Goal: Transaction & Acquisition: Obtain resource

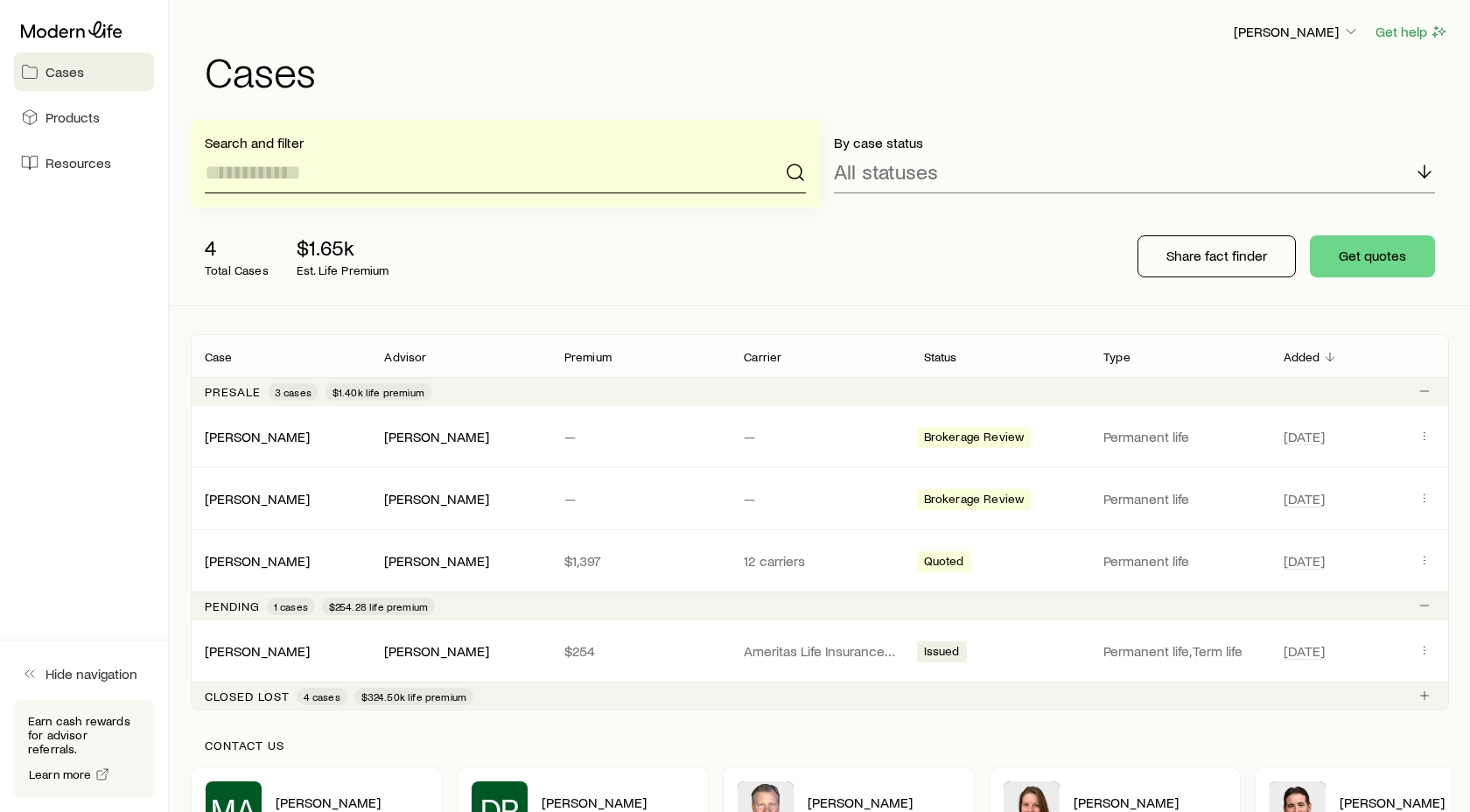
click at [341, 172] on input at bounding box center [505, 172] width 601 height 42
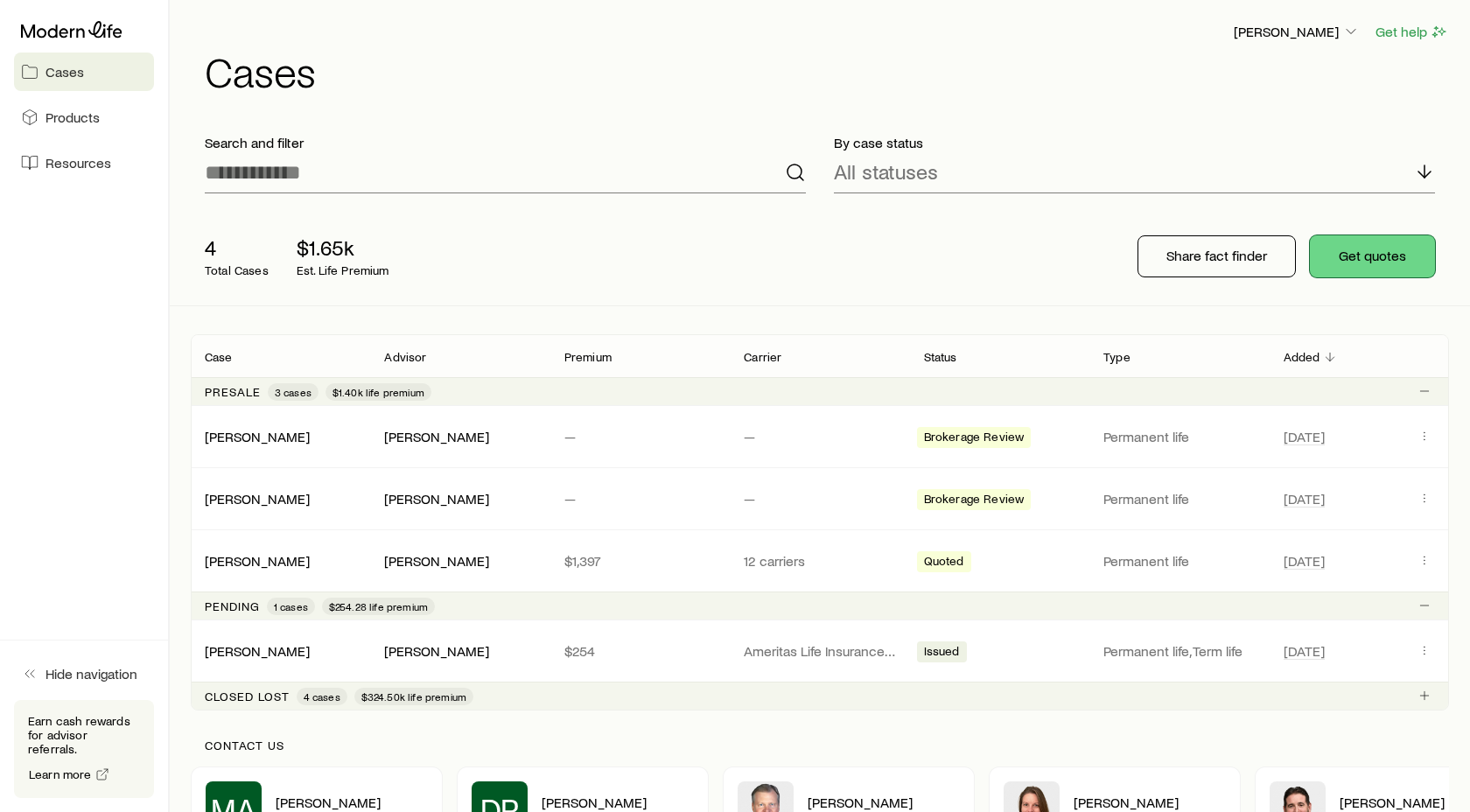
click at [1372, 256] on button "Get quotes" at bounding box center [1373, 255] width 125 height 42
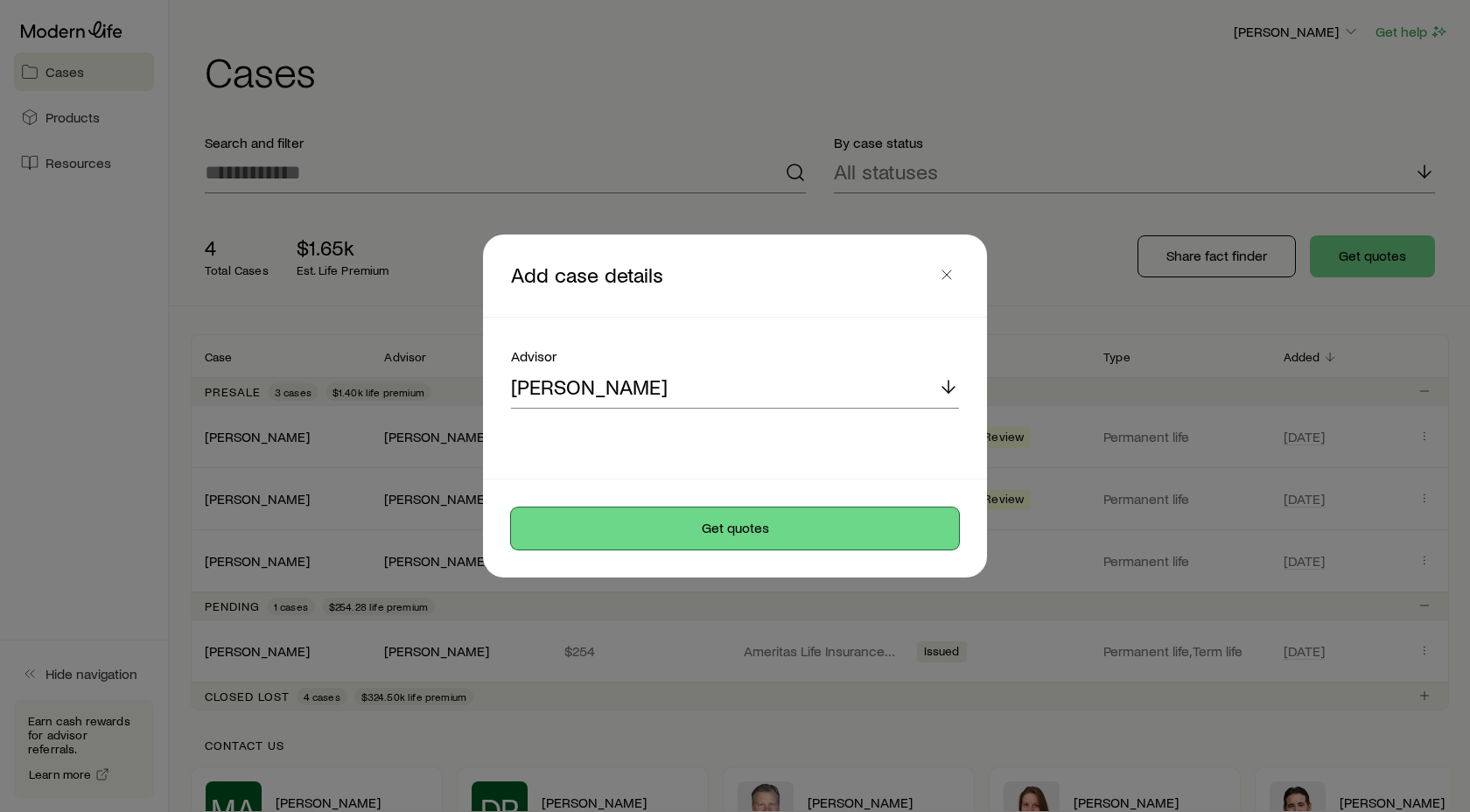
click at [763, 529] on button "Get quotes" at bounding box center [735, 528] width 448 height 42
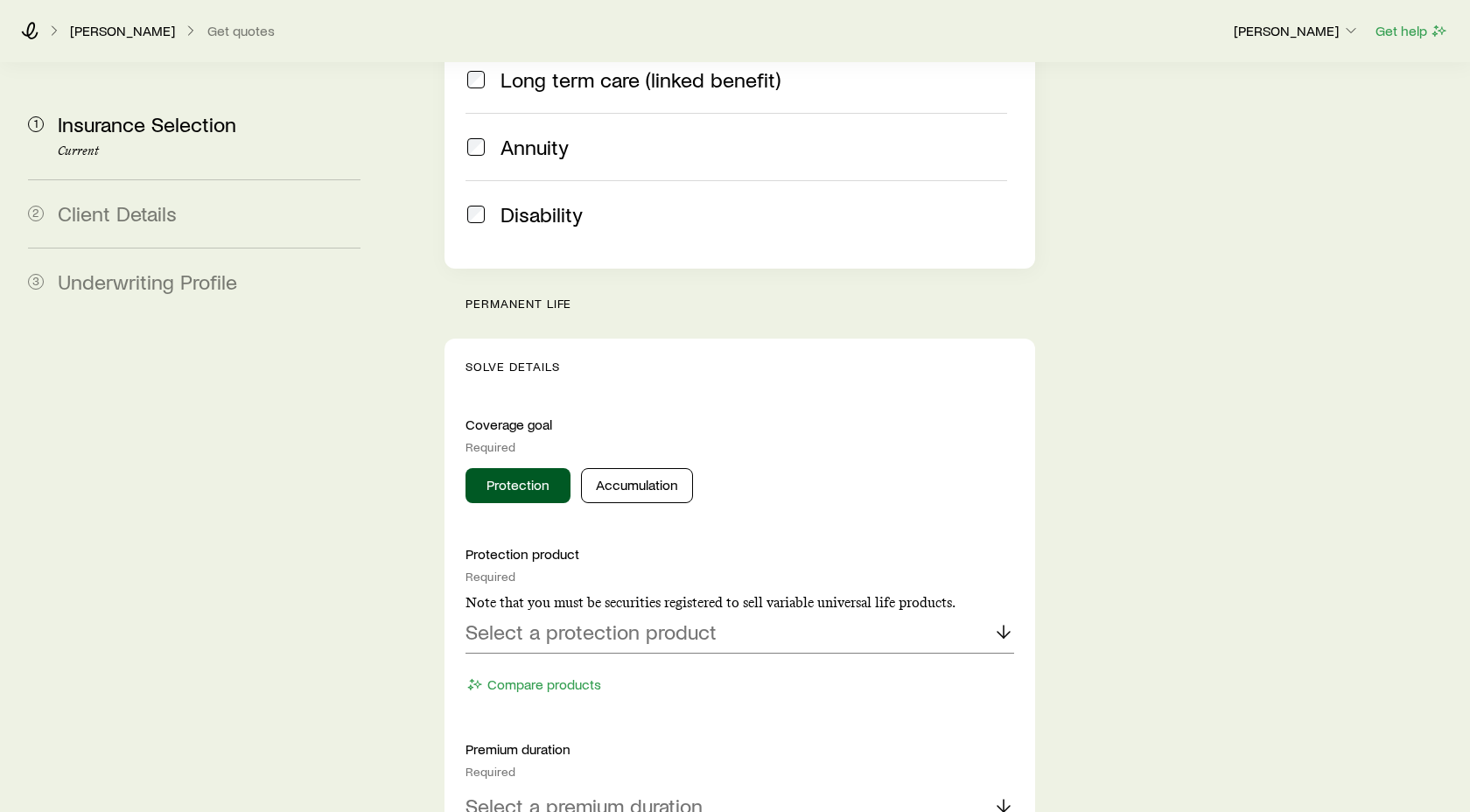
scroll to position [506, 0]
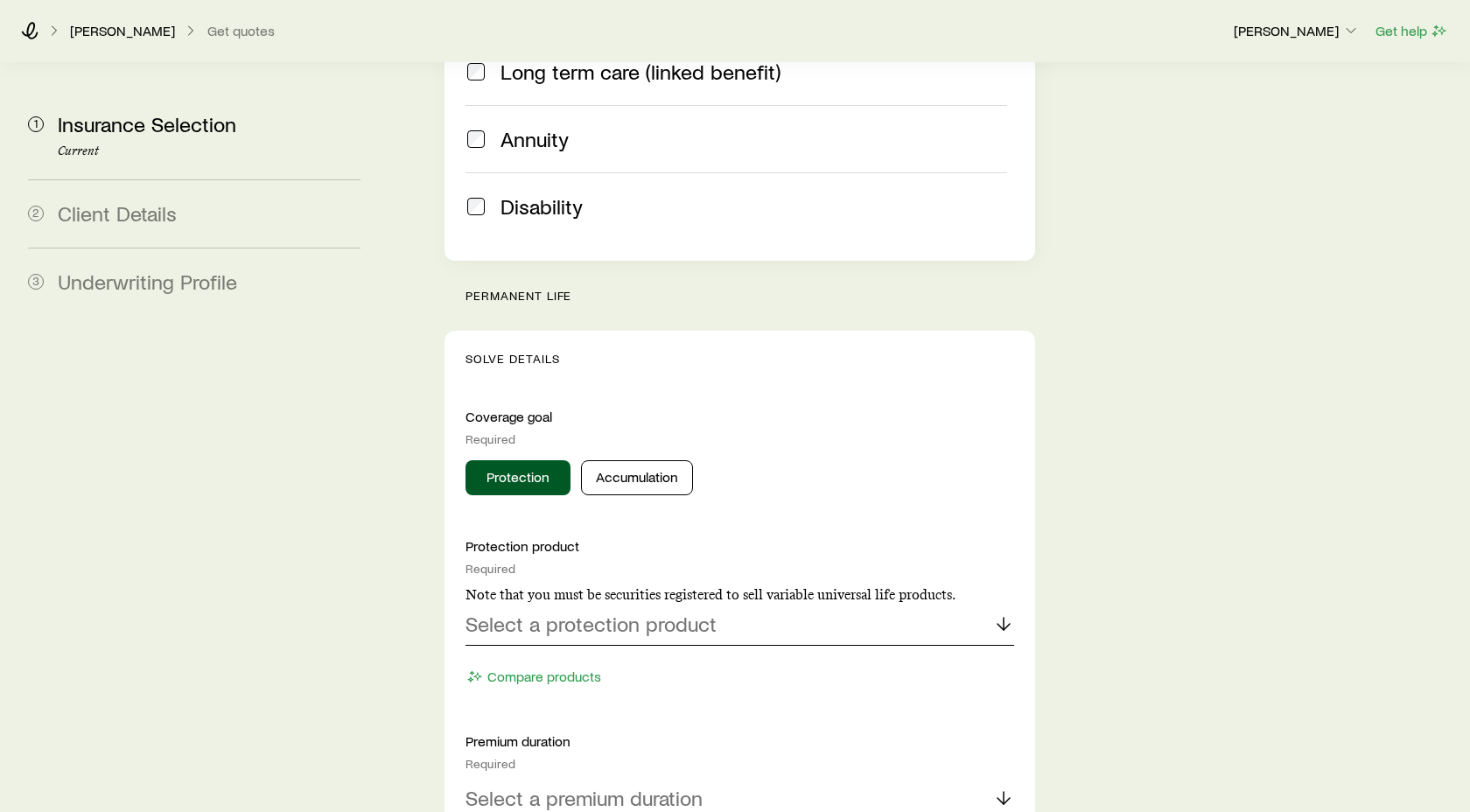
click at [999, 613] on icon at bounding box center [1004, 624] width 21 height 21
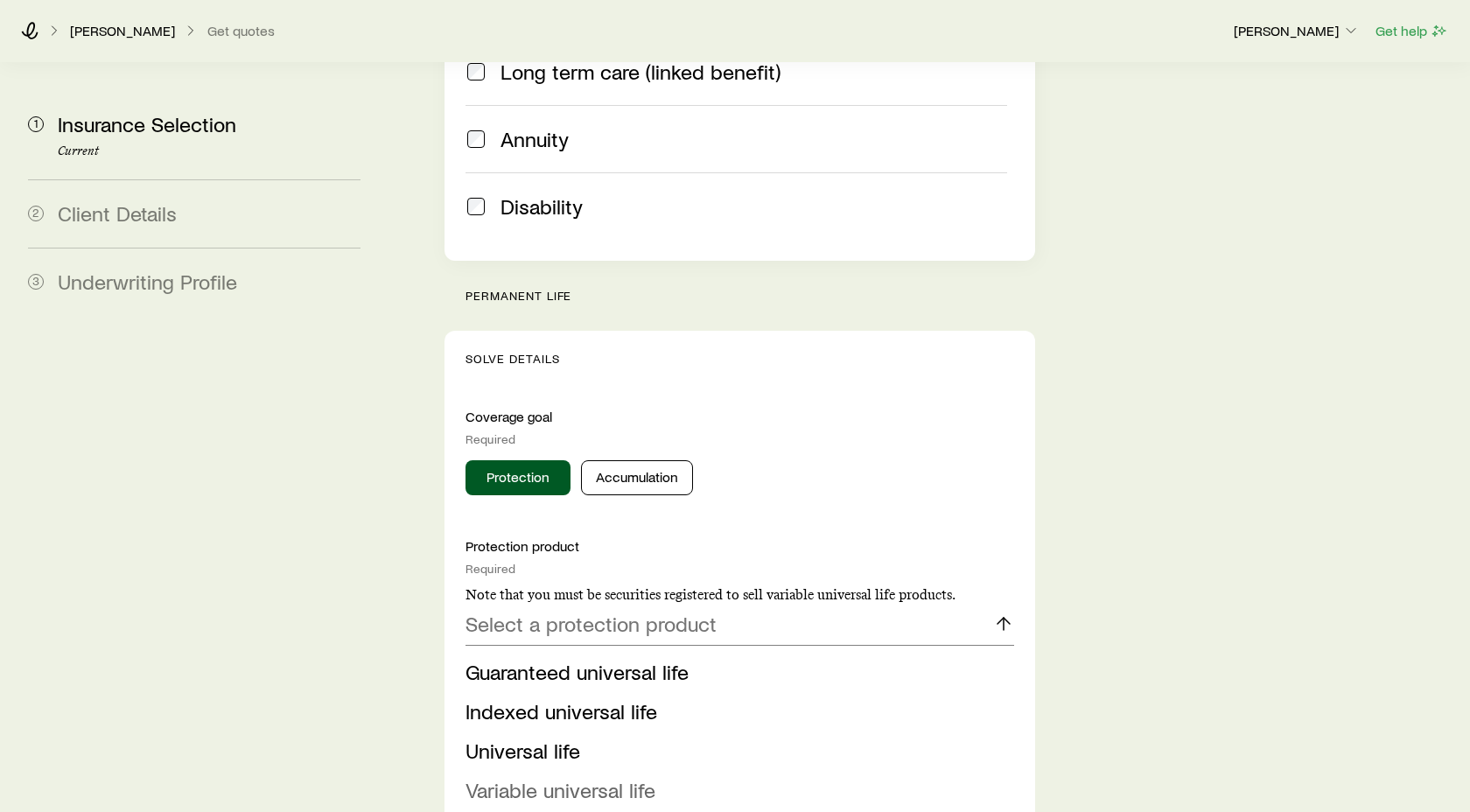
click at [565, 777] on span "Variable universal life" at bounding box center [560, 790] width 190 height 25
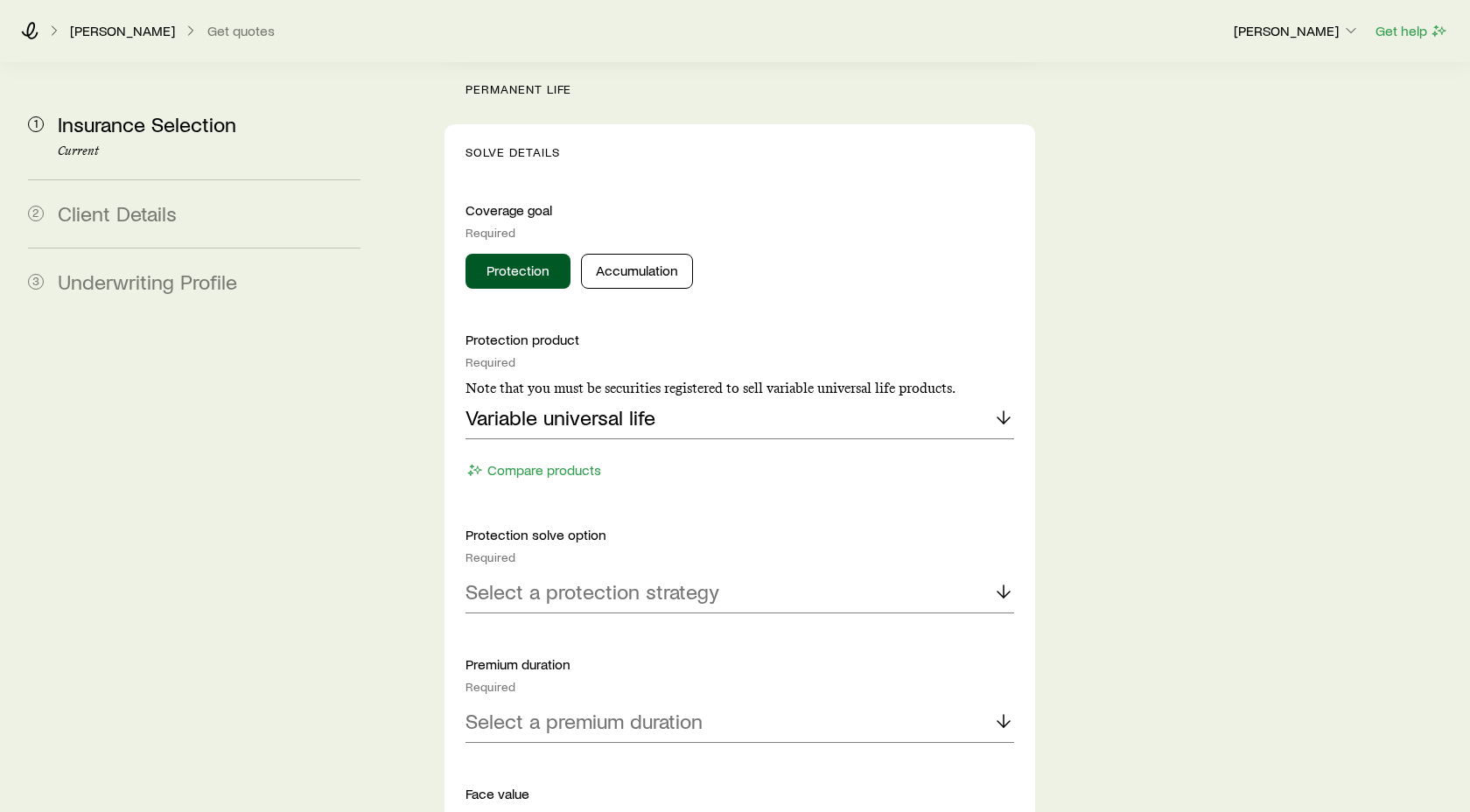
scroll to position [714, 0]
click at [999, 579] on icon at bounding box center [1004, 590] width 21 height 21
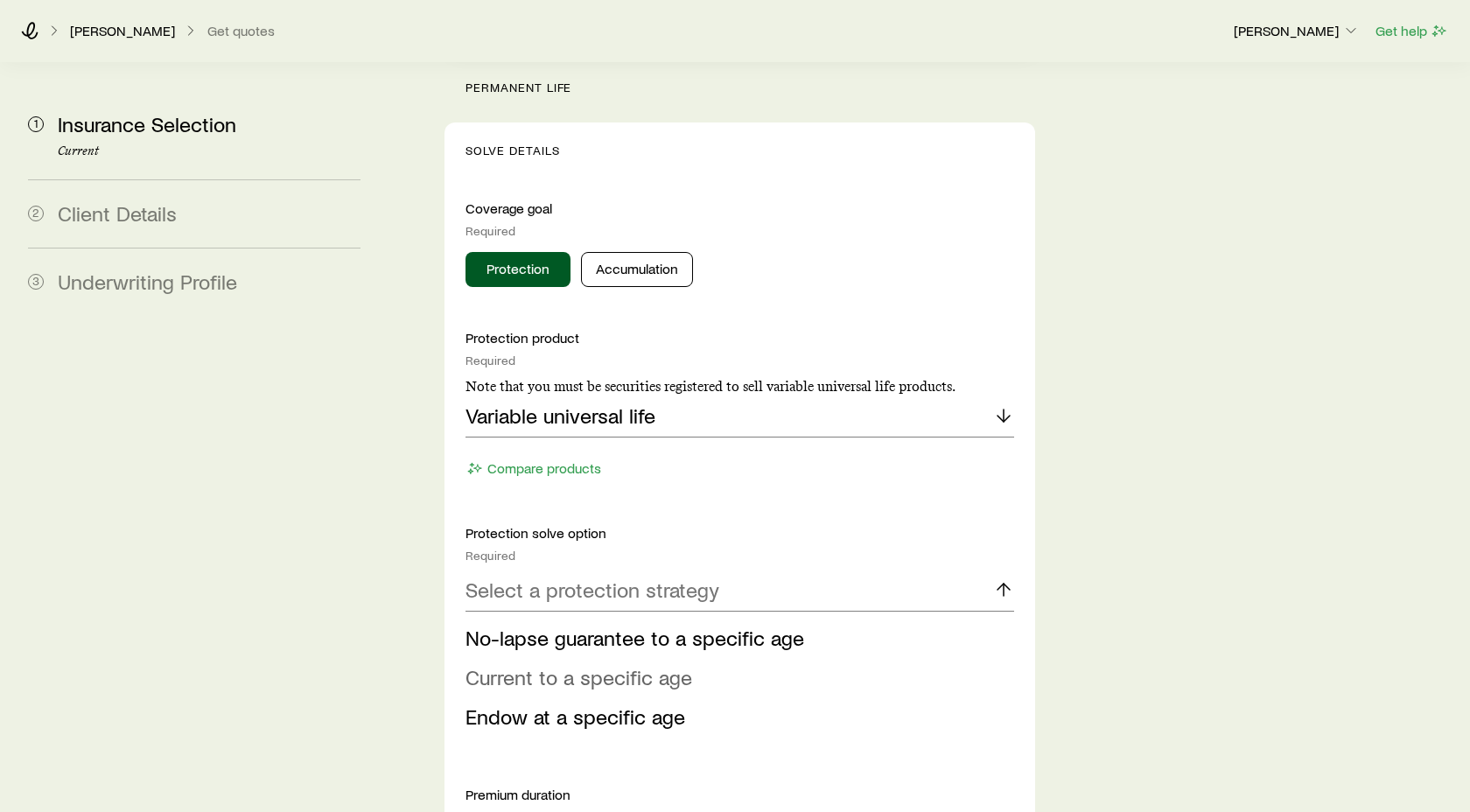
click at [584, 664] on span "Current to a specific age" at bounding box center [579, 676] width 227 height 25
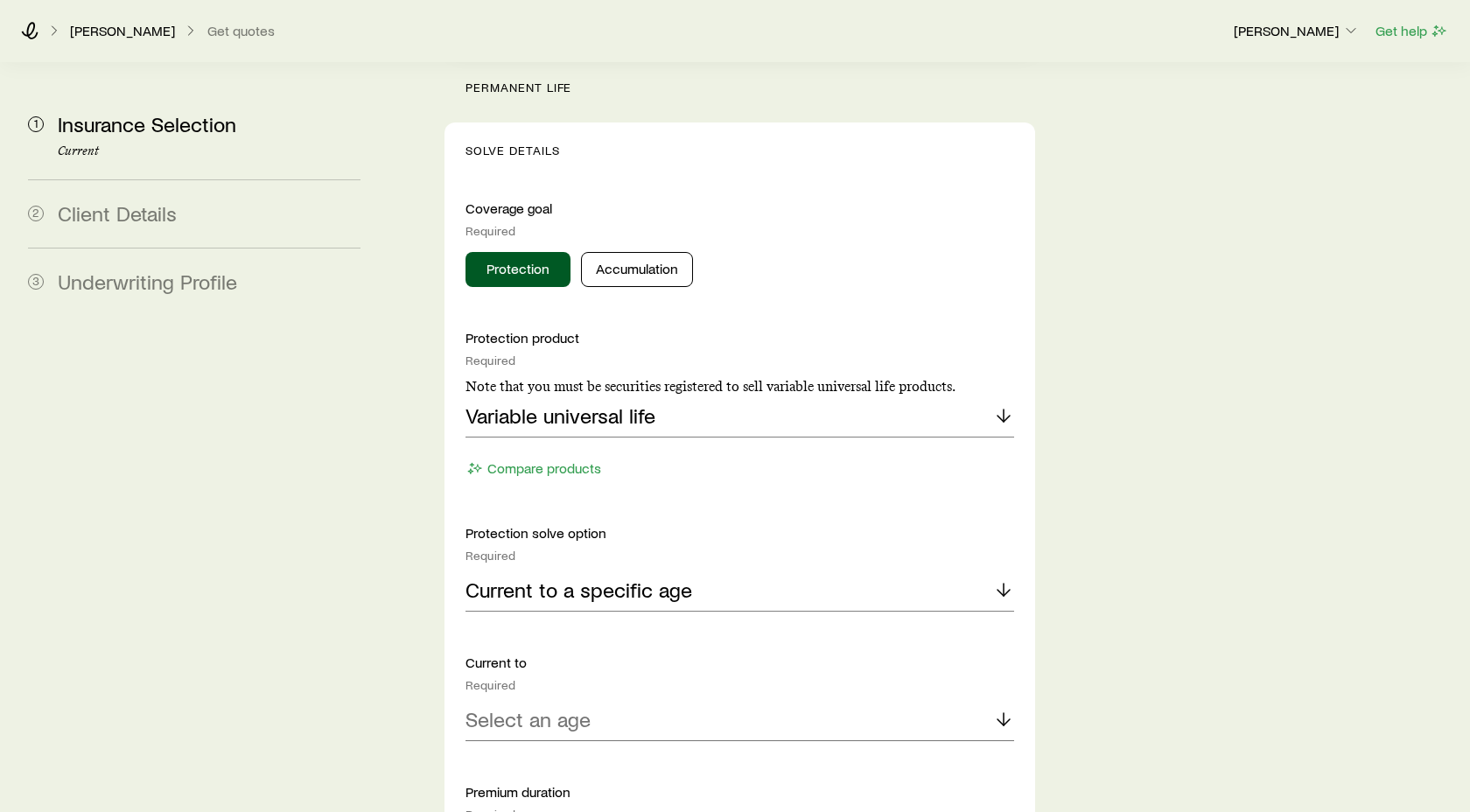
scroll to position [880, 0]
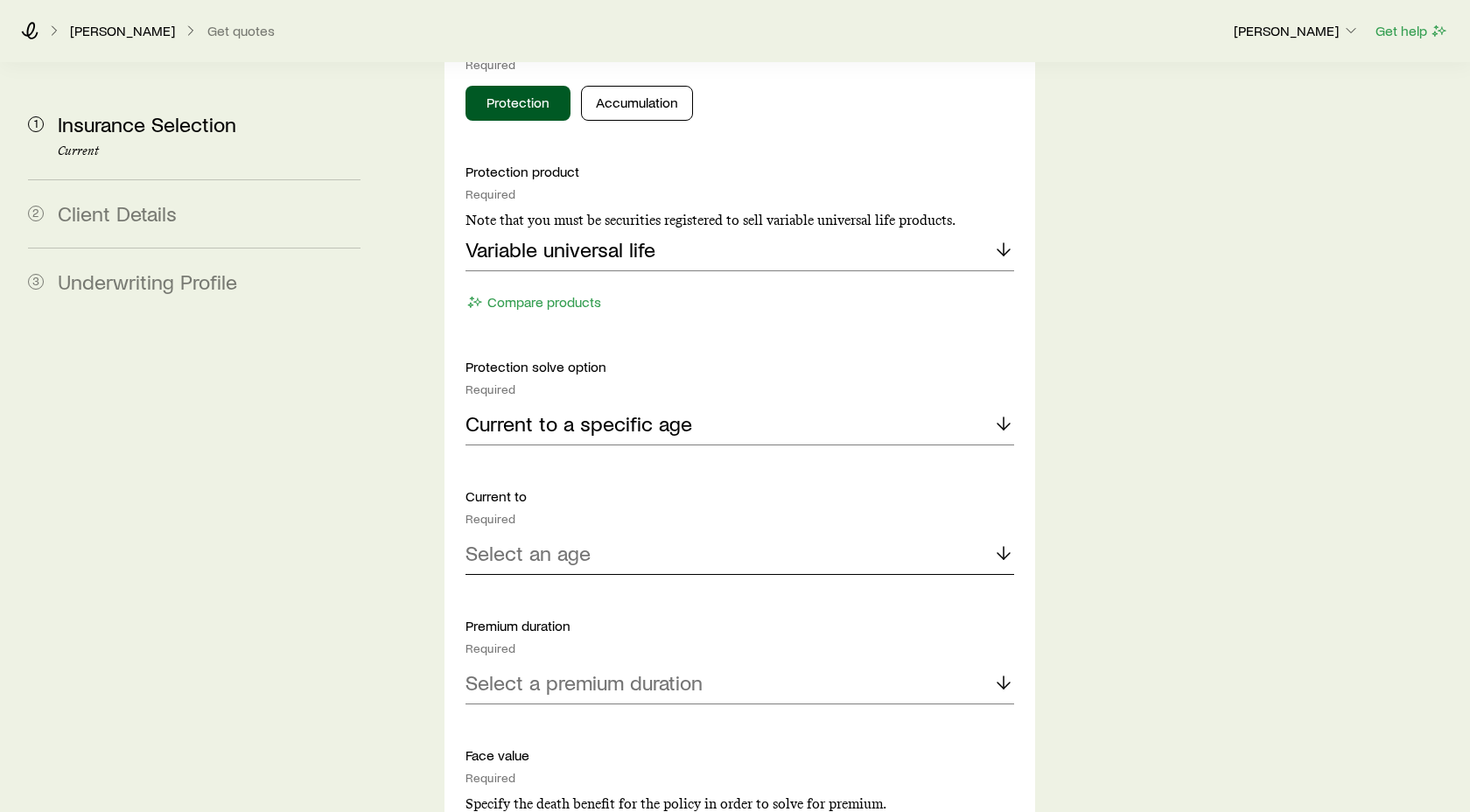
click at [1002, 542] on icon at bounding box center [1004, 553] width 21 height 21
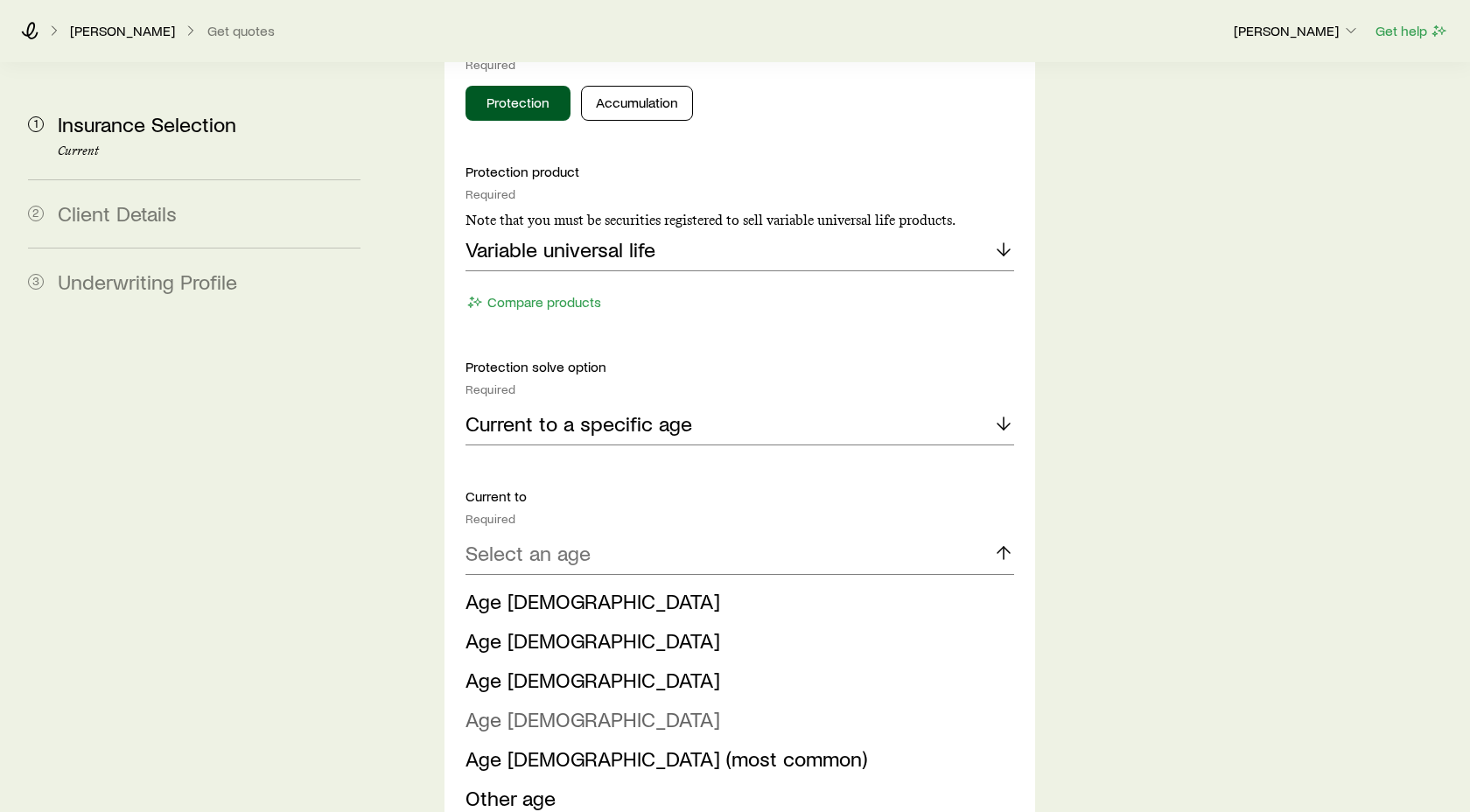
click at [517, 706] on span "Age [DEMOGRAPHIC_DATA]" at bounding box center [592, 718] width 255 height 25
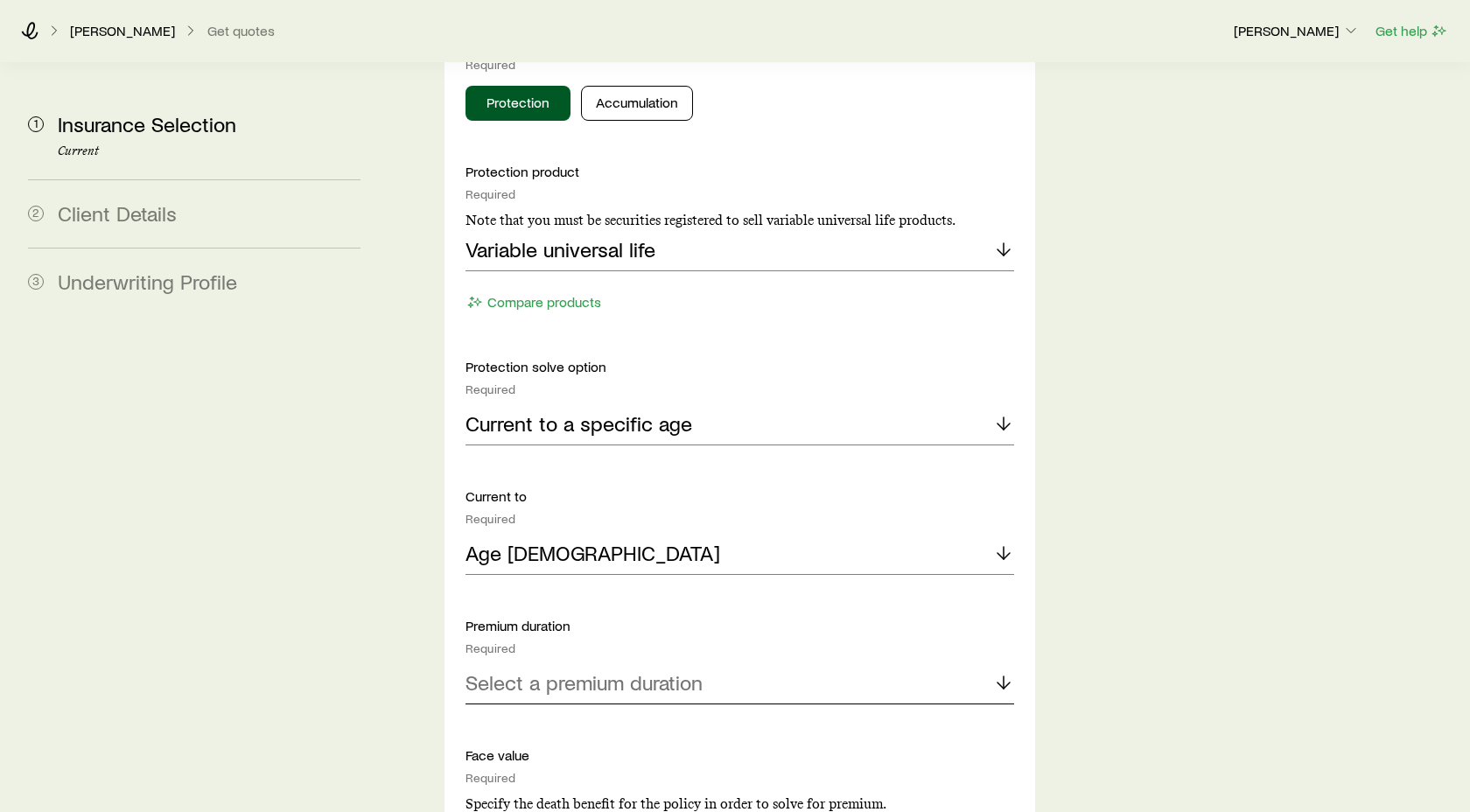
click at [1006, 682] on polyline at bounding box center [1004, 685] width 13 height 6
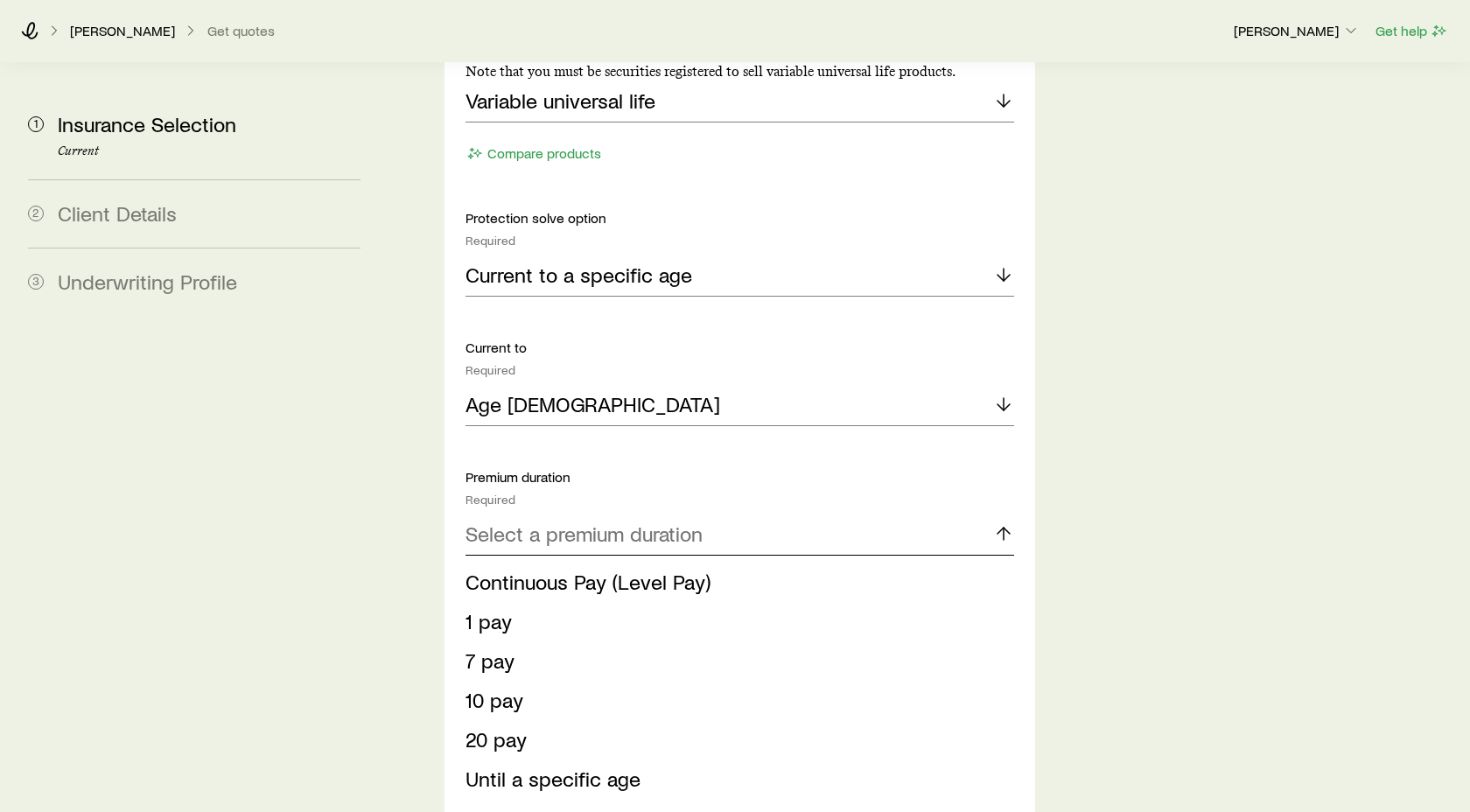
scroll to position [1033, 0]
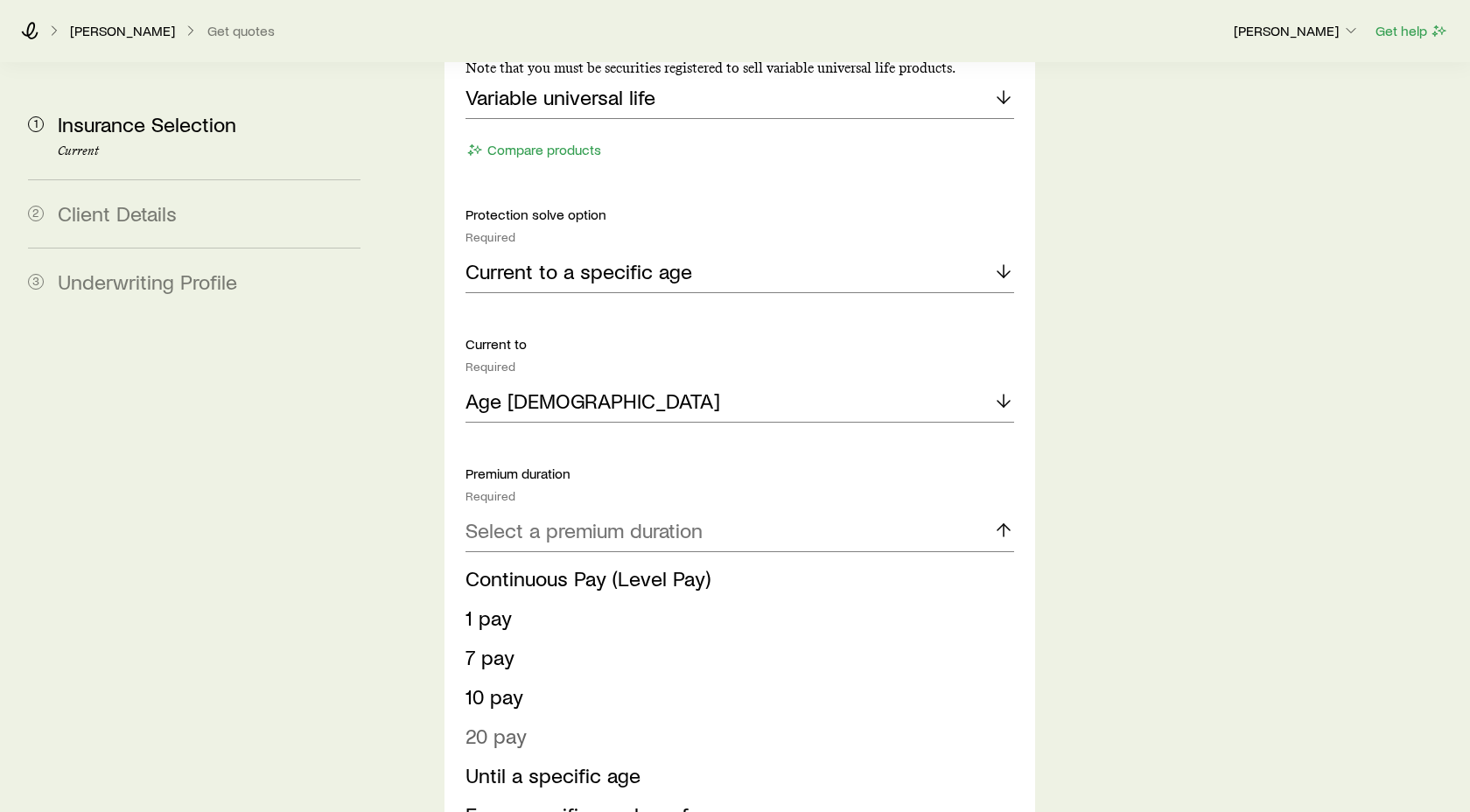
click at [502, 723] on span "20 pay" at bounding box center [496, 735] width 62 height 25
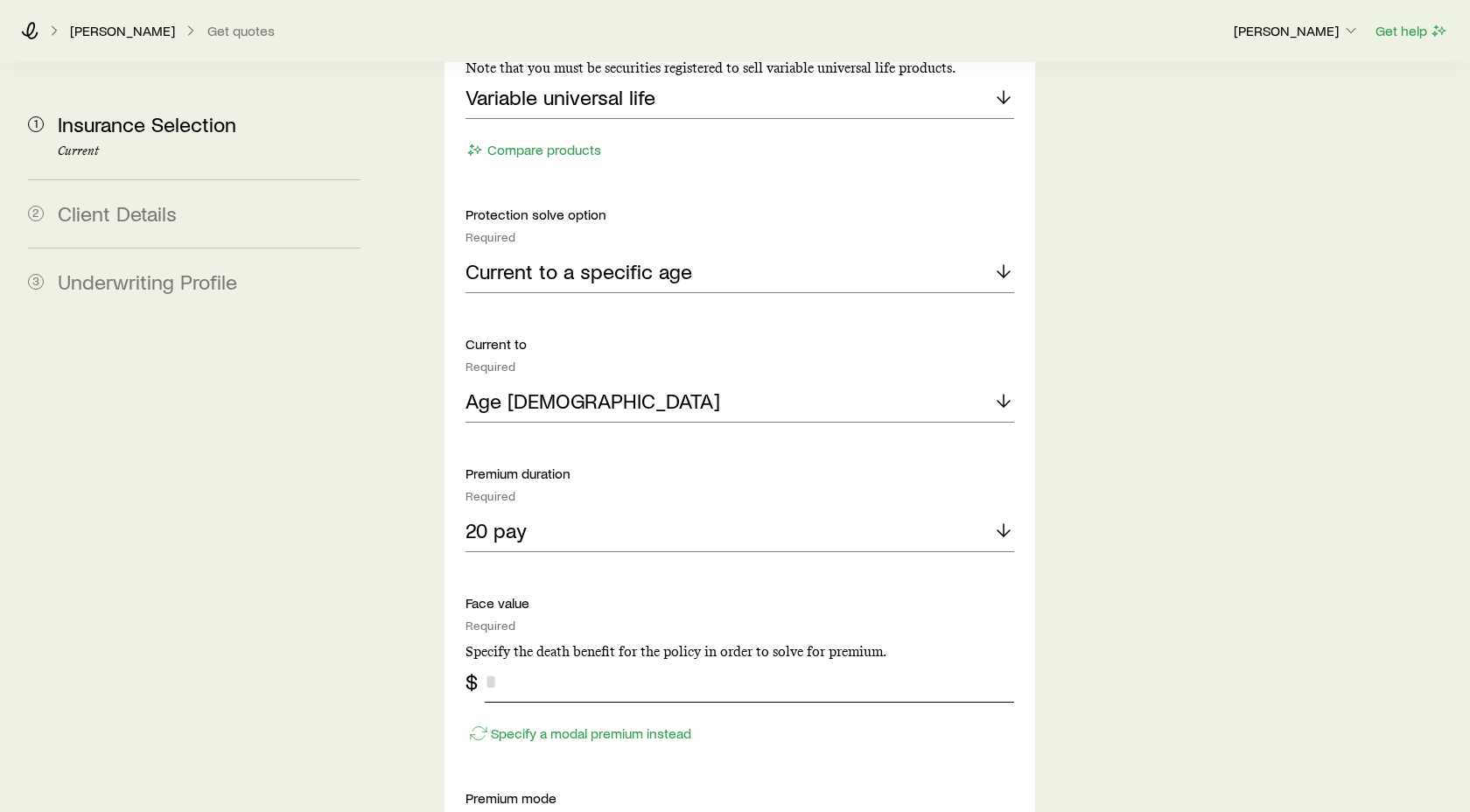
click at [498, 660] on input "tel" at bounding box center [750, 681] width 529 height 42
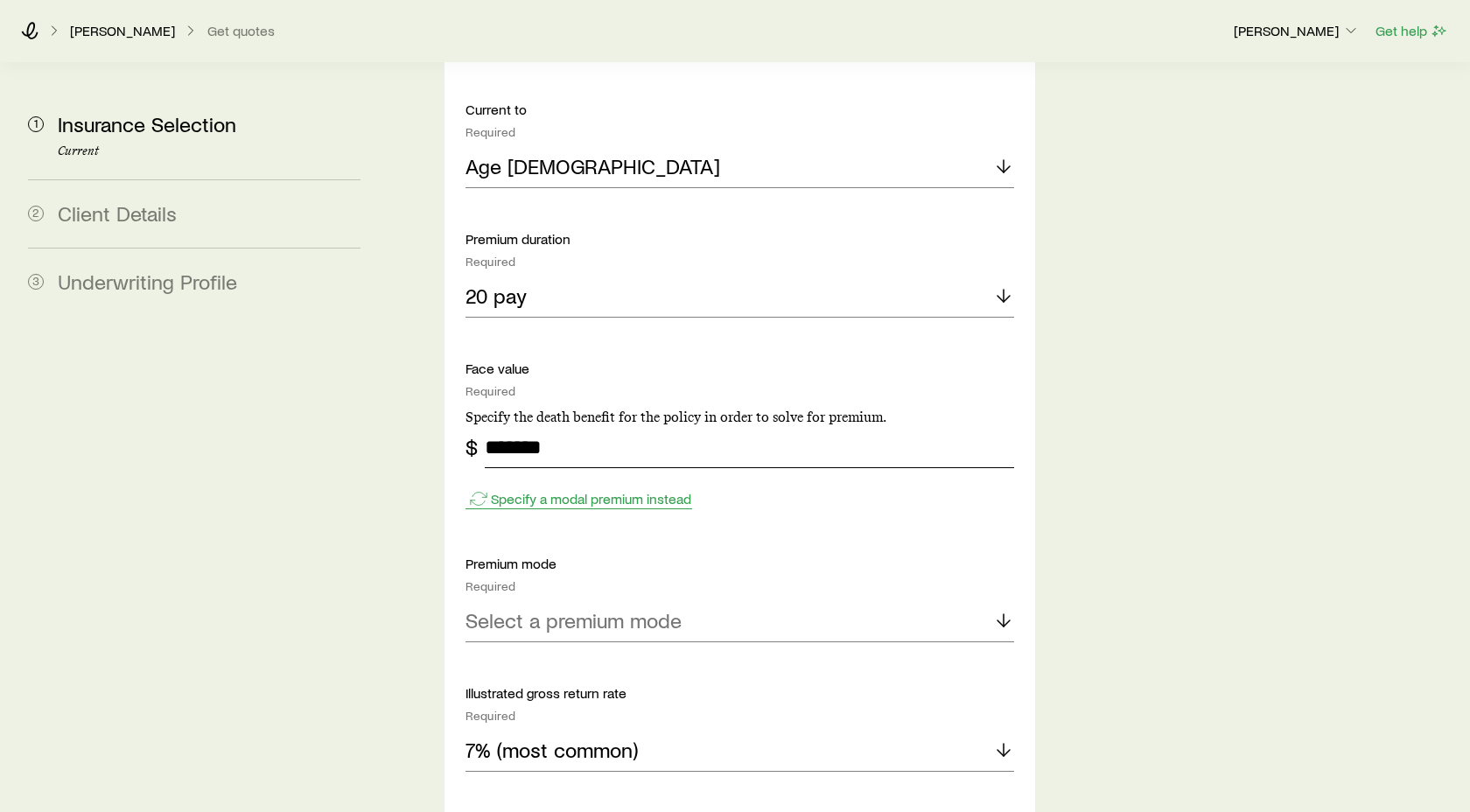
scroll to position [1282, 0]
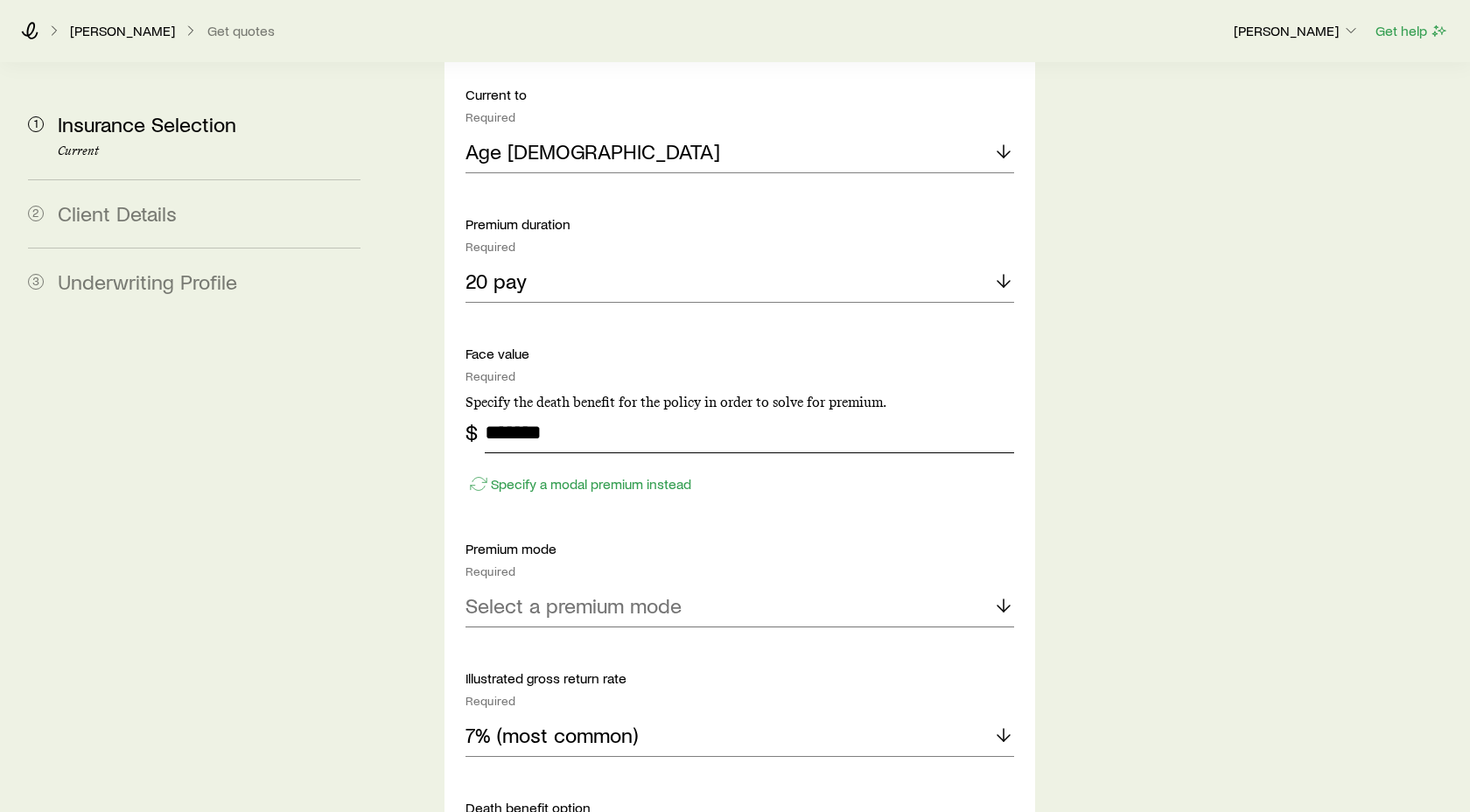
type input "*******"
click at [1004, 595] on icon at bounding box center [1004, 606] width 21 height 21
click at [517, 758] on span "Monthly" at bounding box center [501, 771] width 71 height 25
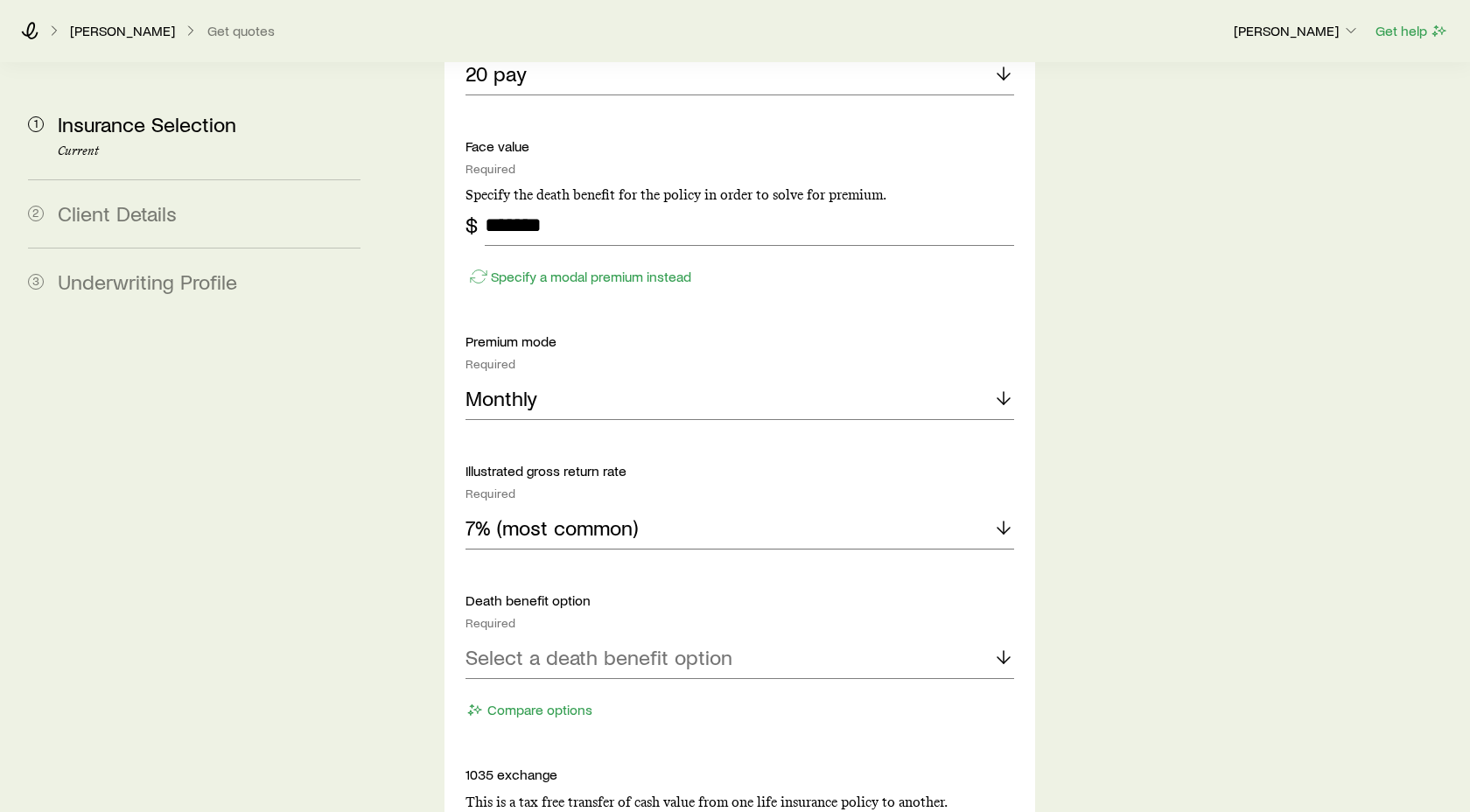
scroll to position [1494, 0]
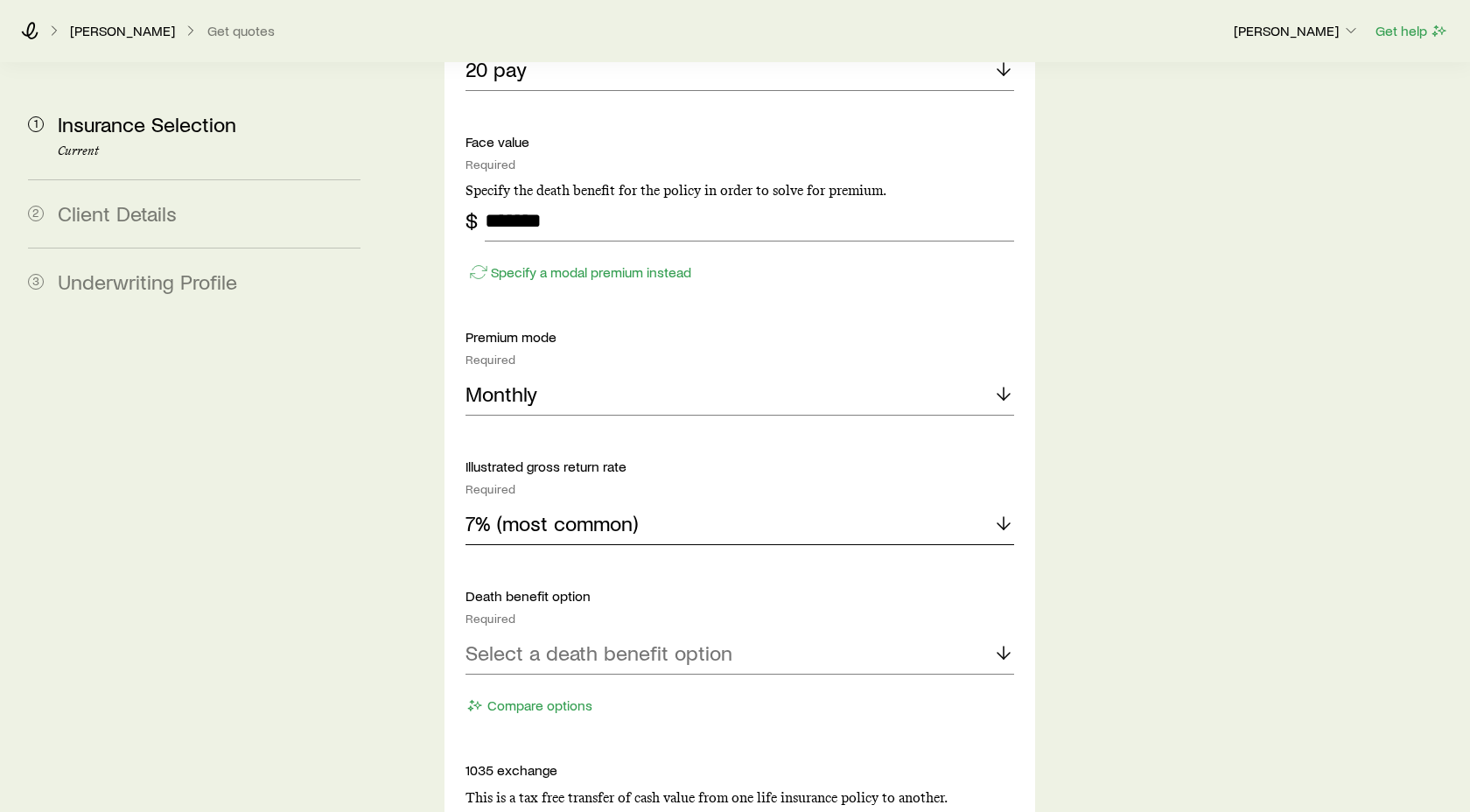
click at [1006, 513] on icon at bounding box center [1004, 523] width 21 height 21
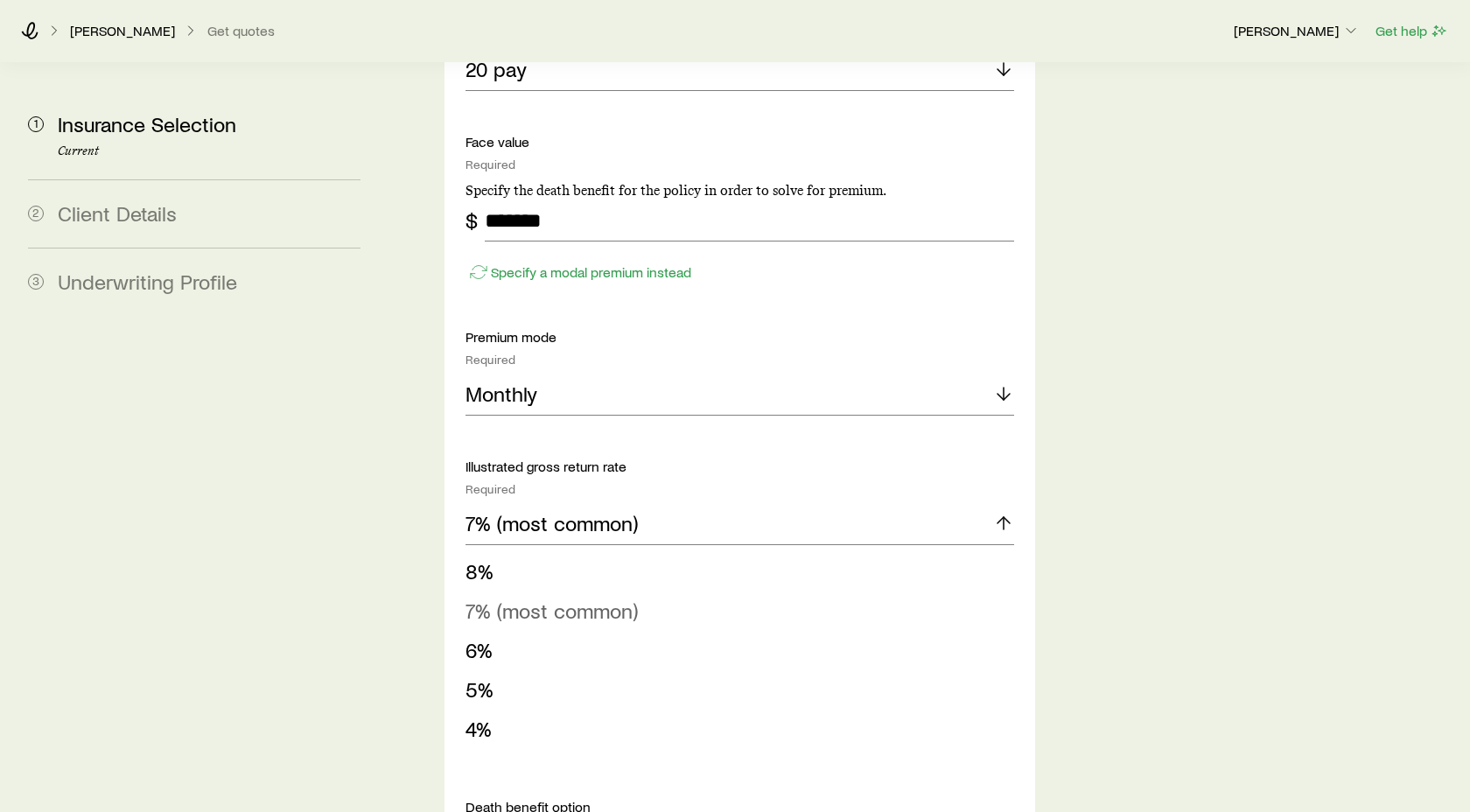
click at [508, 598] on span "7% (most common)" at bounding box center [551, 610] width 172 height 25
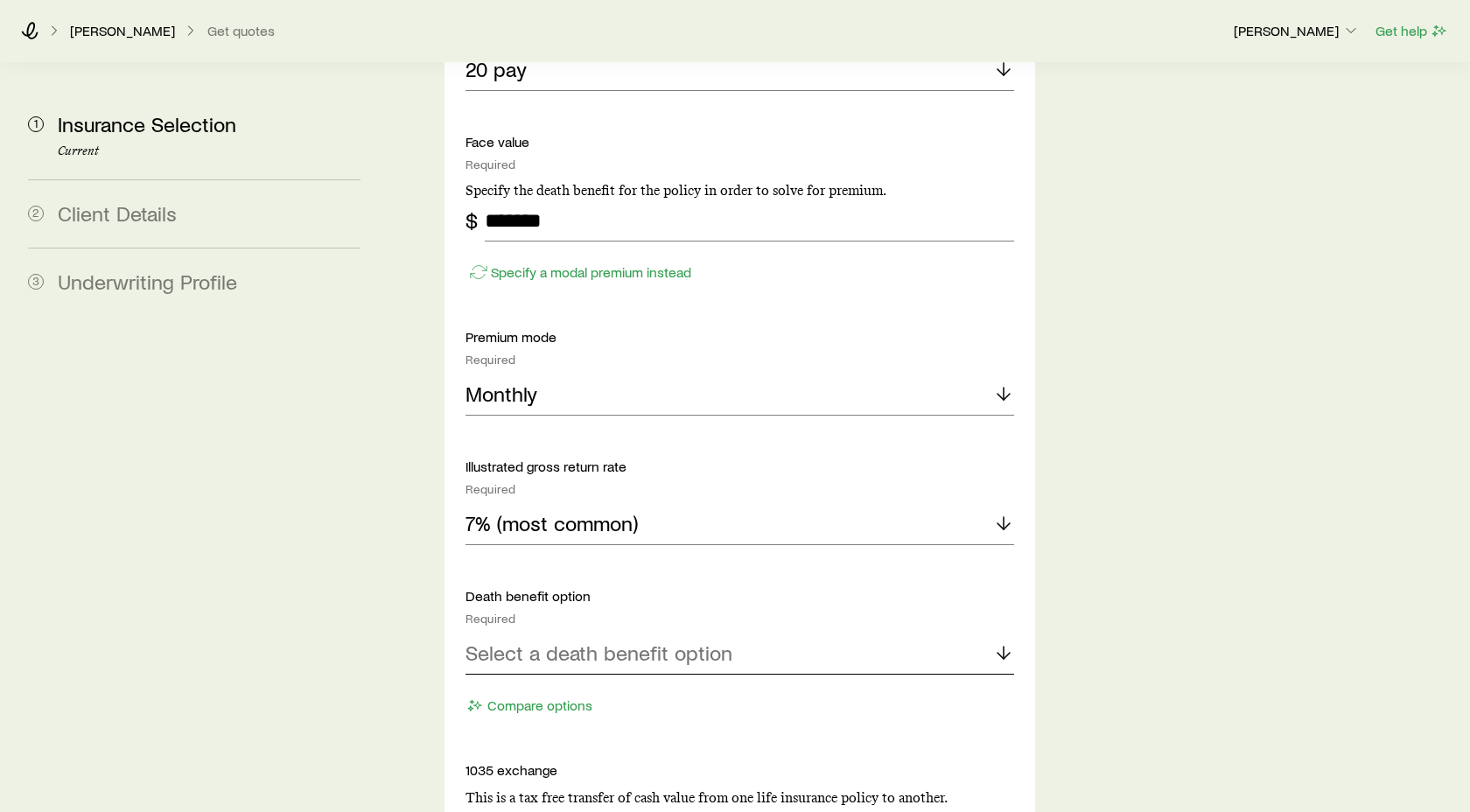
click at [500, 640] on p "Select a death benefit option" at bounding box center [599, 652] width 267 height 24
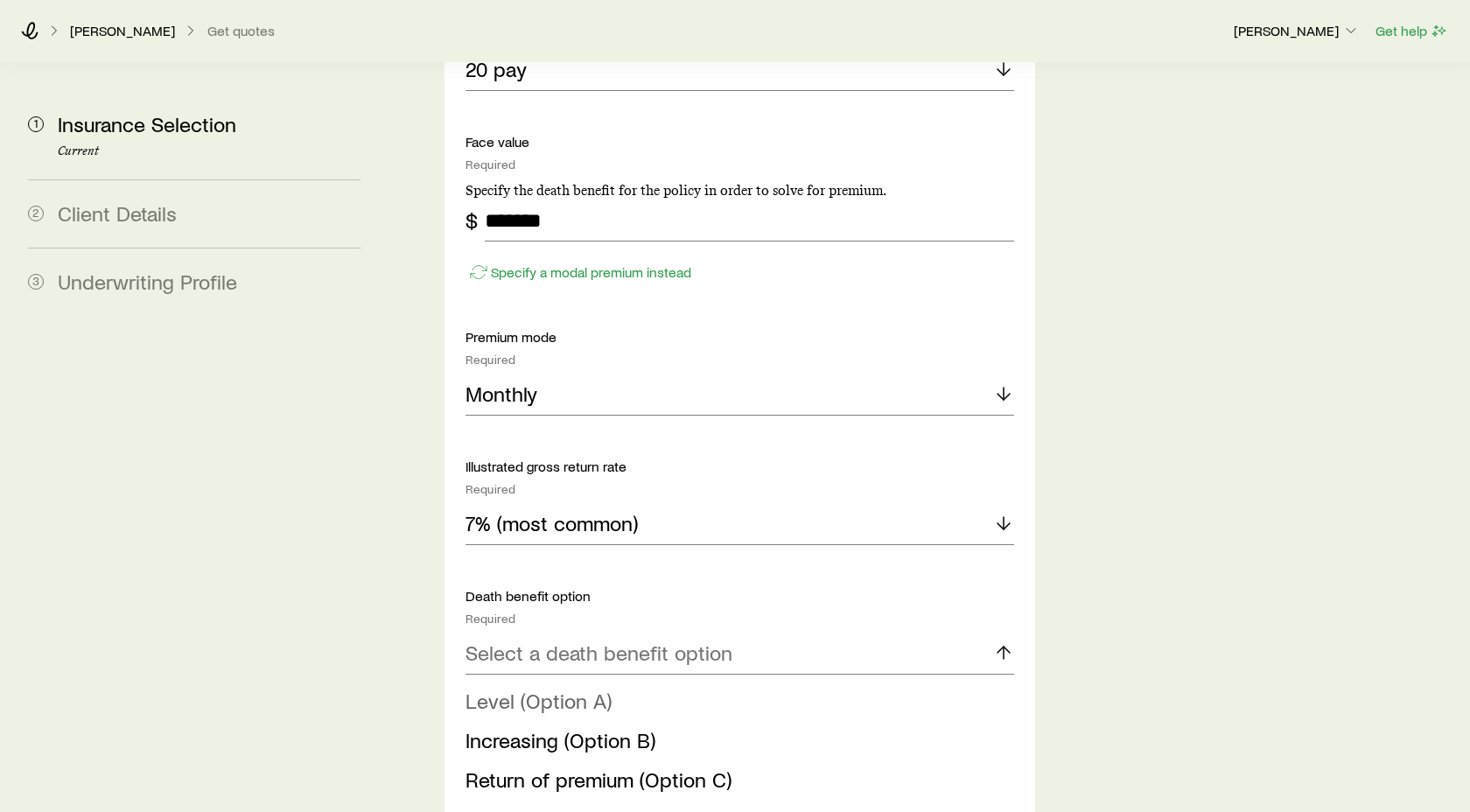
click at [508, 688] on span "Level (Option A)" at bounding box center [539, 700] width 147 height 25
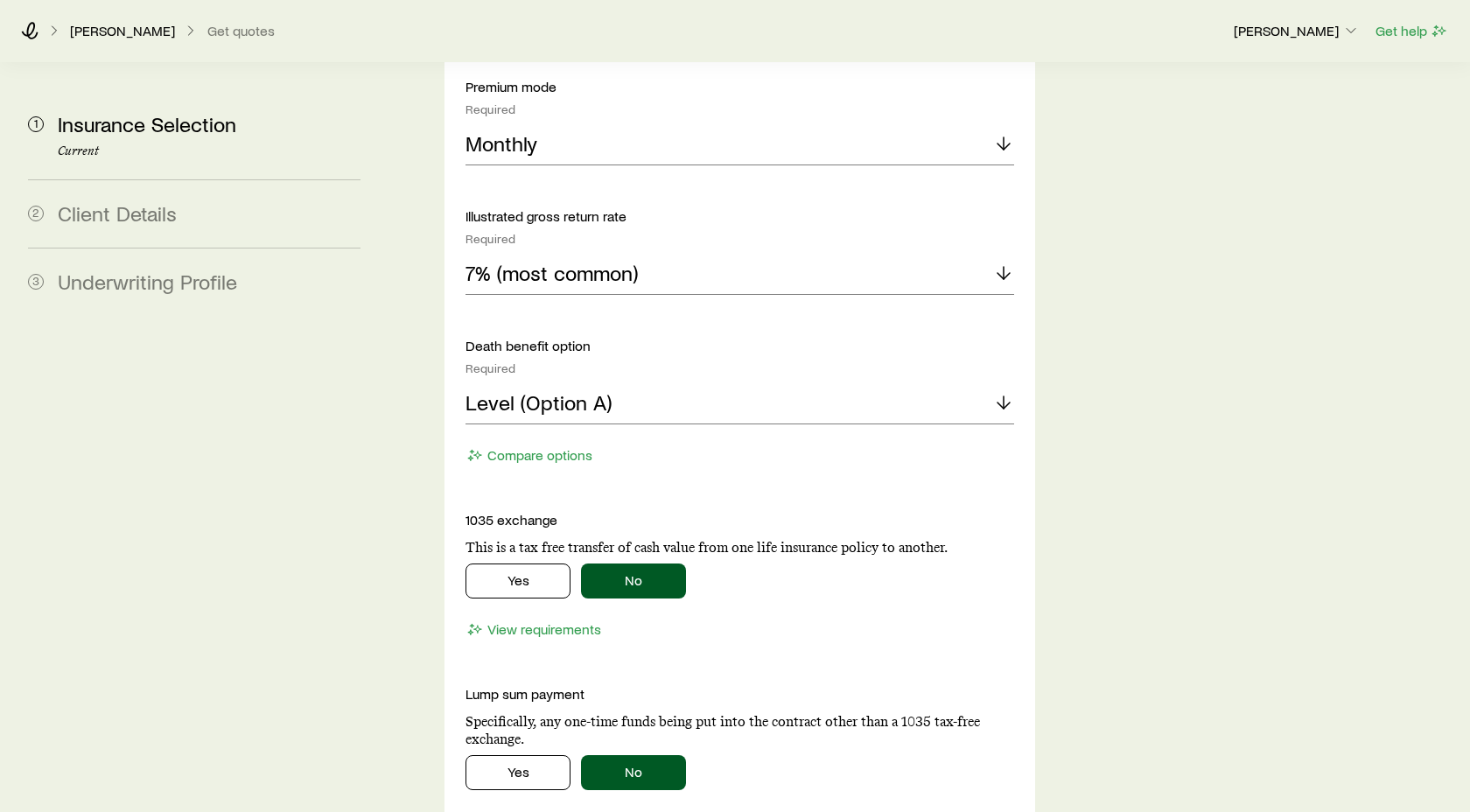
scroll to position [1745, 0]
click at [505, 563] on button "Yes" at bounding box center [518, 580] width 105 height 35
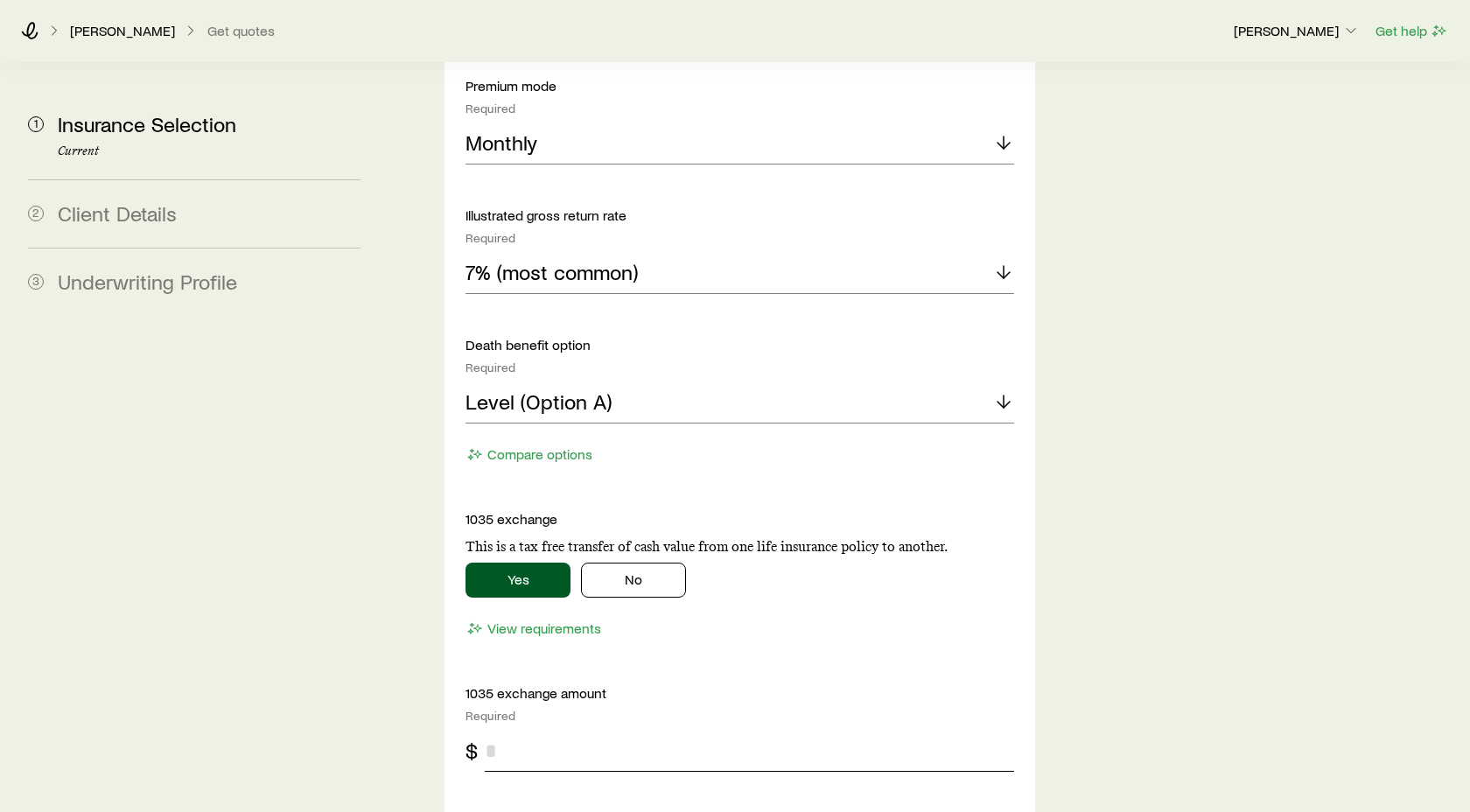
click at [494, 730] on input "tel" at bounding box center [750, 750] width 529 height 42
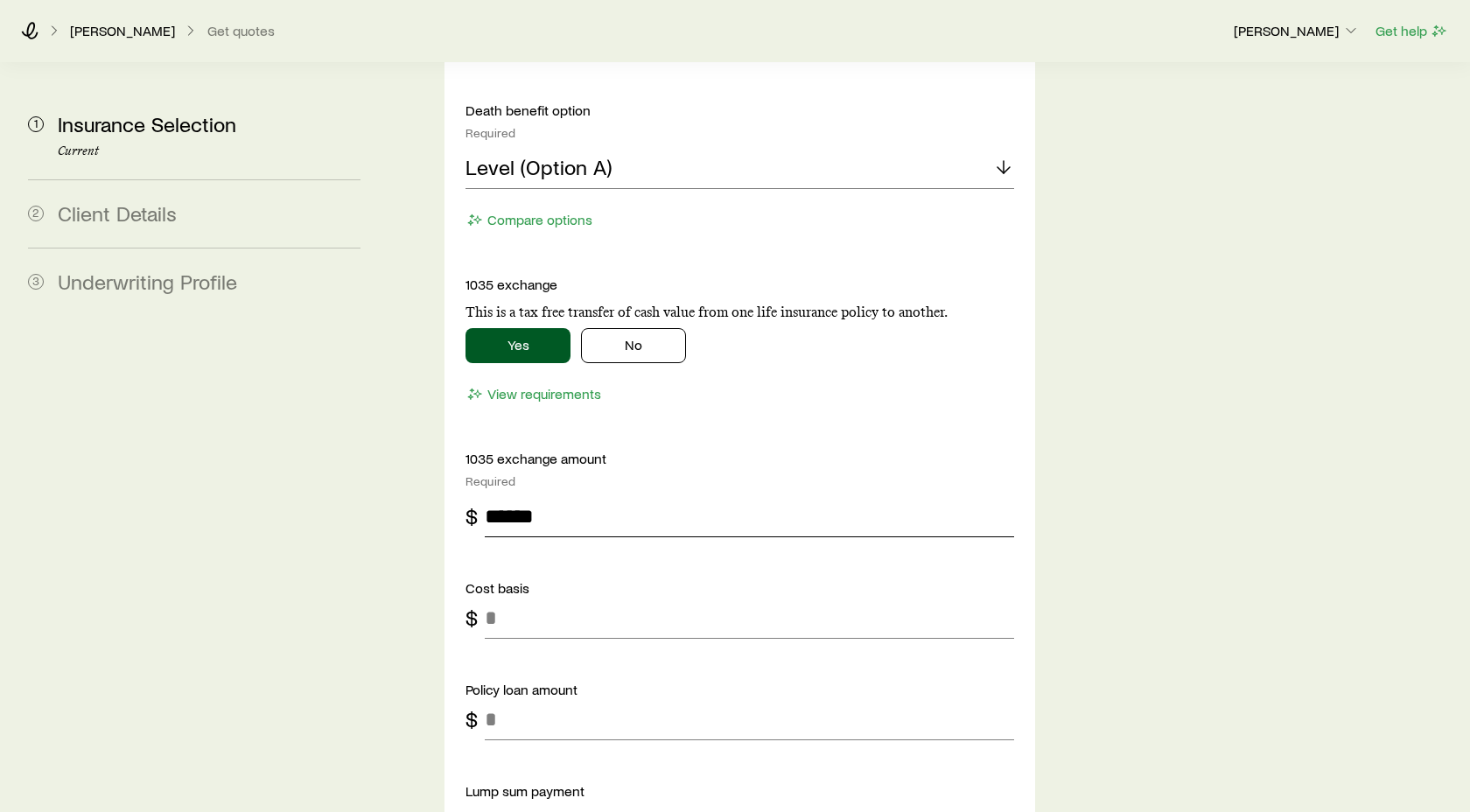
scroll to position [1983, 0]
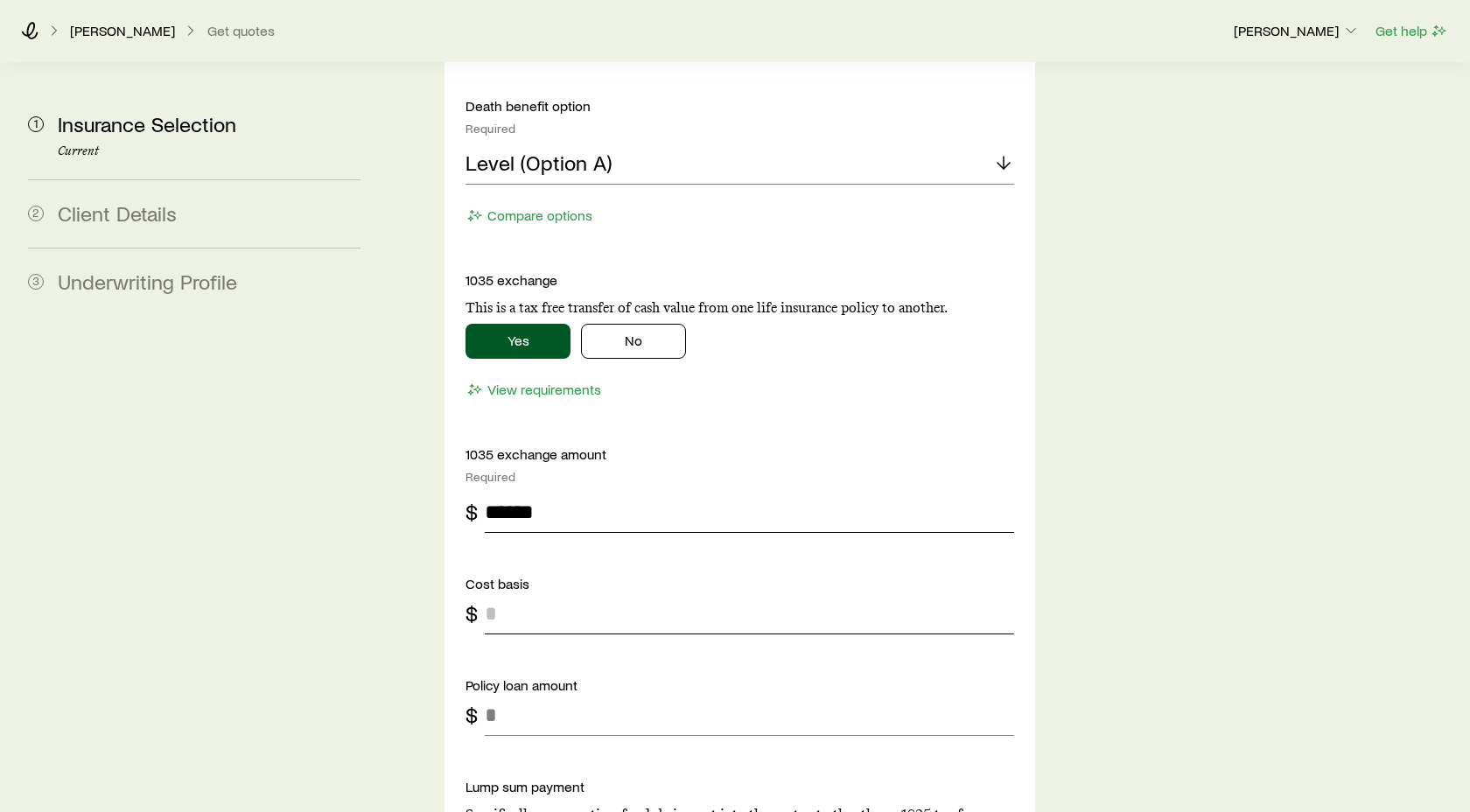
type input "******"
click at [497, 592] on input "tel" at bounding box center [750, 613] width 529 height 42
type input "******"
click at [535, 490] on input "******" at bounding box center [750, 511] width 529 height 42
type input "******"
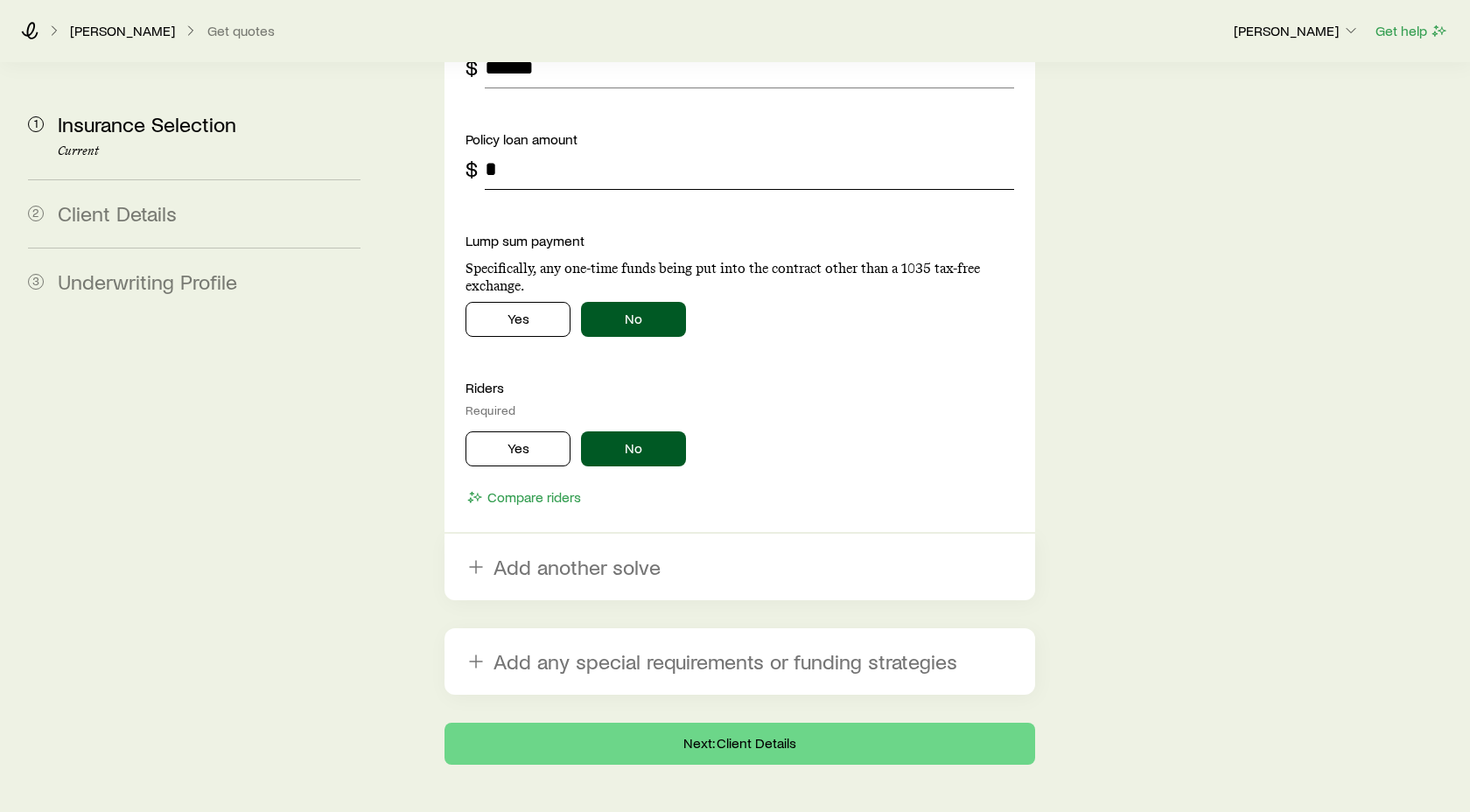
scroll to position [2549, 0]
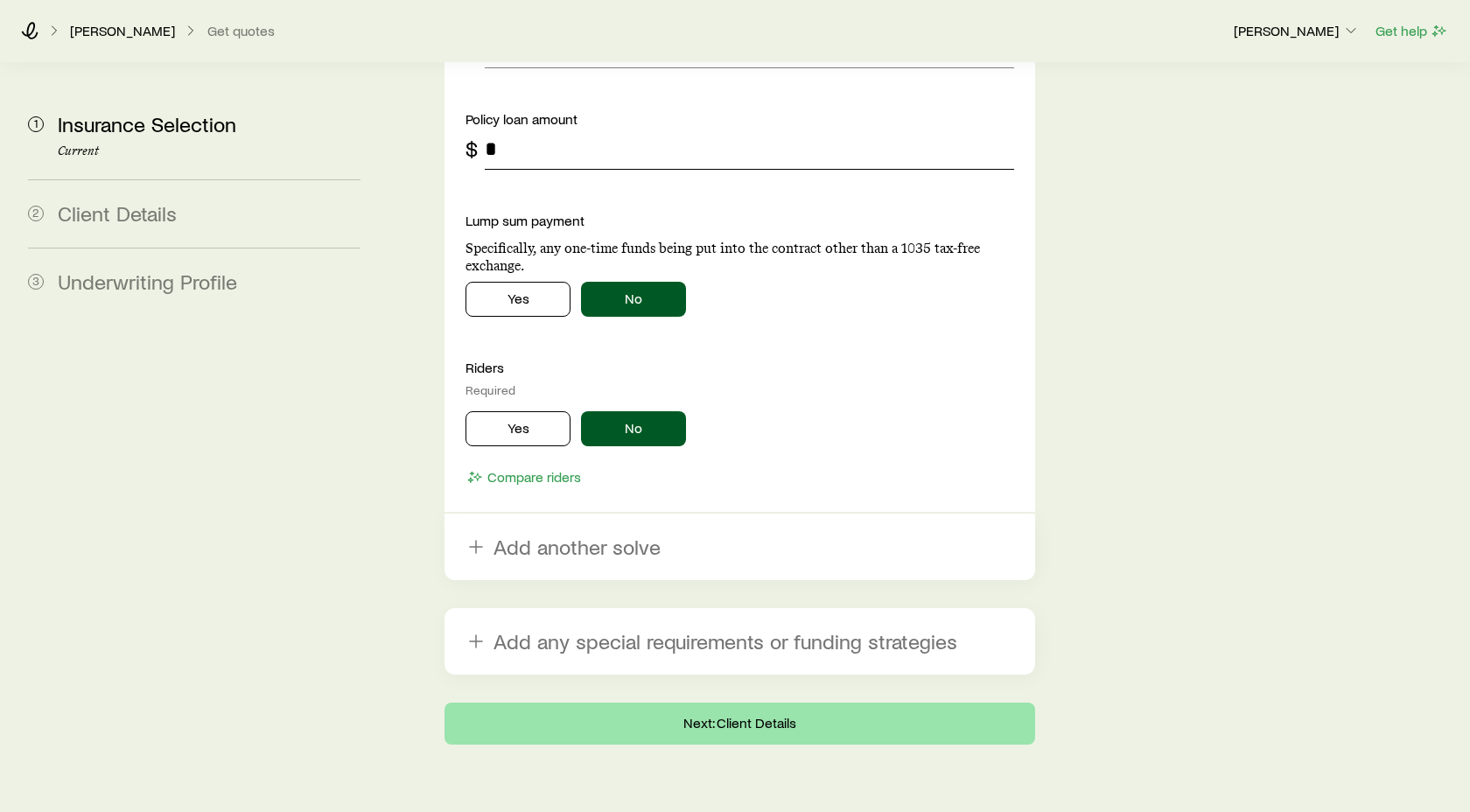
type input "*"
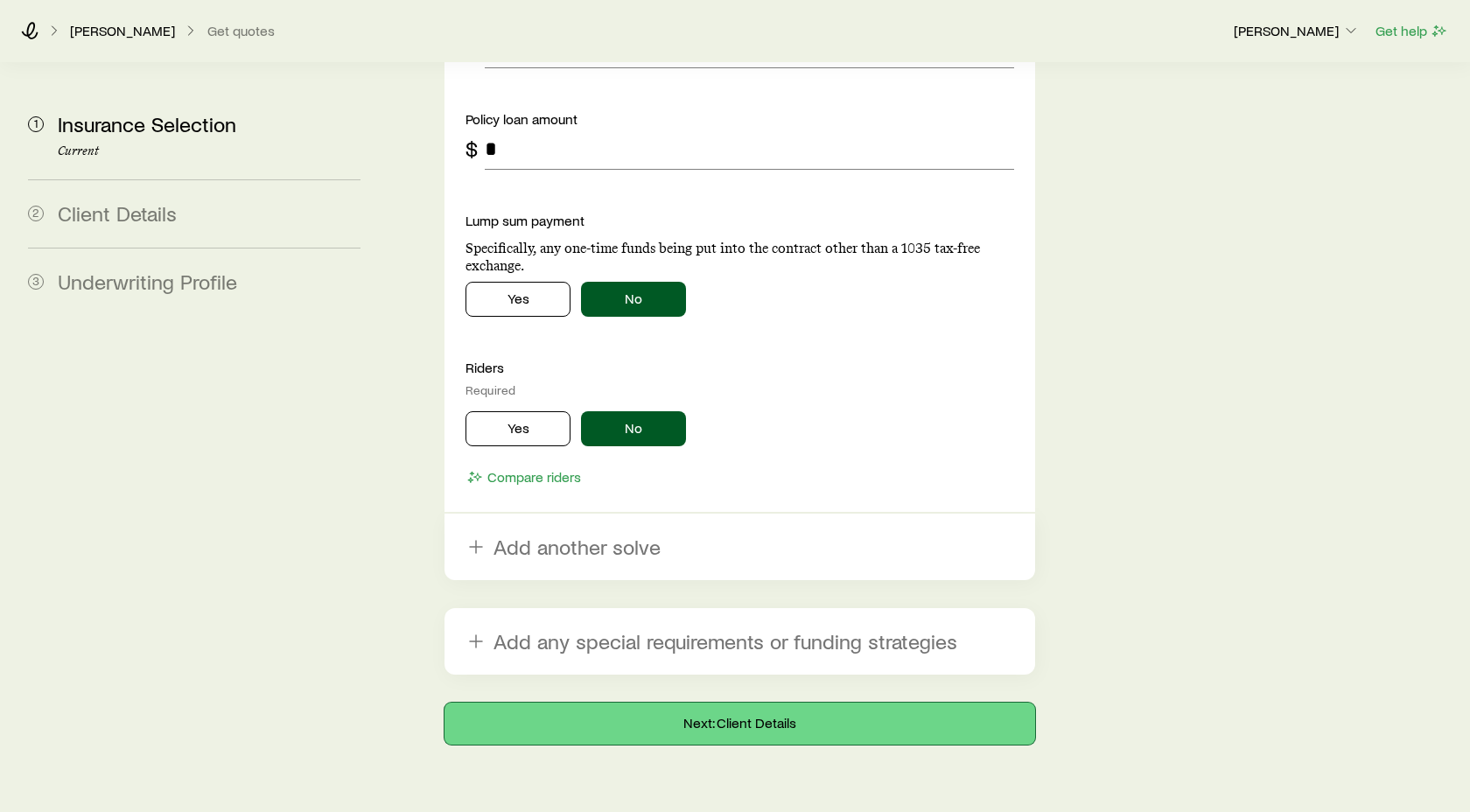
click at [726, 702] on button "Next: Client Details" at bounding box center [739, 723] width 591 height 42
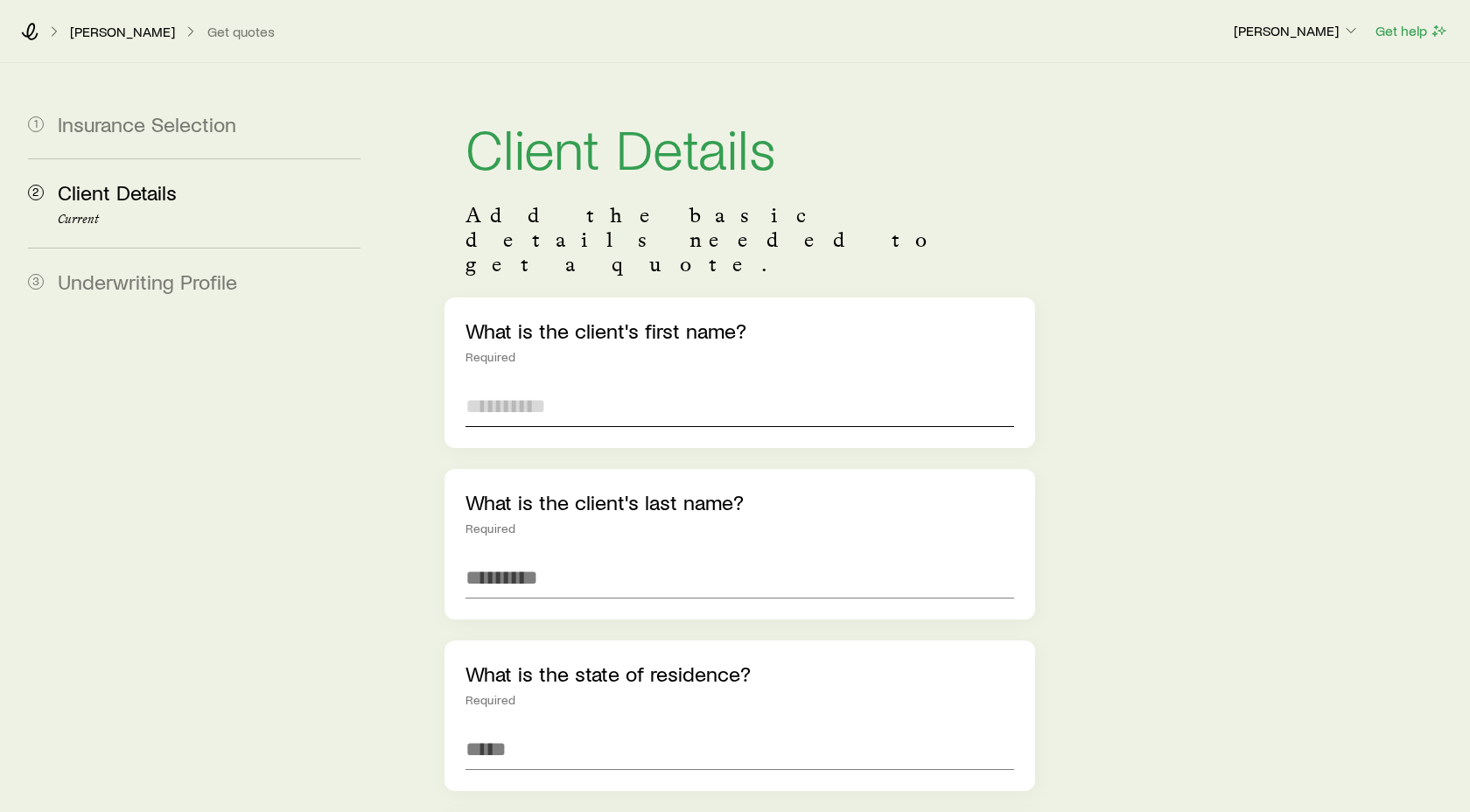
click at [521, 385] on input "text" at bounding box center [740, 406] width 549 height 42
type input "*"
type input "***"
click at [486, 557] on input "text" at bounding box center [740, 577] width 549 height 42
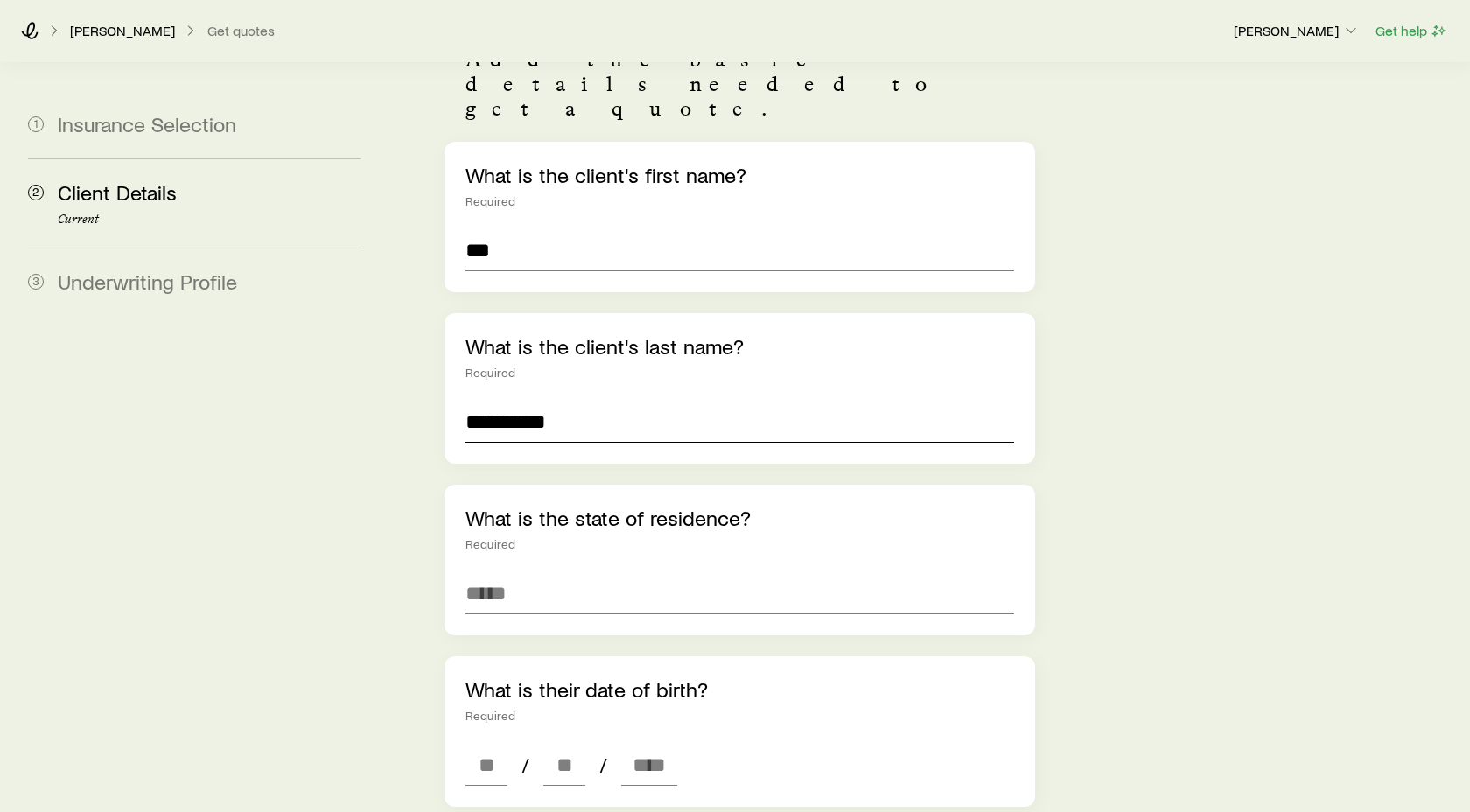
scroll to position [222, 0]
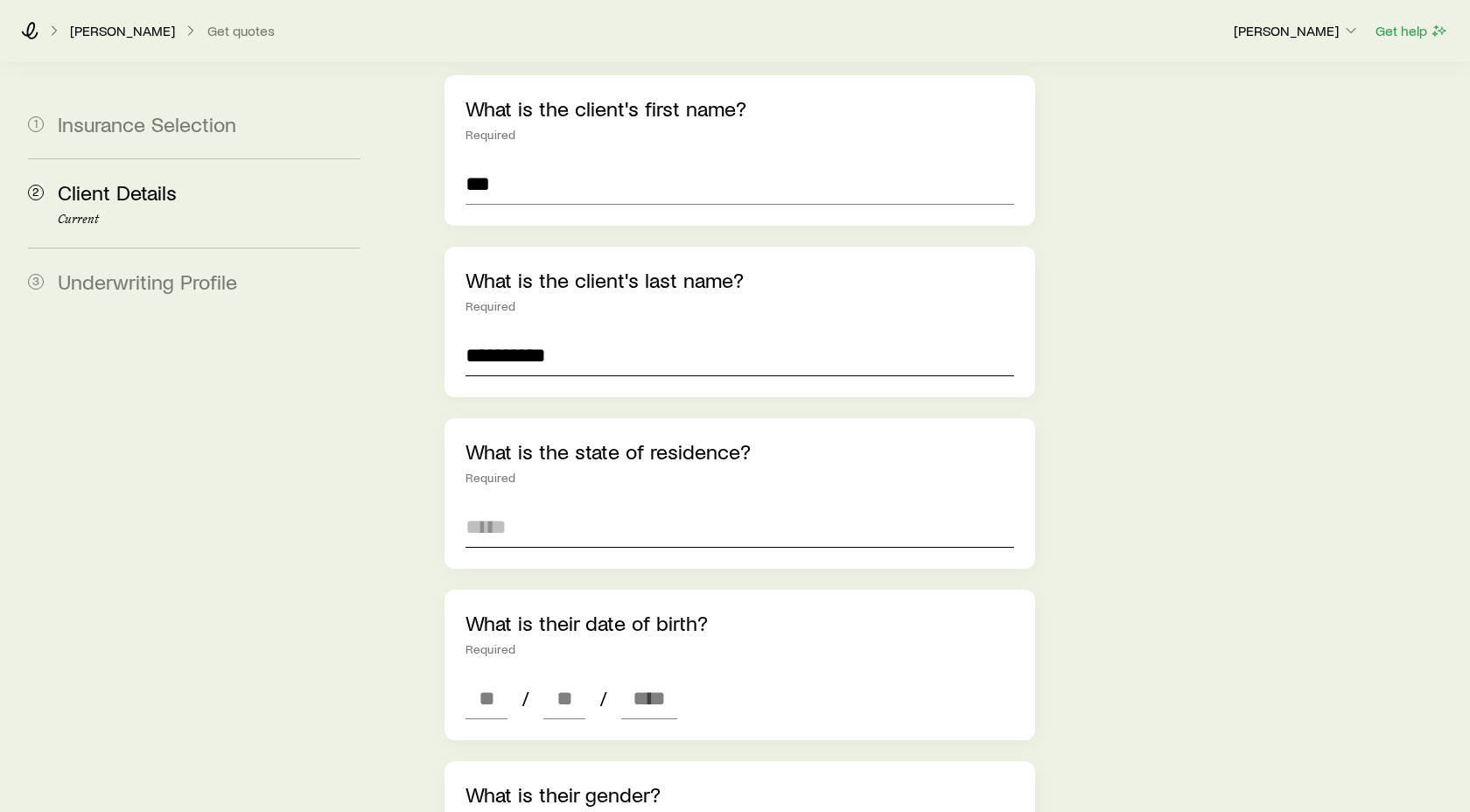
type input "**********"
click at [537, 506] on input at bounding box center [740, 526] width 549 height 42
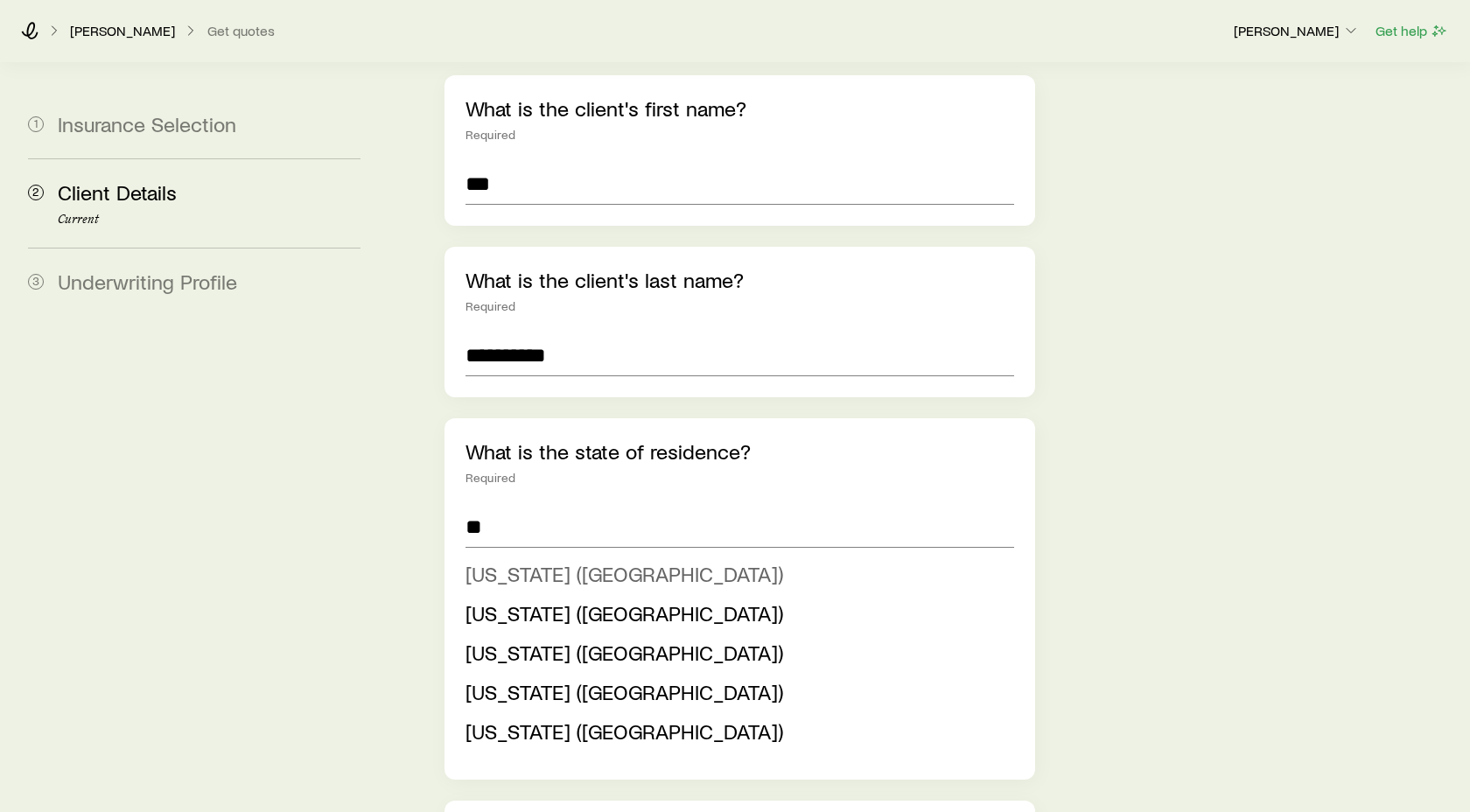
click at [552, 561] on span "[US_STATE] ([GEOGRAPHIC_DATA])" at bounding box center [624, 573] width 317 height 25
type input "**********"
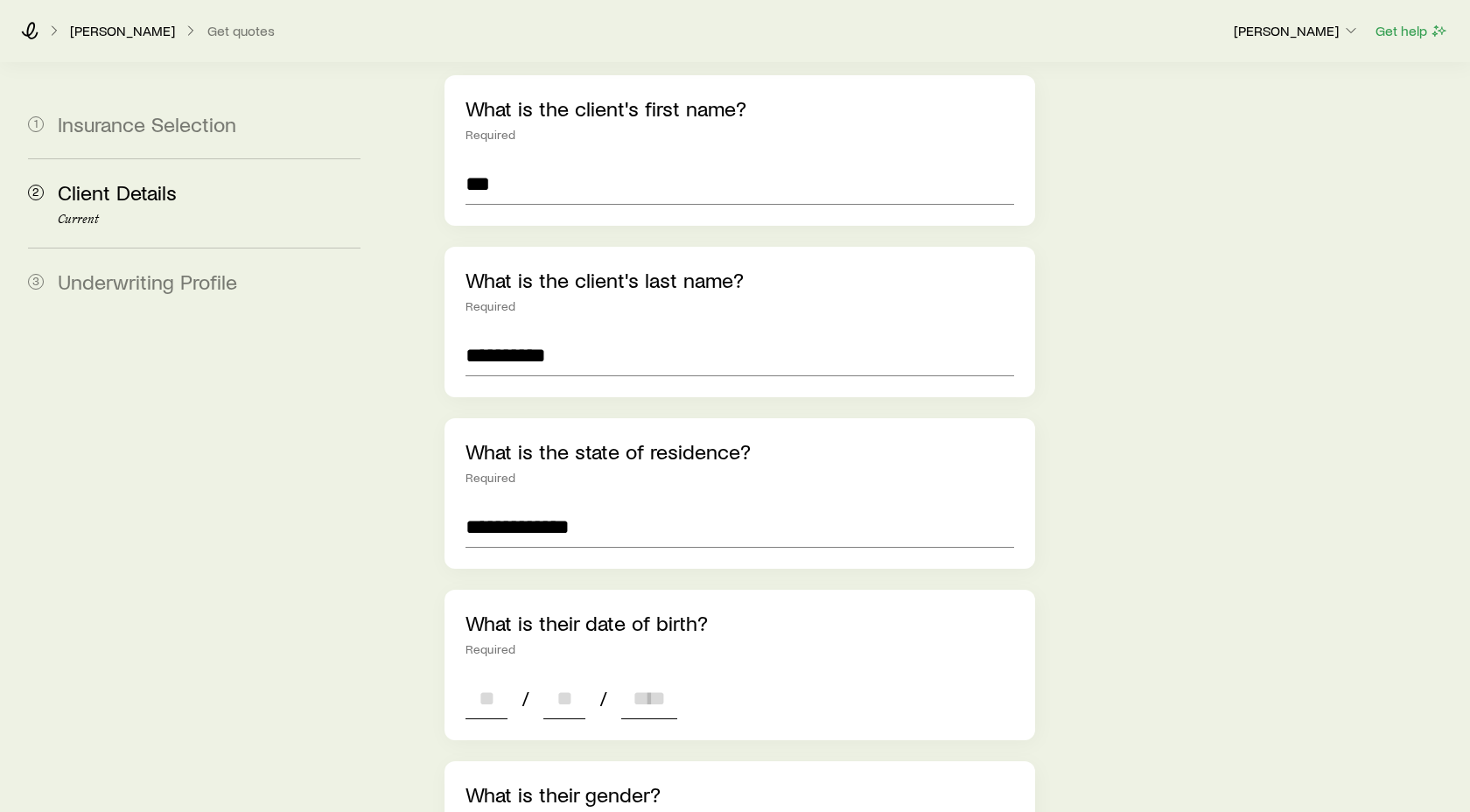
click at [473, 677] on input at bounding box center [486, 698] width 42 height 42
type input "**"
type input "****"
type input "*"
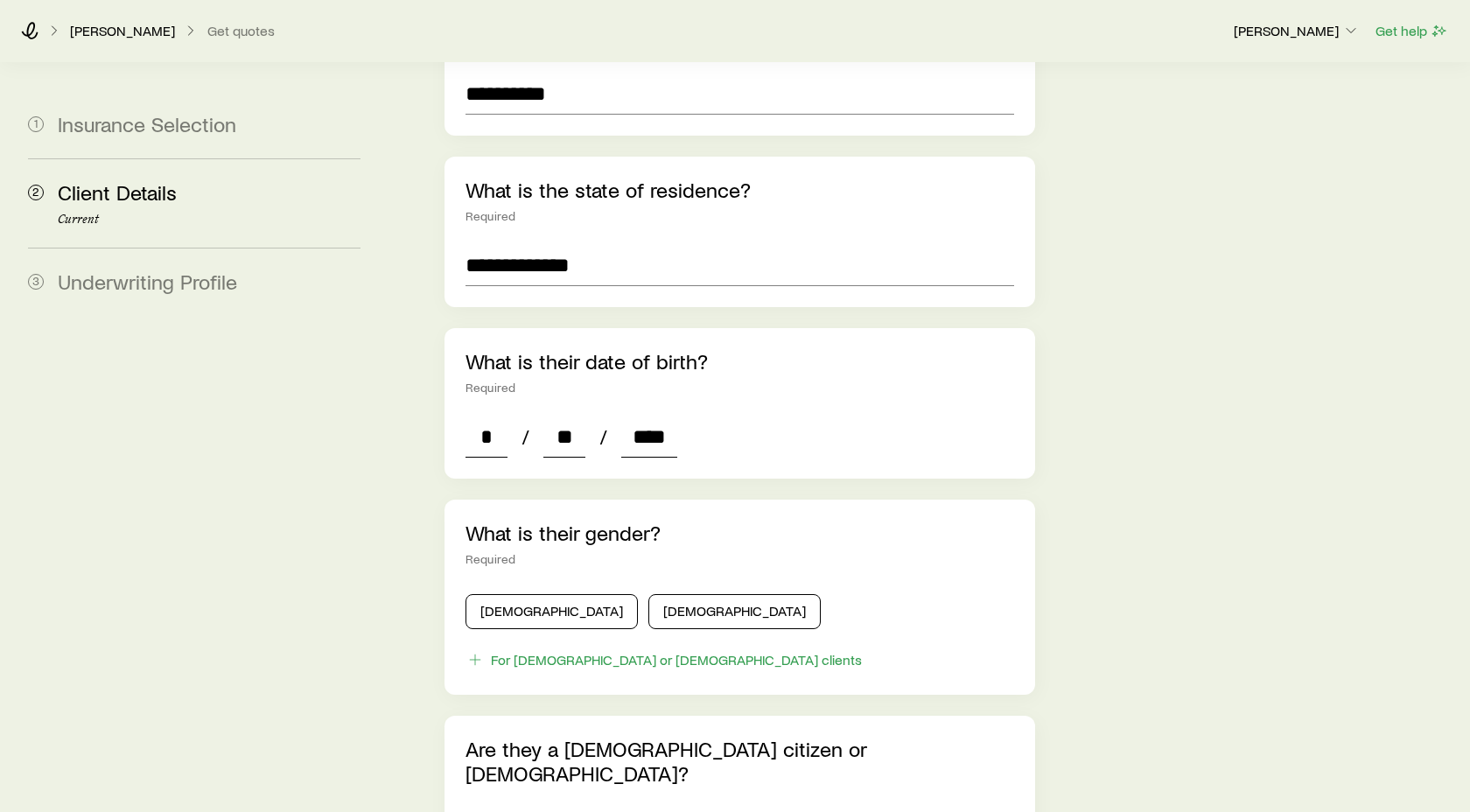
scroll to position [492, 0]
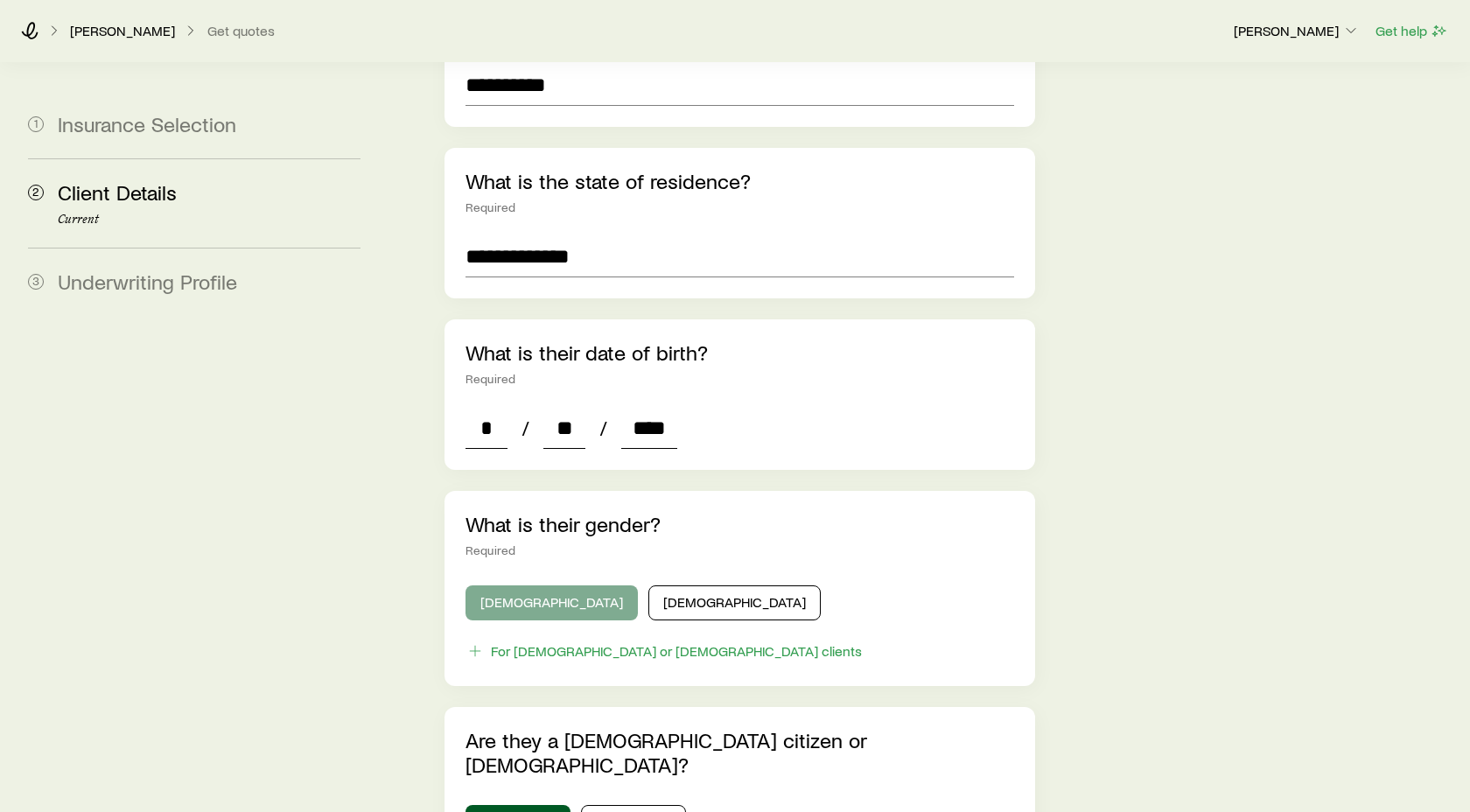
type input "****"
click at [528, 585] on button "[DEMOGRAPHIC_DATA]" at bounding box center [551, 602] width 172 height 35
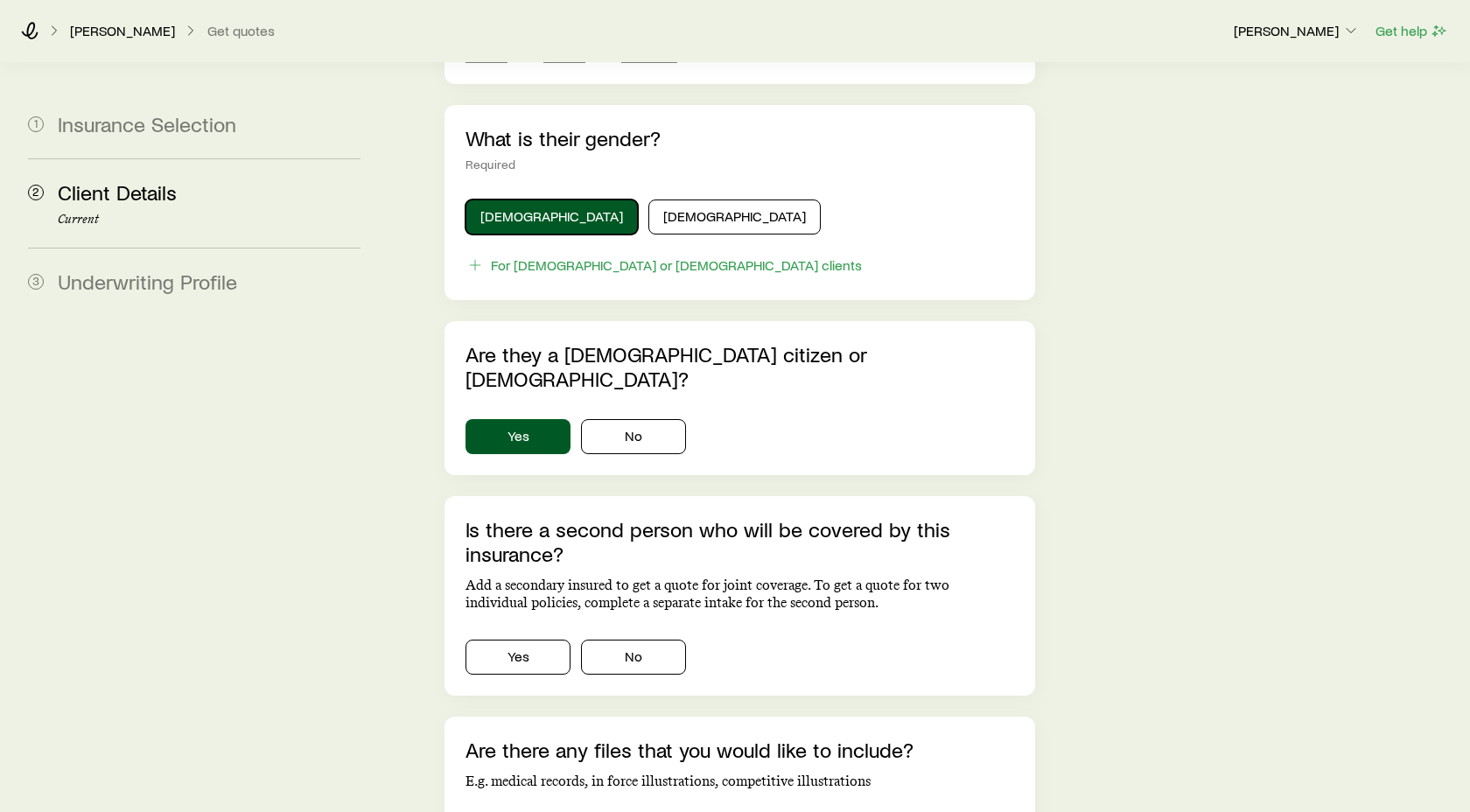
scroll to position [892, 0]
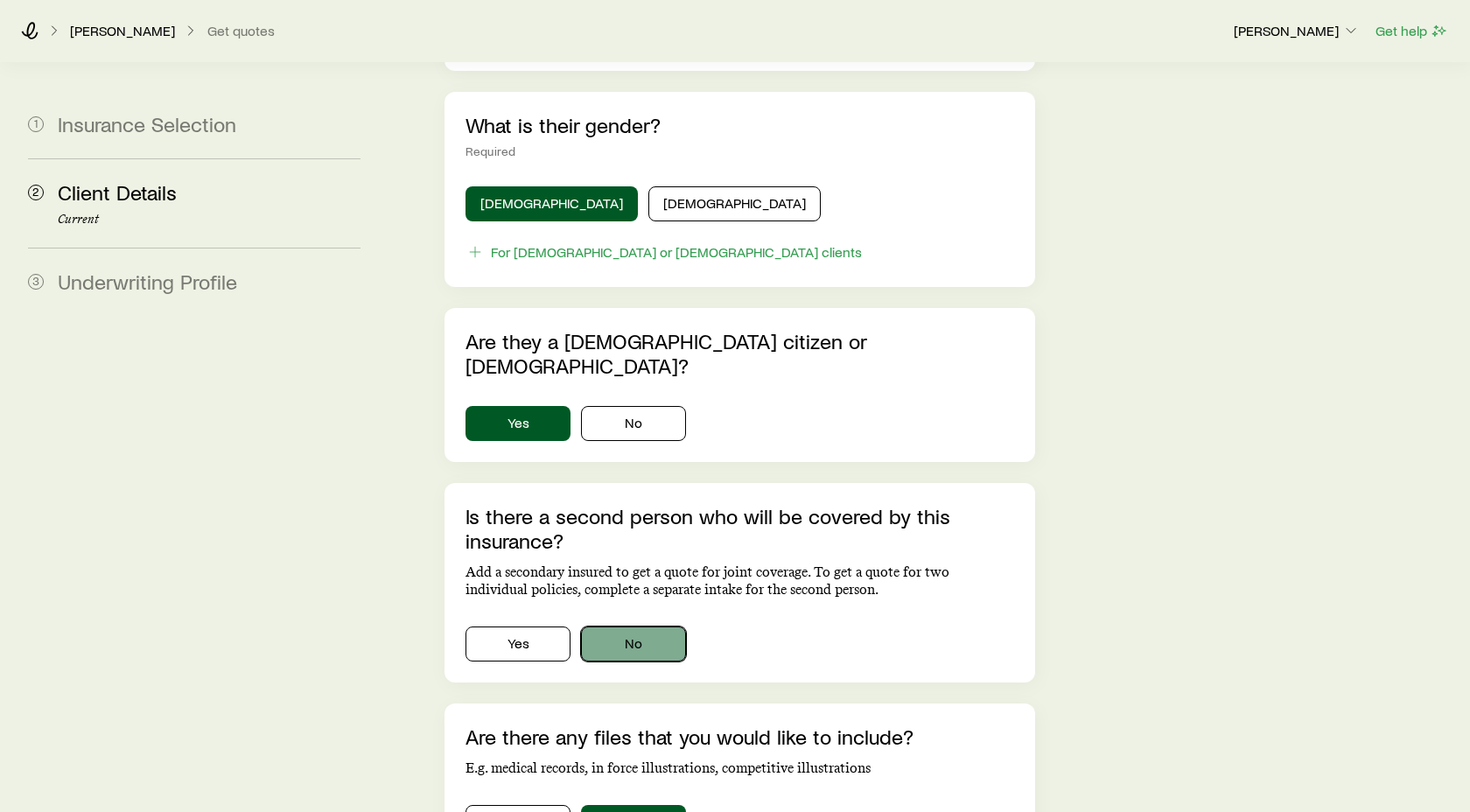
click at [634, 626] on button "No" at bounding box center [634, 643] width 105 height 35
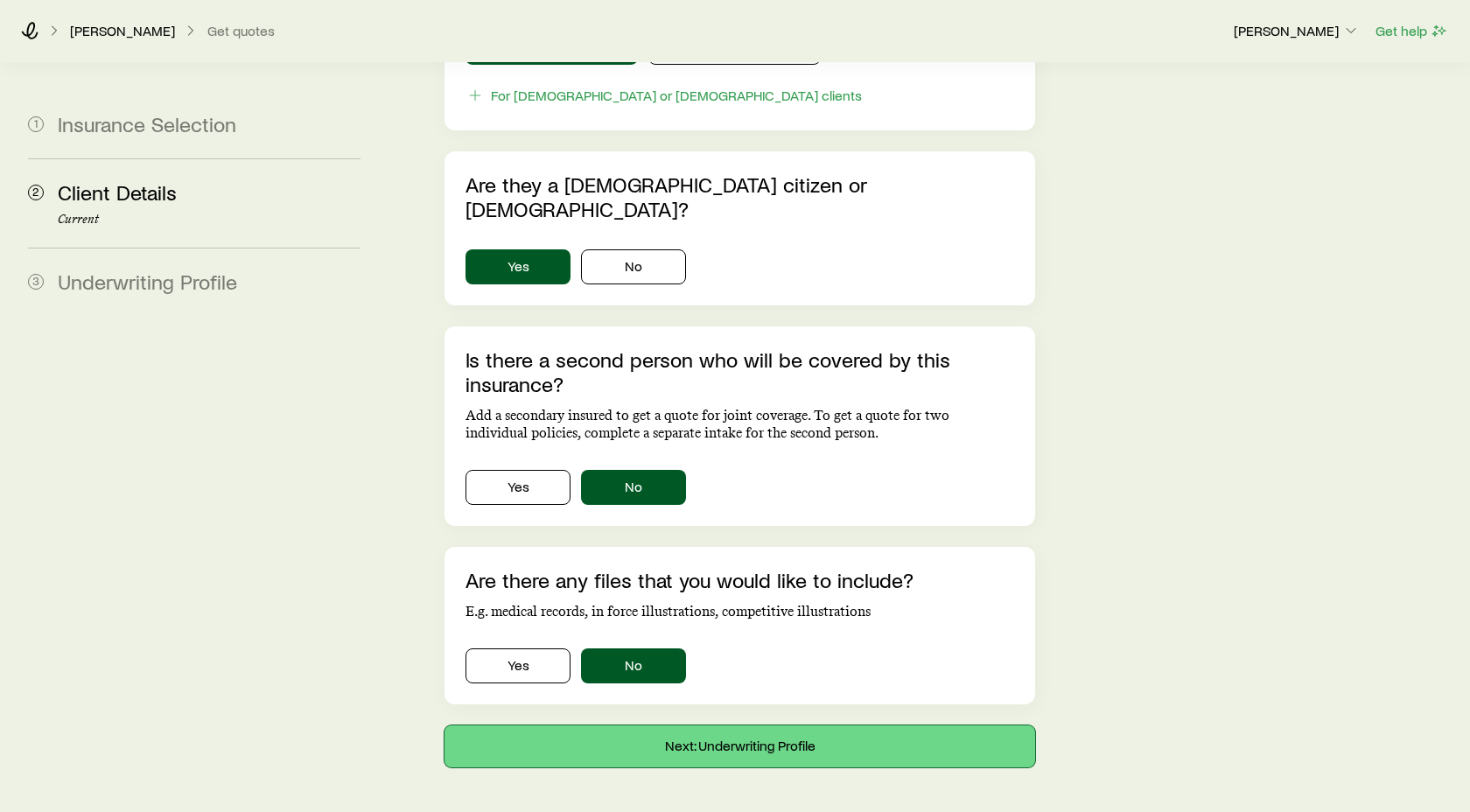
click at [751, 725] on button "Next: Underwriting Profile" at bounding box center [739, 746] width 591 height 42
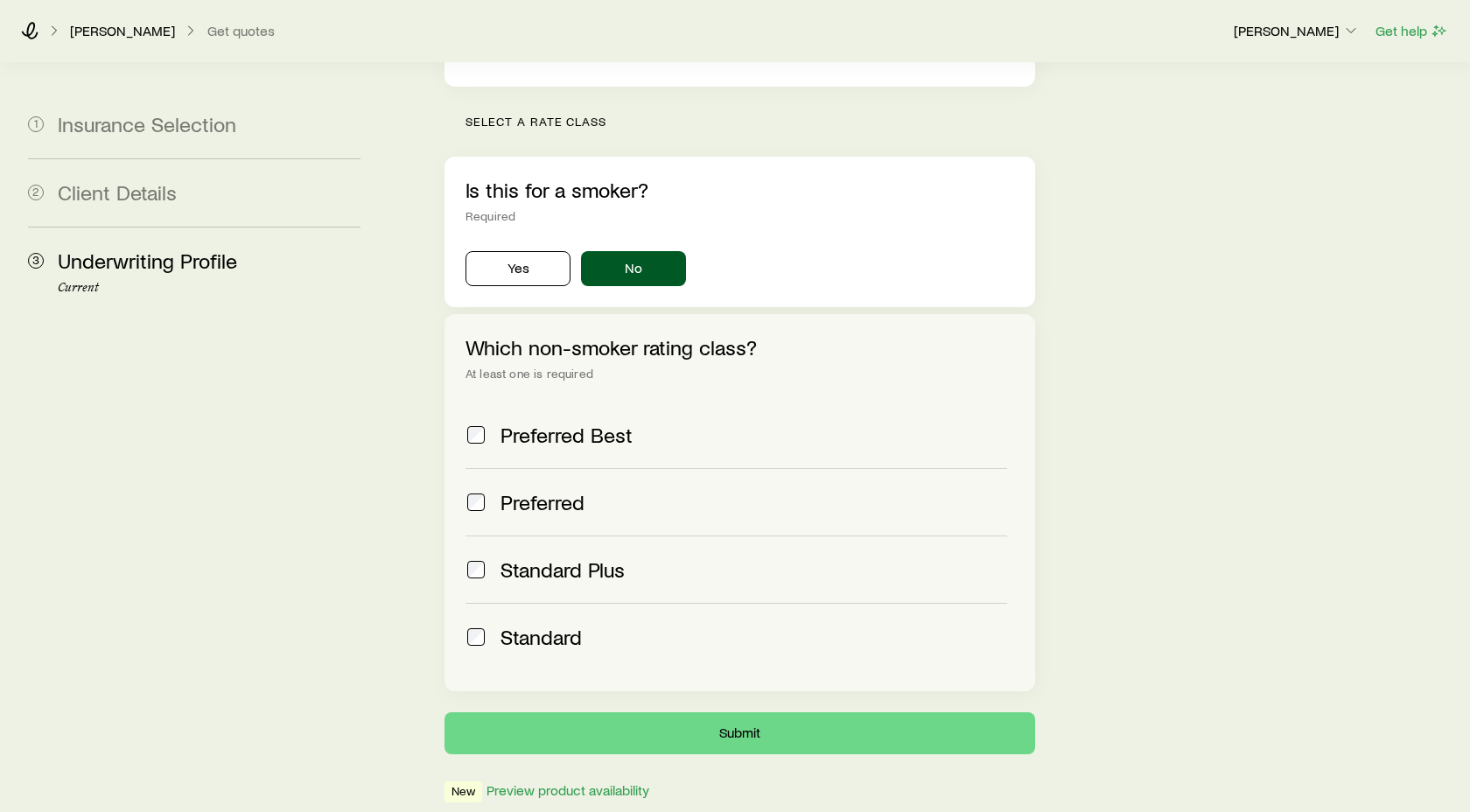
scroll to position [526, 0]
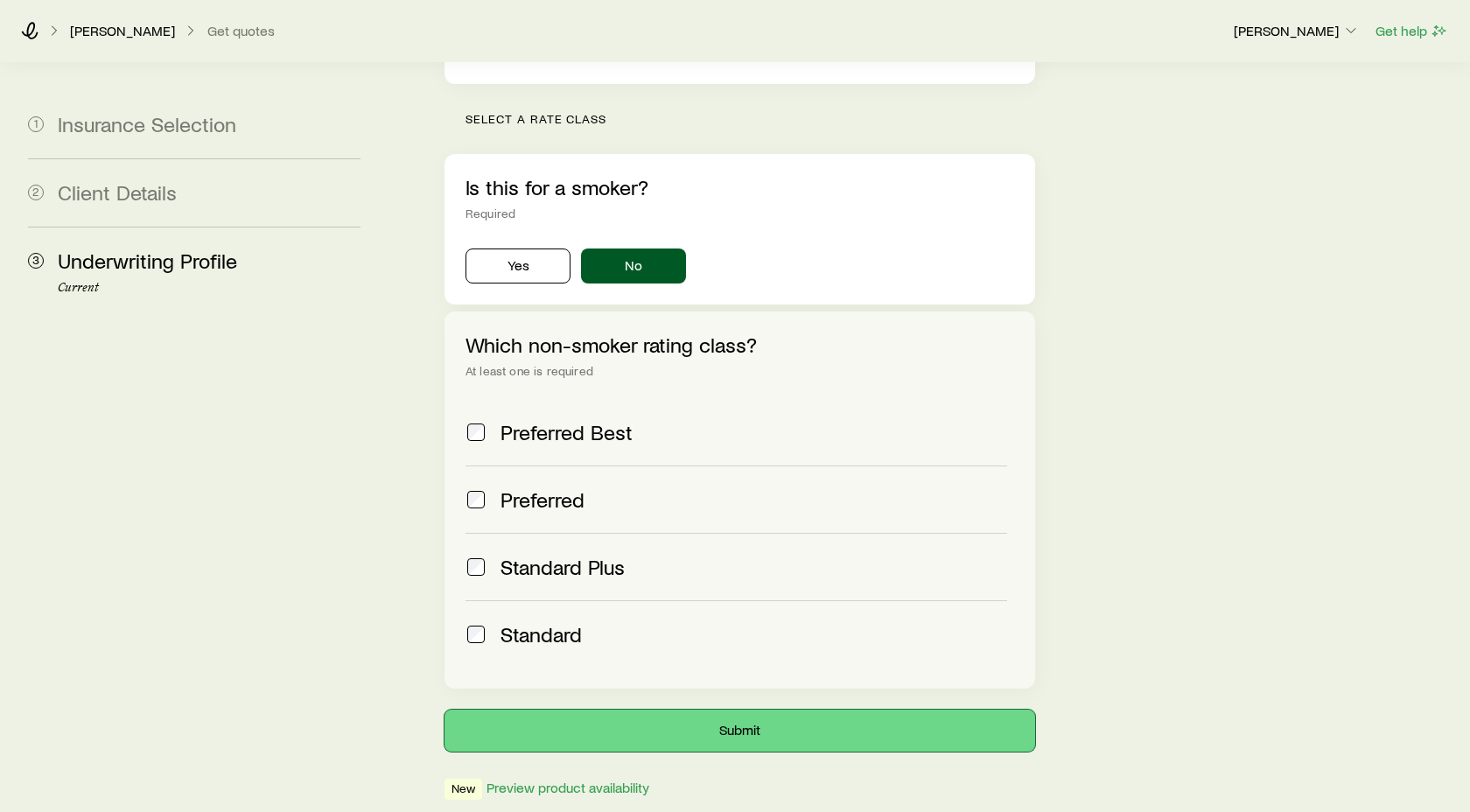
click at [697, 709] on button "Submit" at bounding box center [739, 730] width 591 height 42
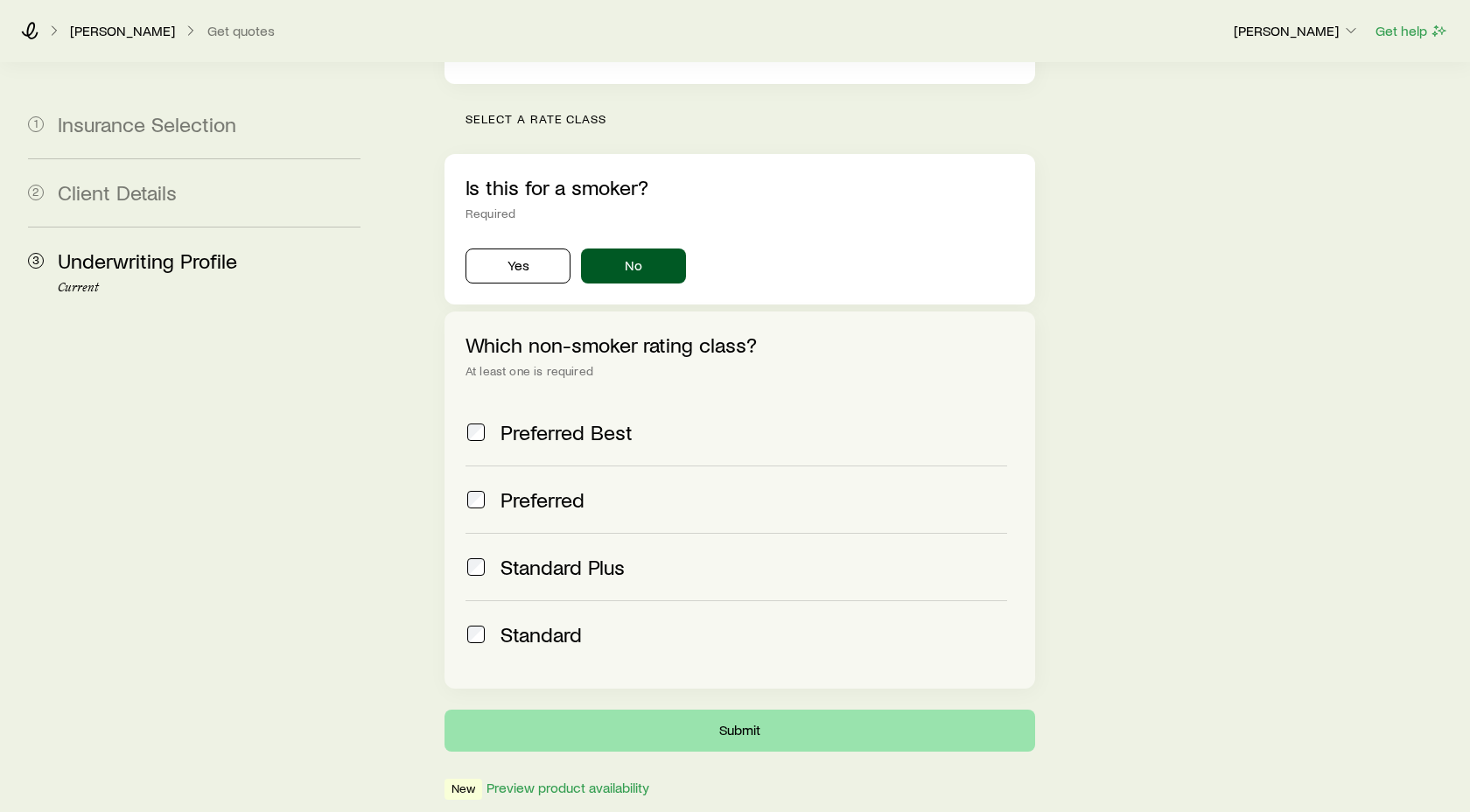
scroll to position [0, 0]
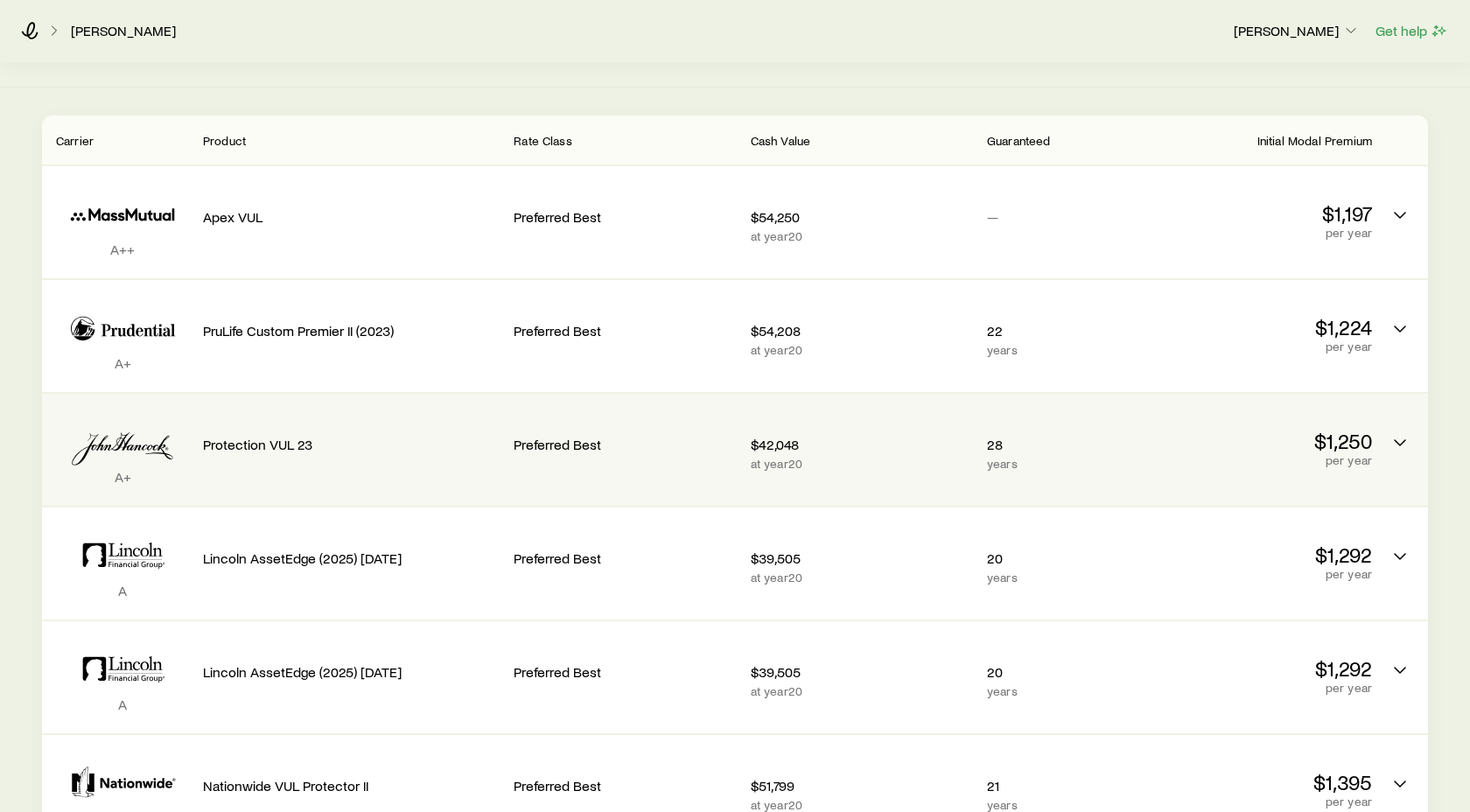
scroll to position [159, 0]
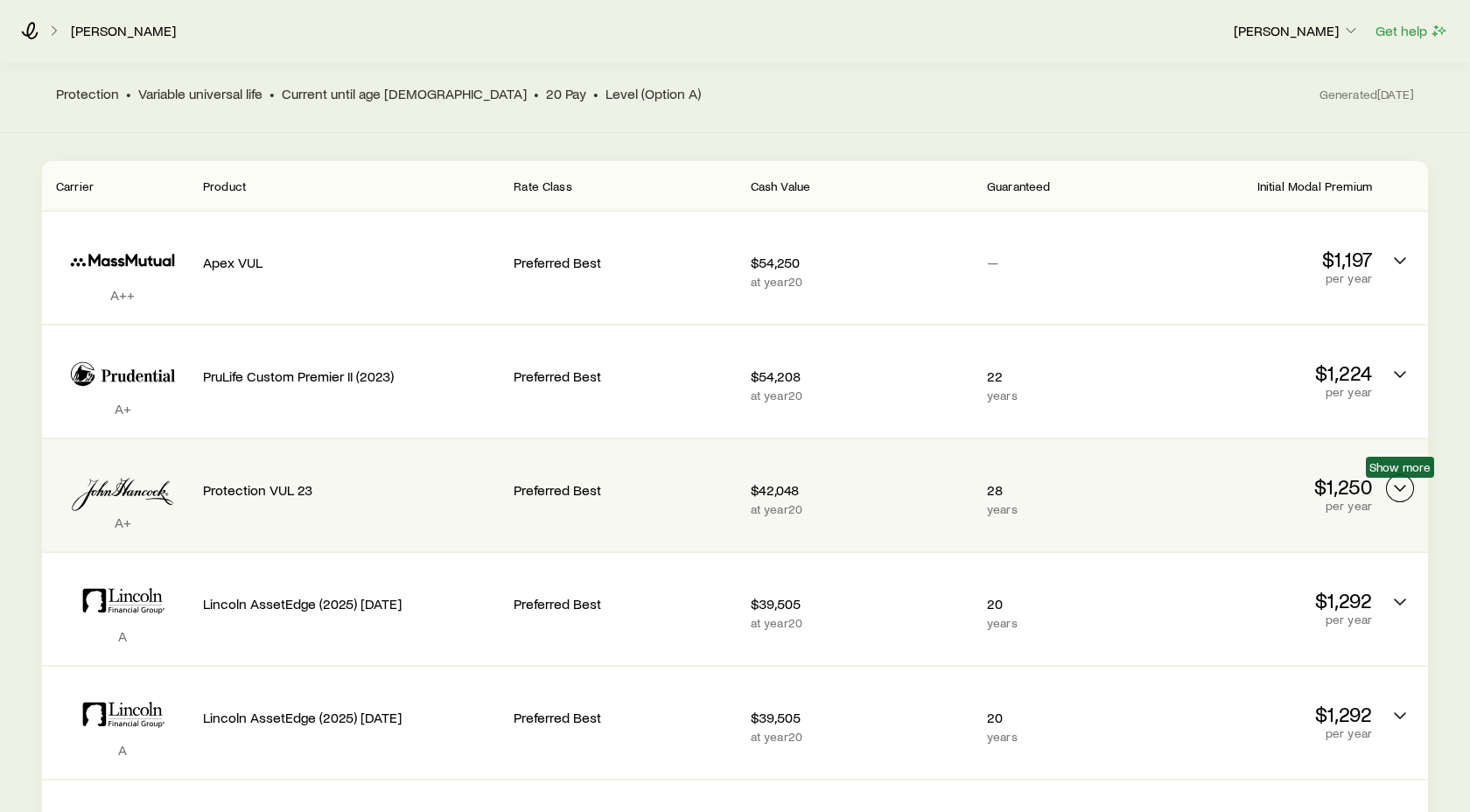
click at [1397, 488] on icon "Permanent quotes" at bounding box center [1400, 489] width 21 height 21
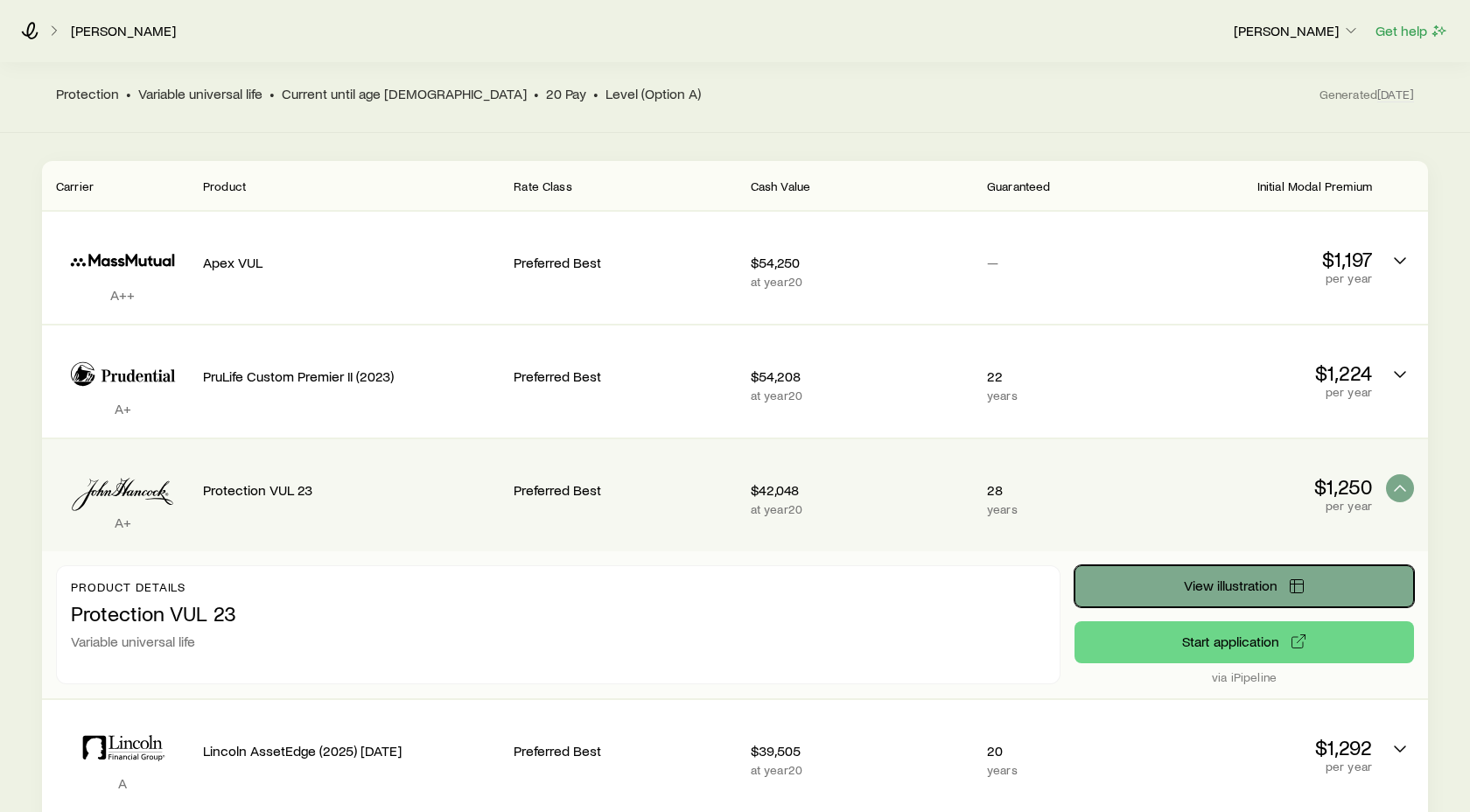
click at [1212, 582] on span "View illustration" at bounding box center [1231, 585] width 94 height 14
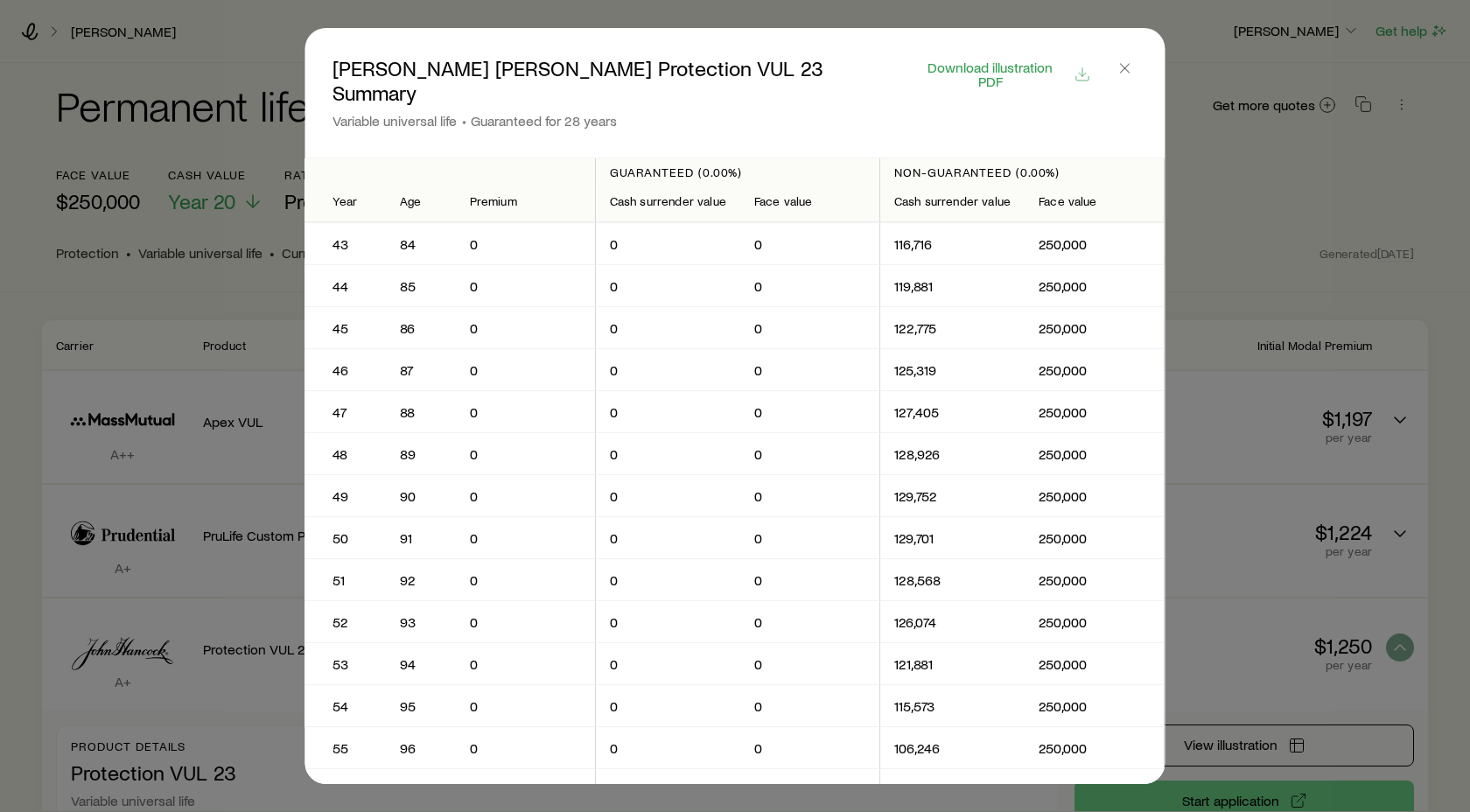
scroll to position [1501, 0]
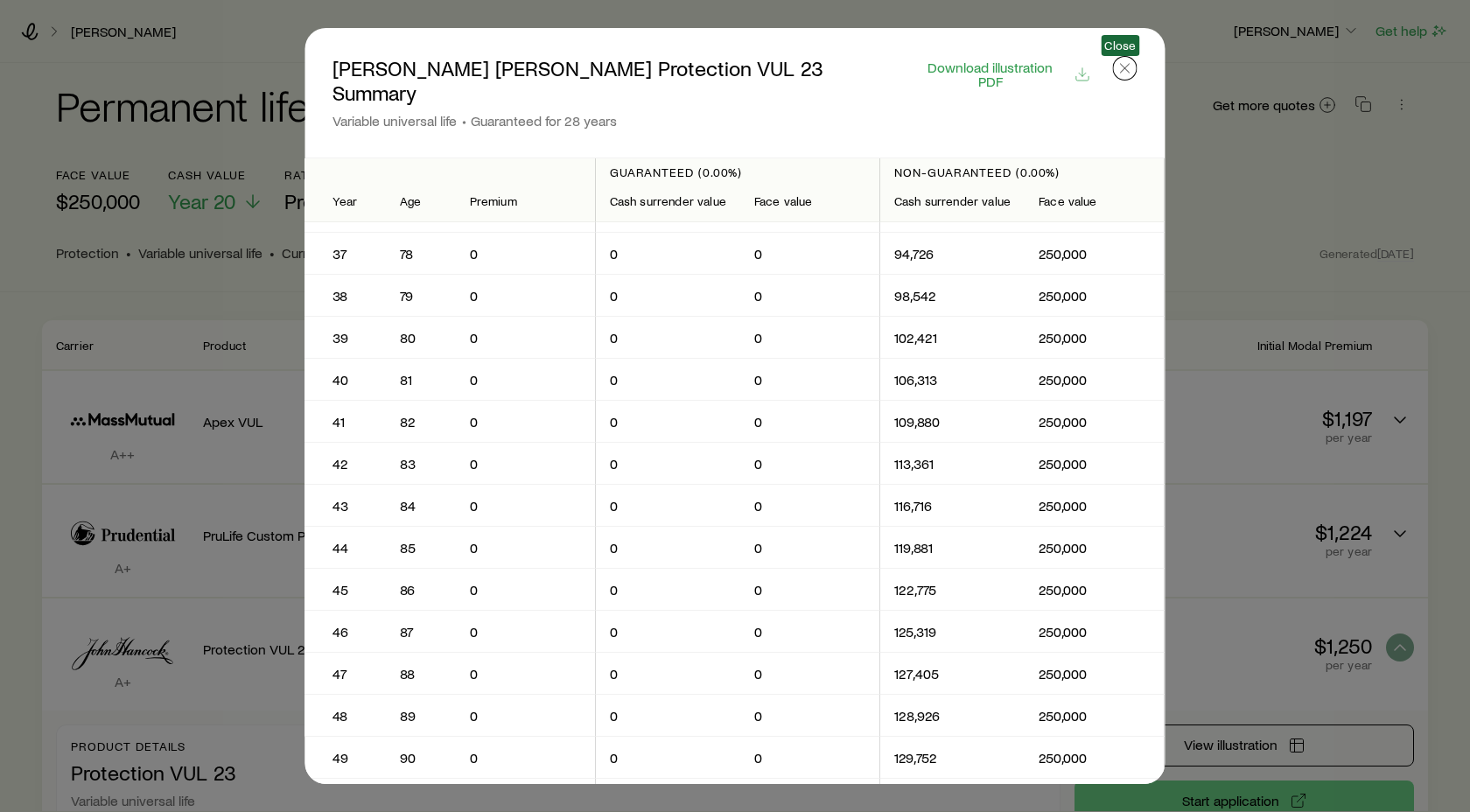
click at [1121, 67] on line "button" at bounding box center [1125, 68] width 9 height 9
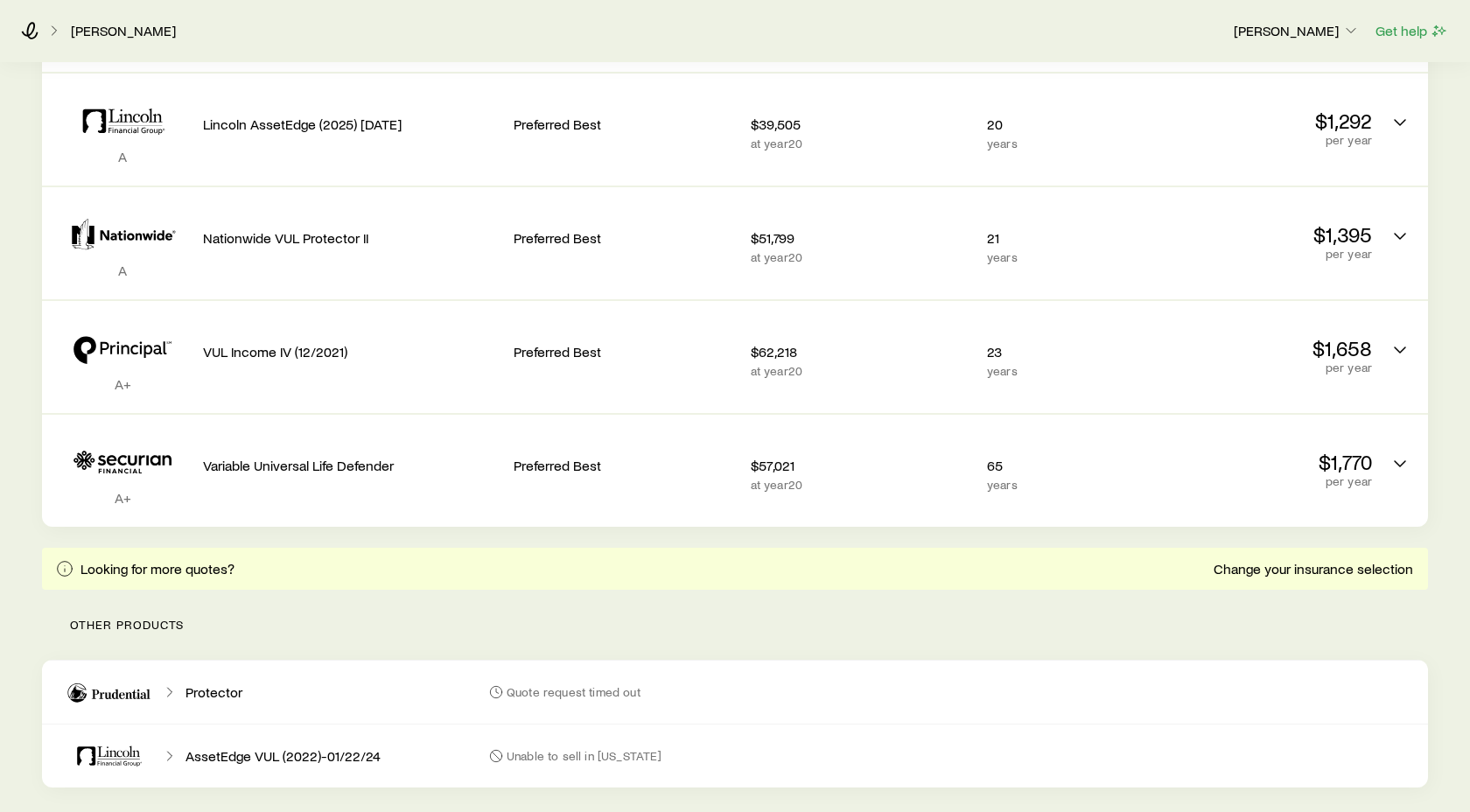
scroll to position [993, 0]
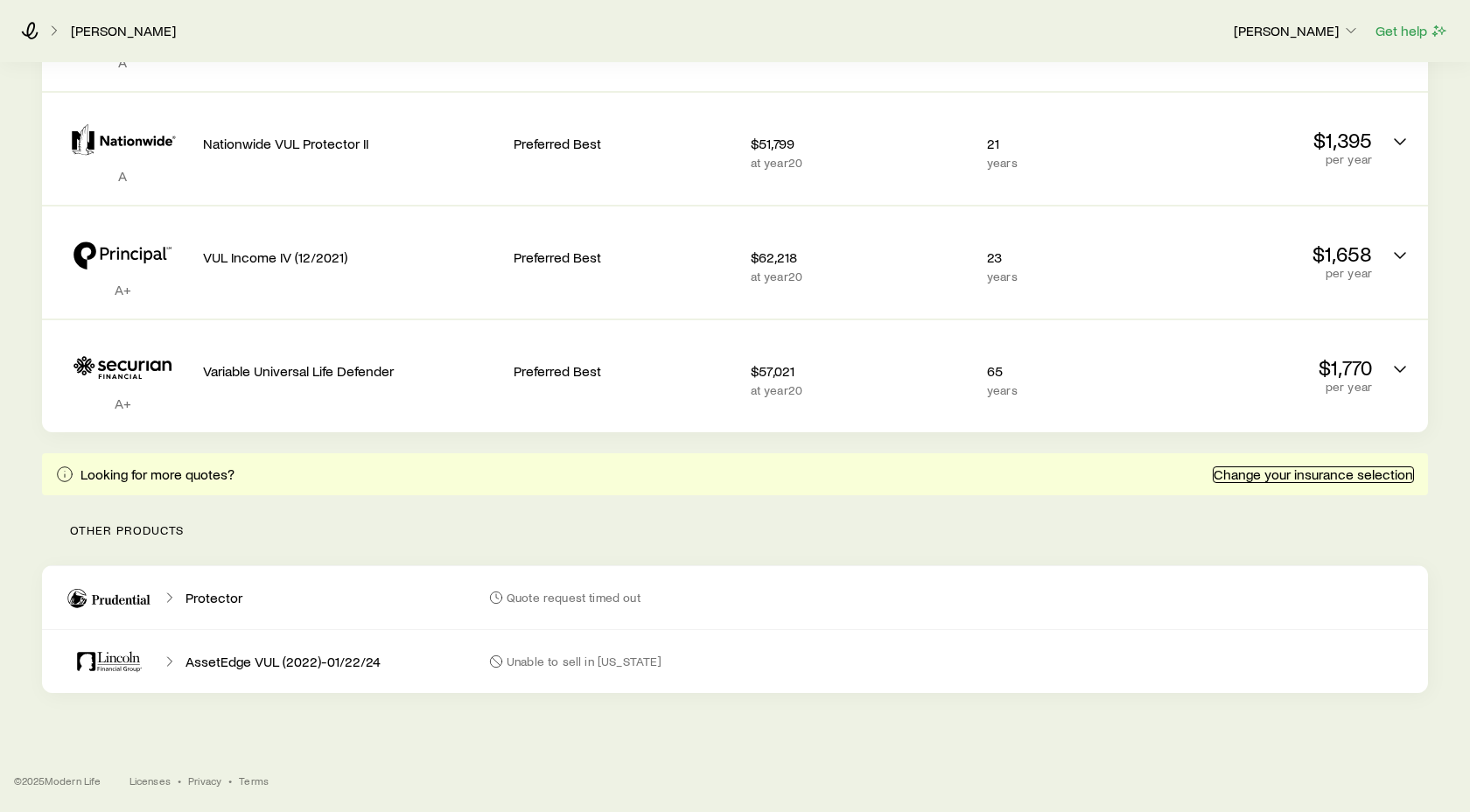
click at [1264, 475] on link "Change your insurance selection" at bounding box center [1313, 474] width 201 height 17
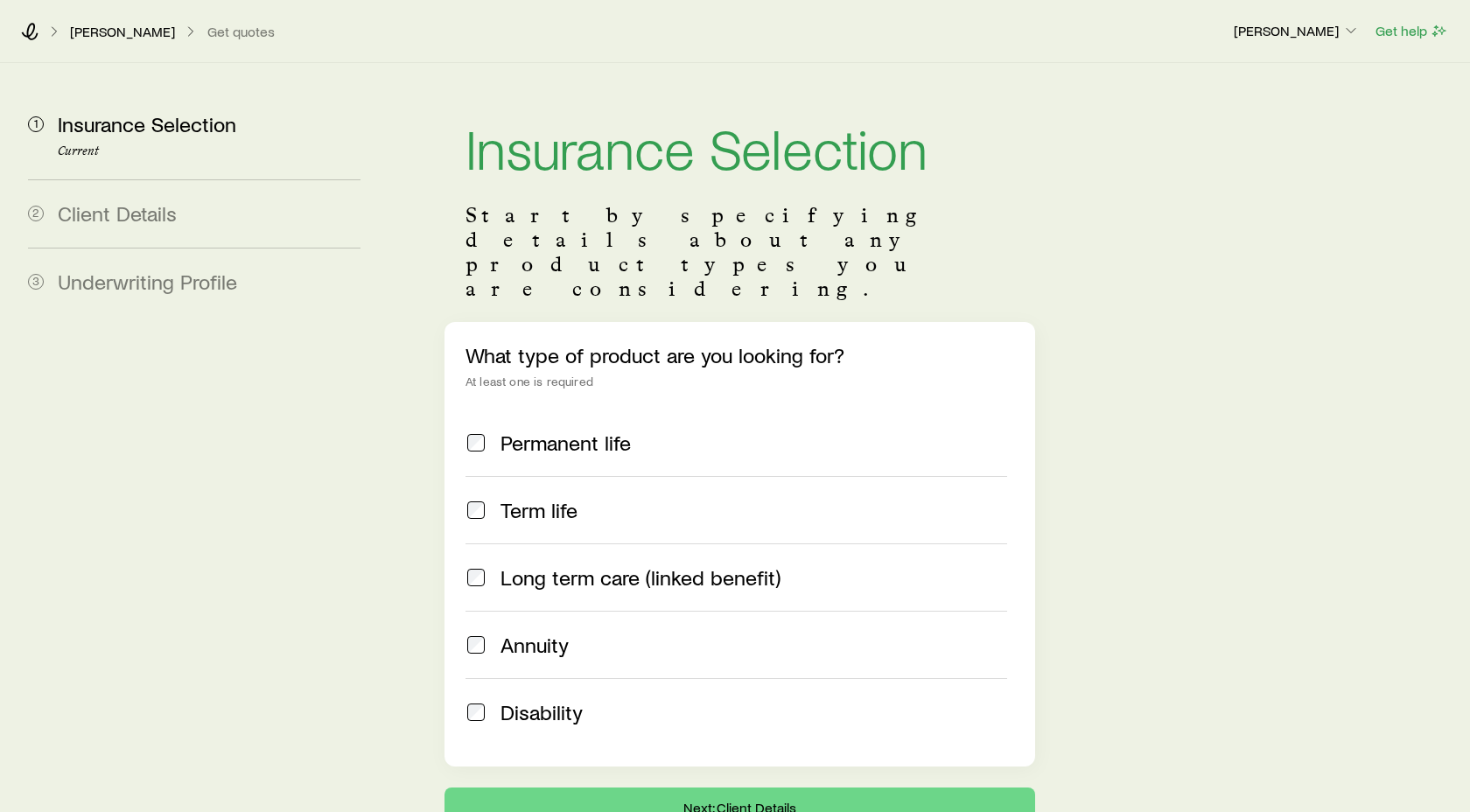
click at [150, 221] on span "Client Details" at bounding box center [117, 213] width 119 height 25
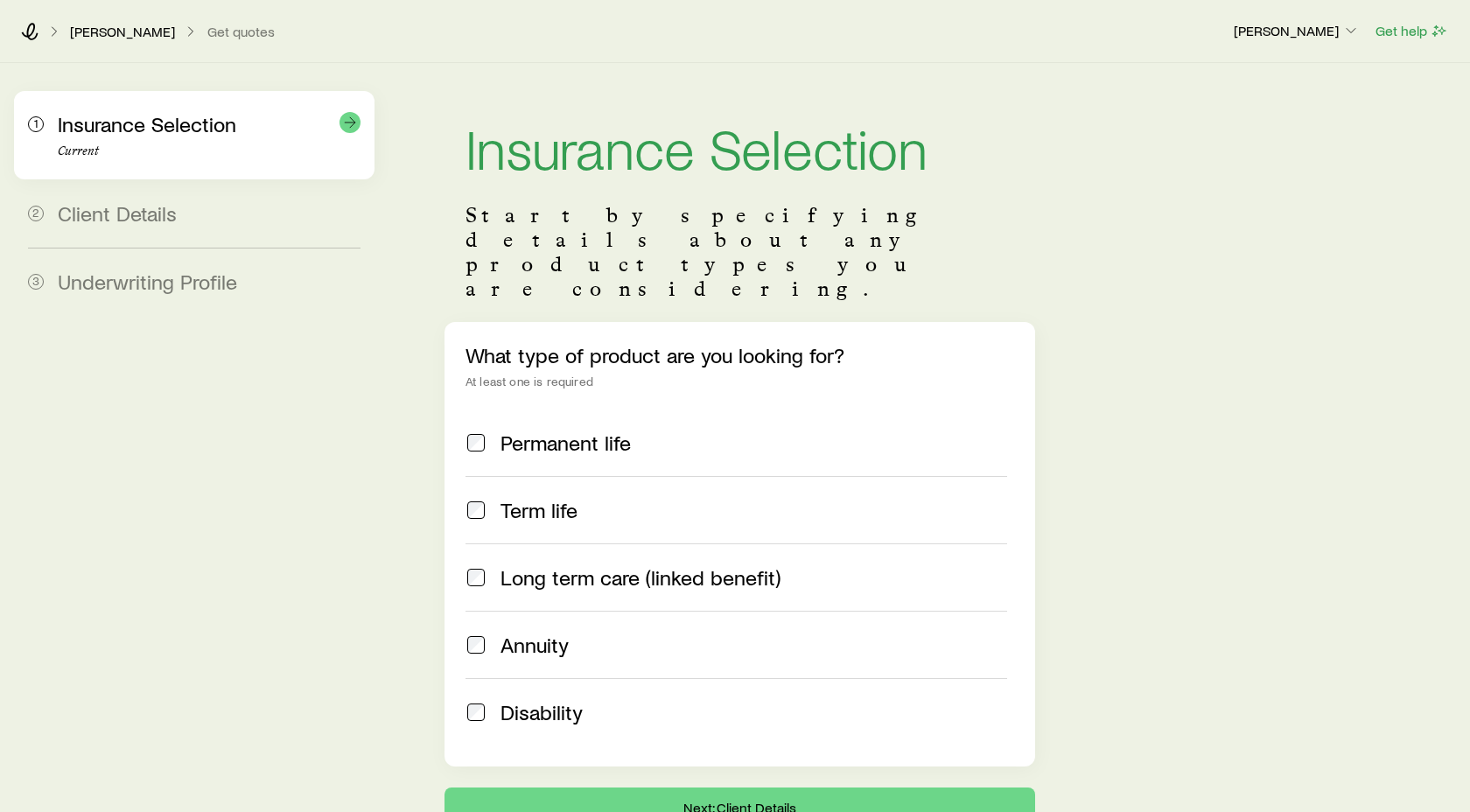
click at [148, 120] on span "Insurance Selection" at bounding box center [147, 123] width 179 height 25
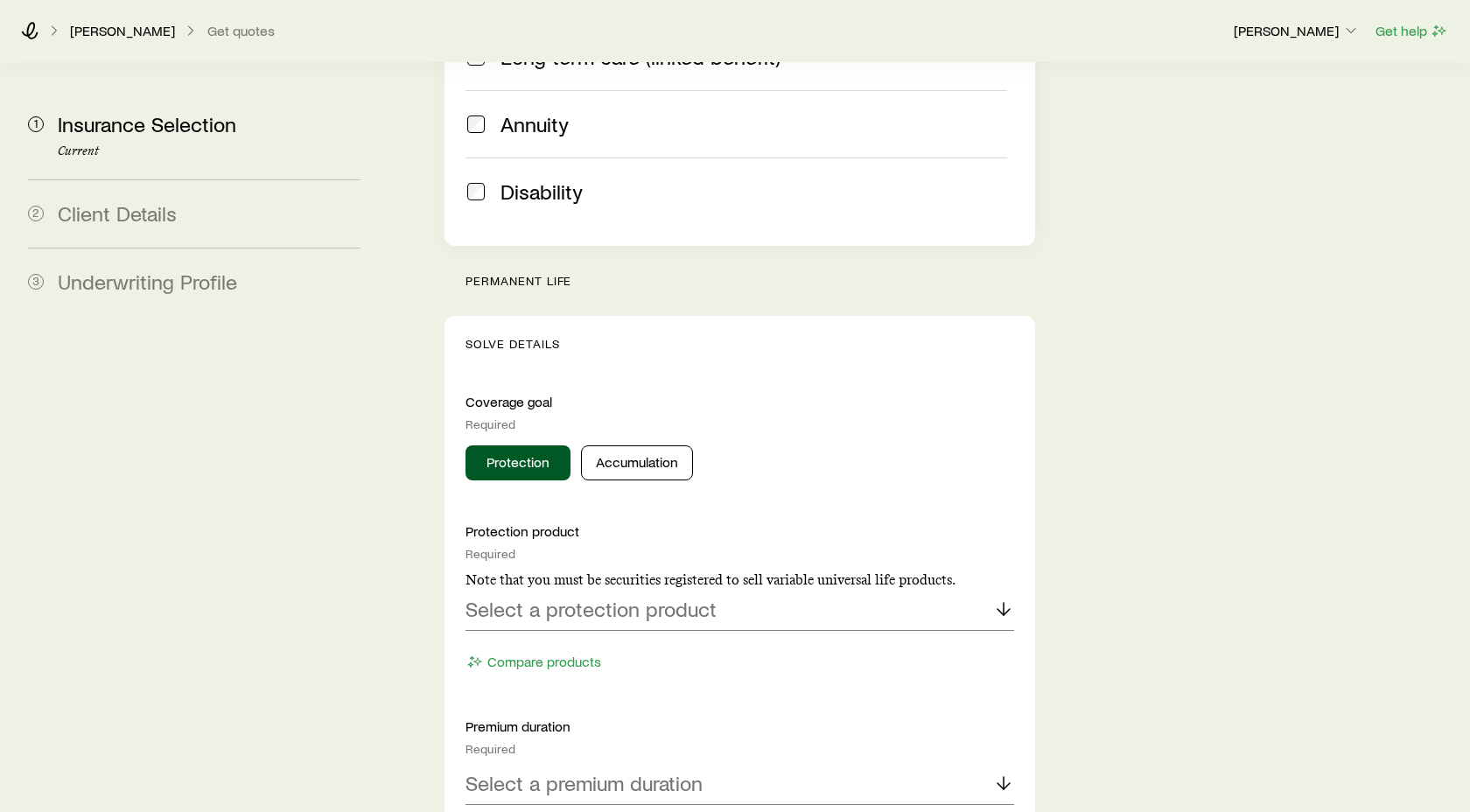
scroll to position [523, 0]
click at [997, 607] on polyline at bounding box center [1004, 610] width 13 height 6
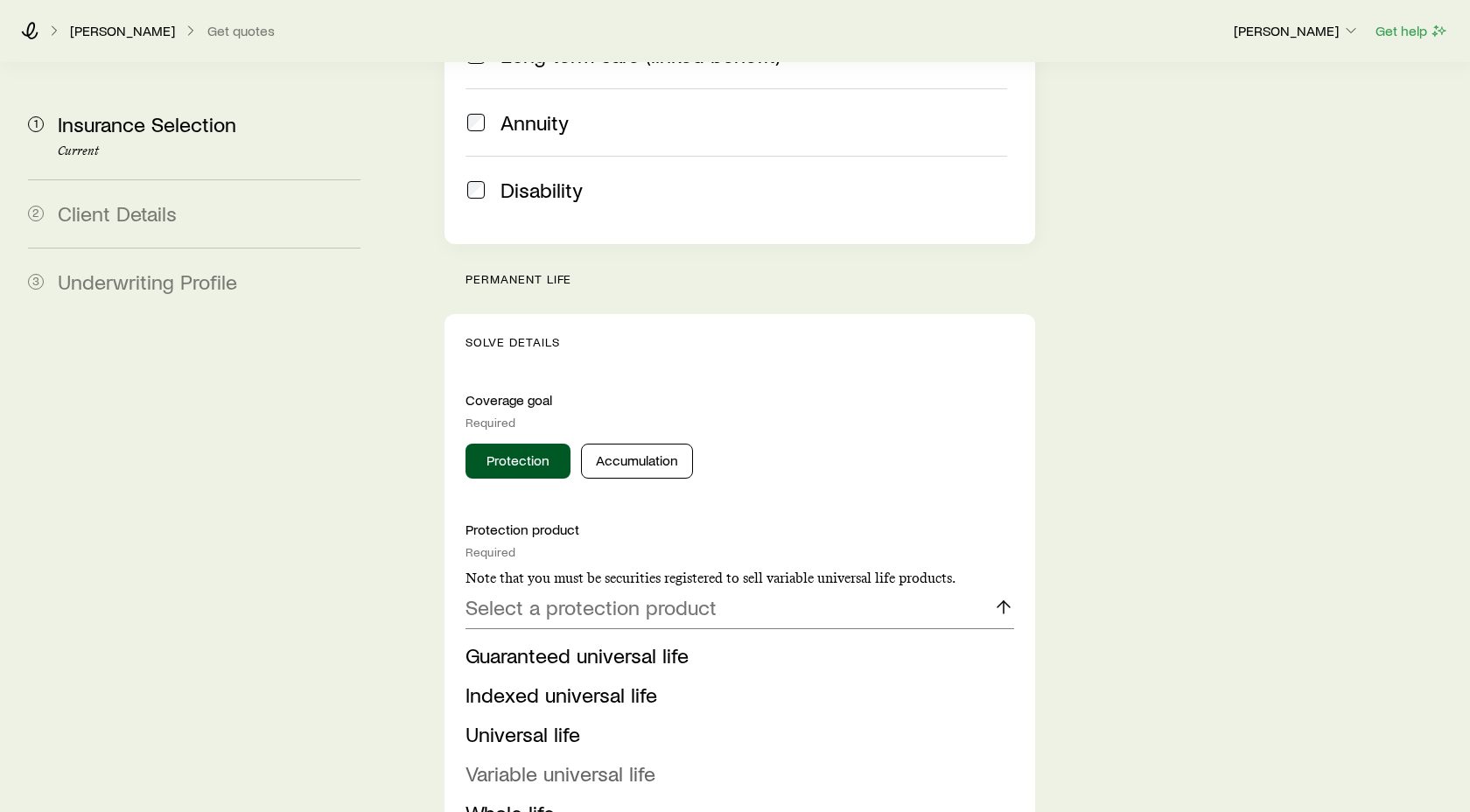
click at [550, 760] on span "Variable universal life" at bounding box center [560, 773] width 190 height 25
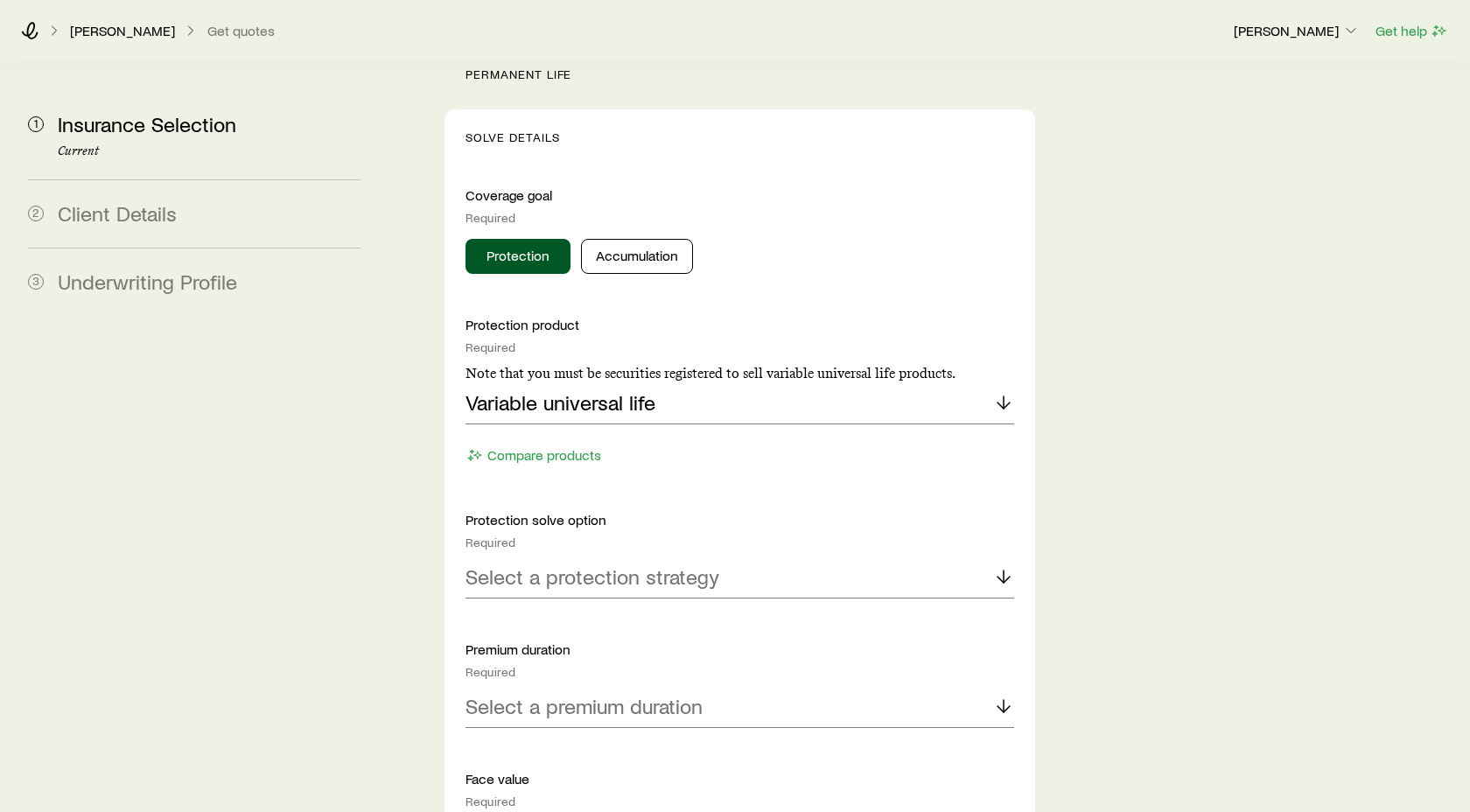
scroll to position [729, 0]
click at [1000, 565] on icon at bounding box center [1004, 575] width 21 height 21
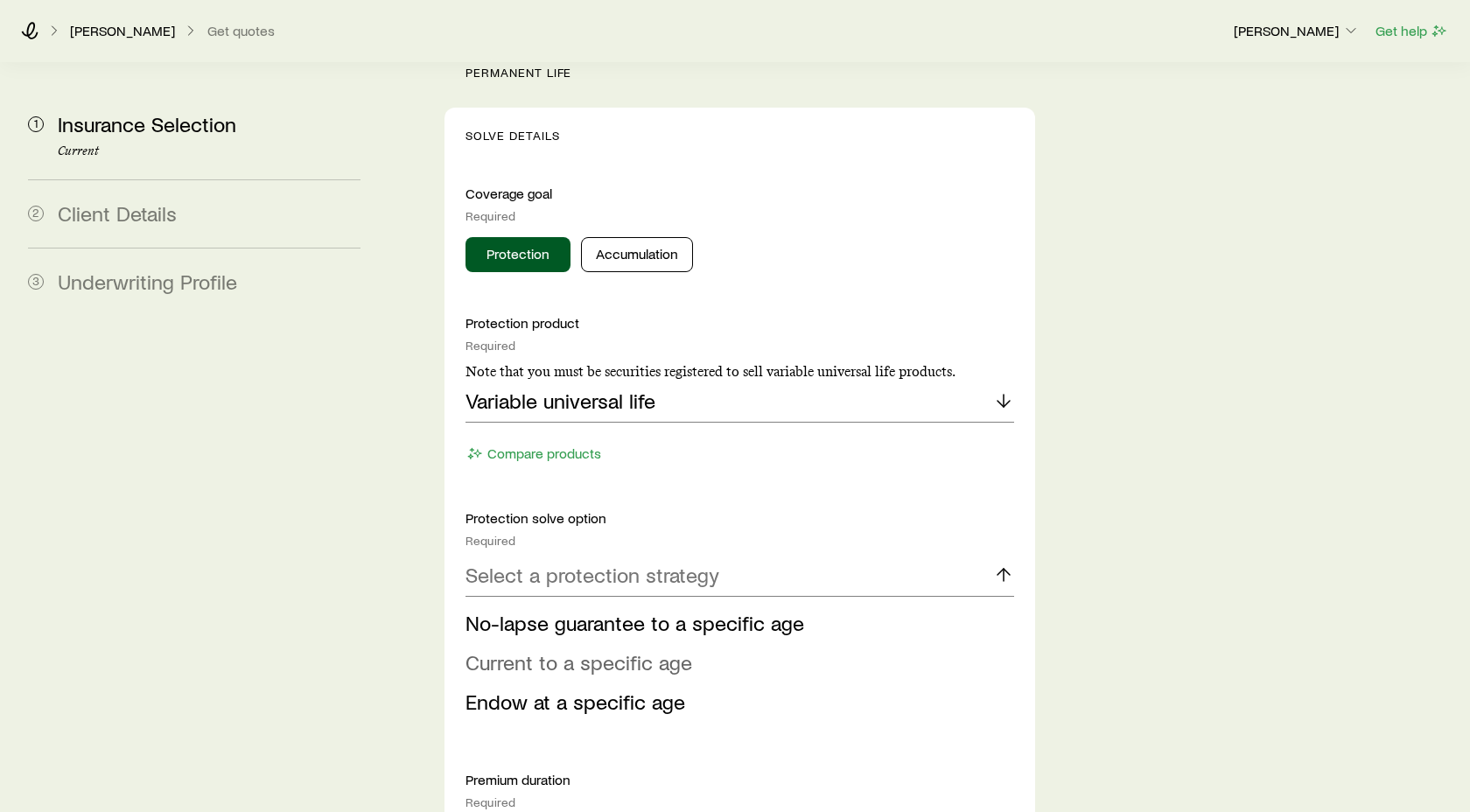
click at [578, 649] on span "Current to a specific age" at bounding box center [579, 662] width 227 height 25
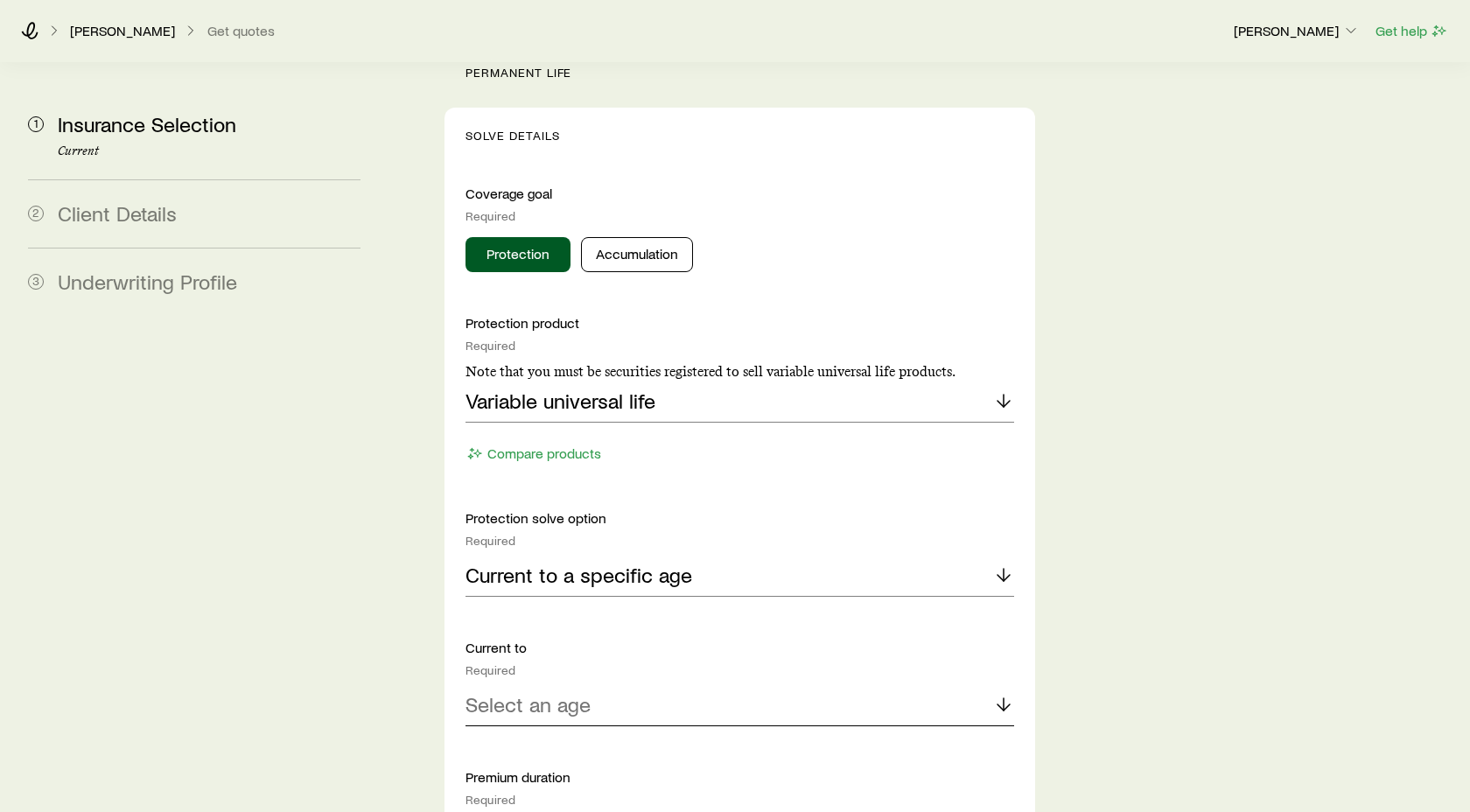
click at [1000, 704] on polyline at bounding box center [1004, 707] width 13 height 6
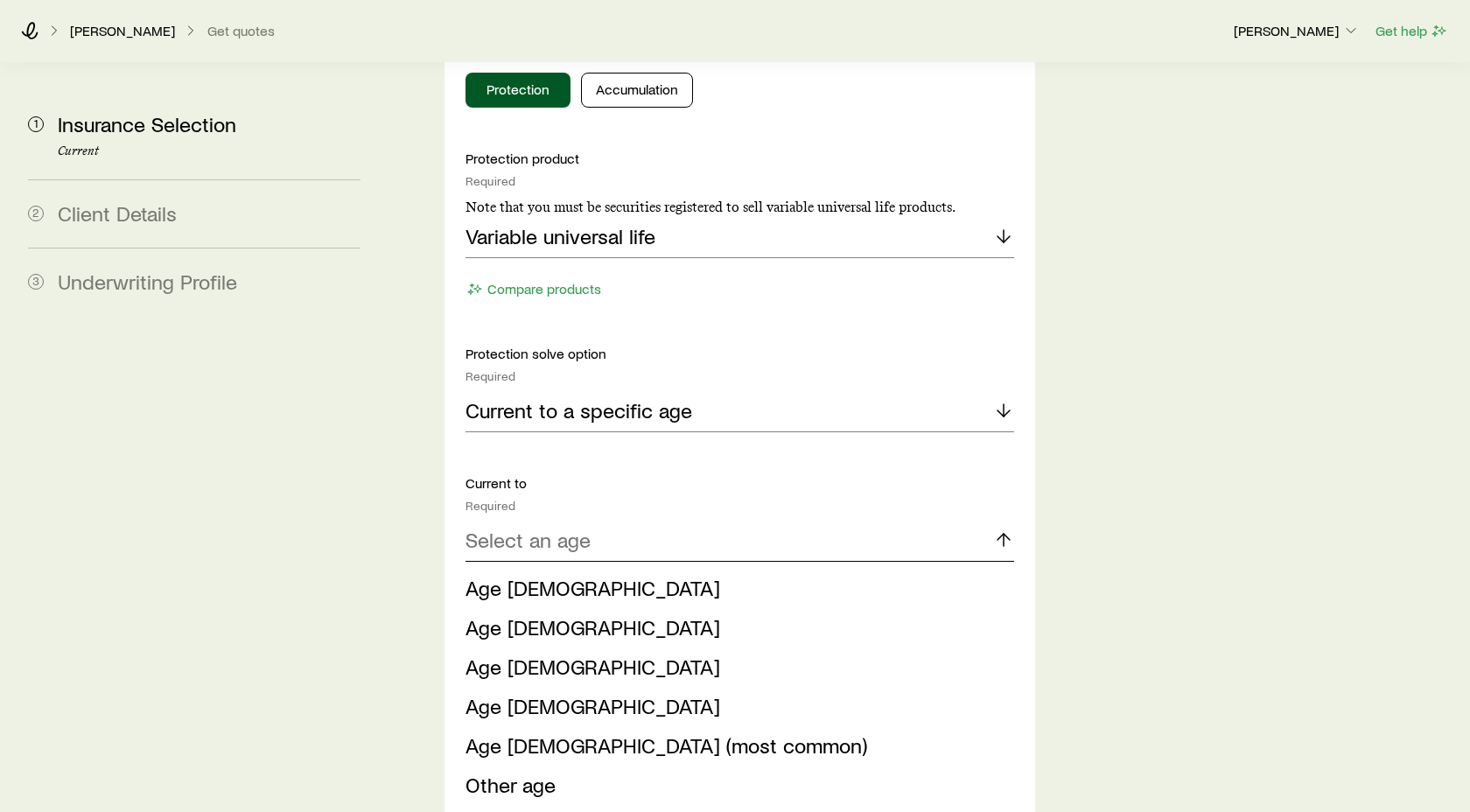
scroll to position [913, 0]
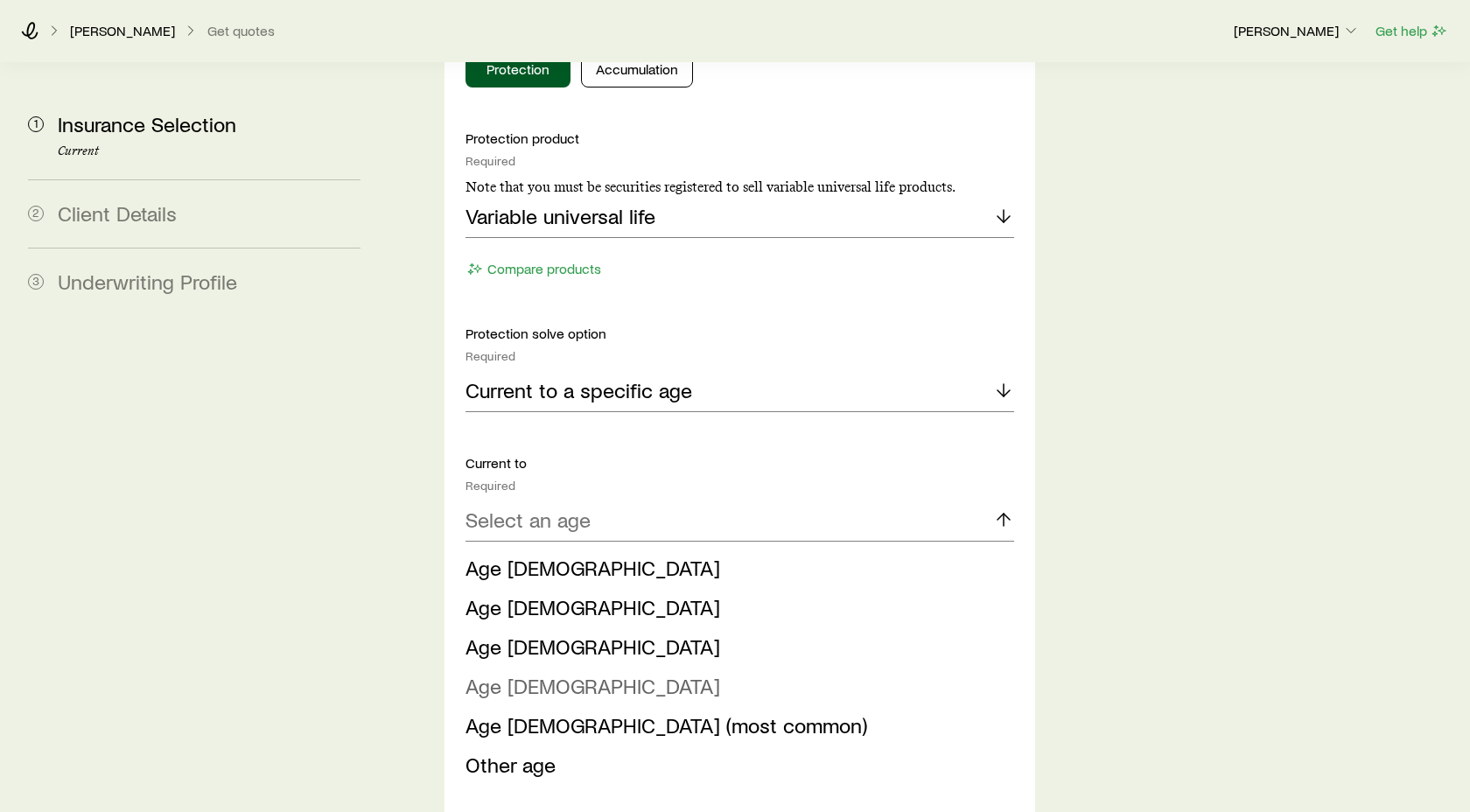
click at [491, 673] on span "Age [DEMOGRAPHIC_DATA]" at bounding box center [592, 685] width 255 height 25
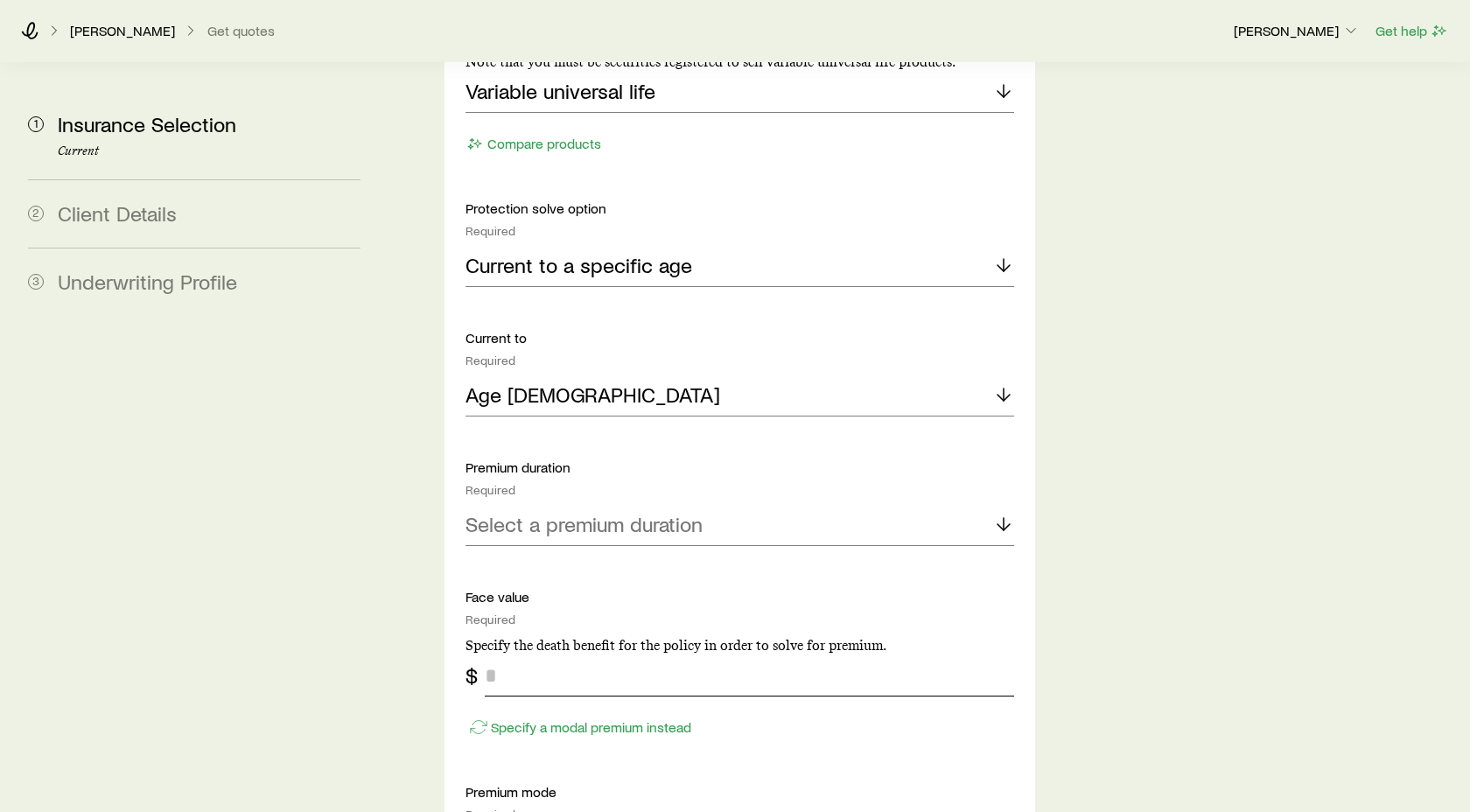
scroll to position [1040, 0]
click at [491, 653] on input "tel" at bounding box center [750, 674] width 529 height 42
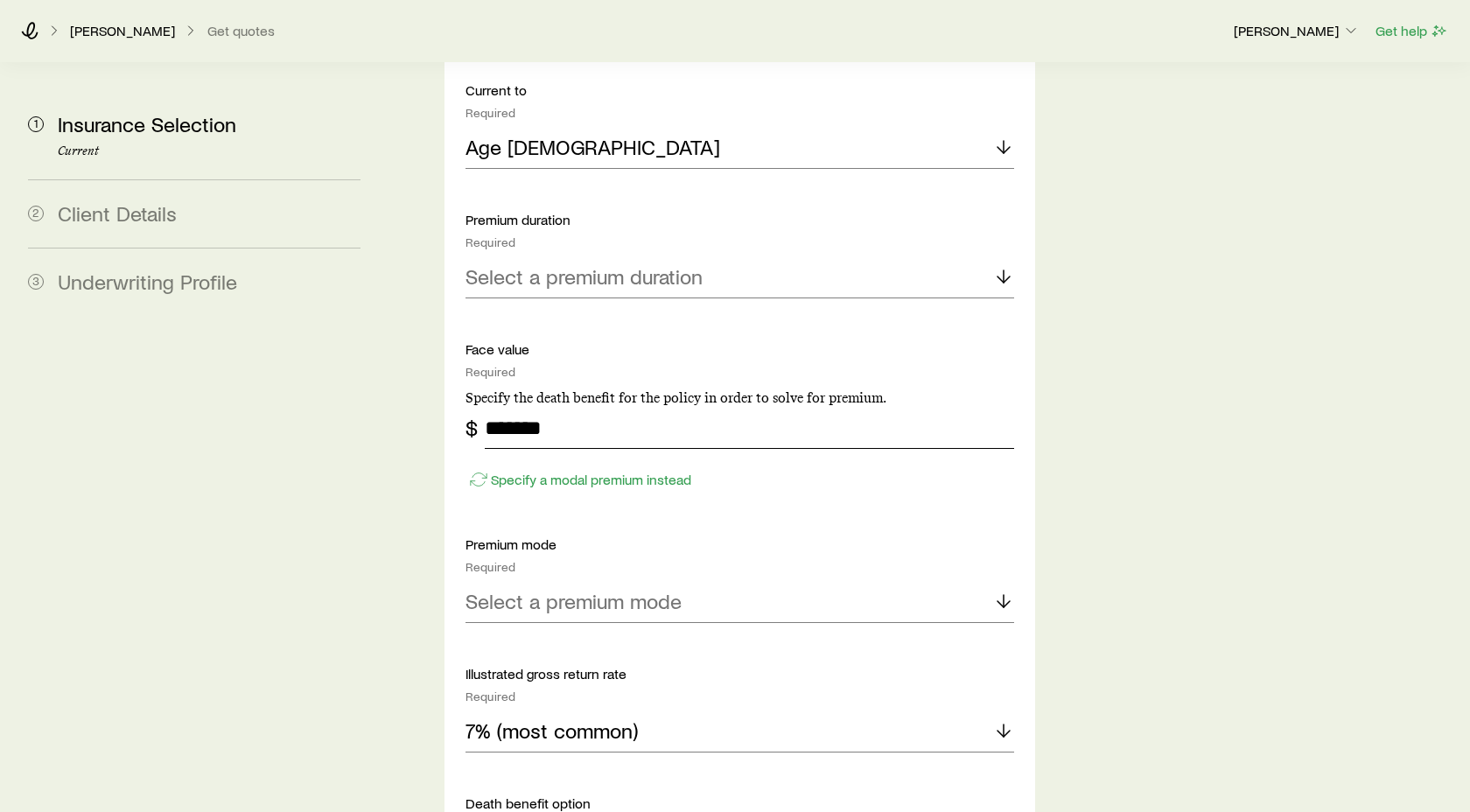
scroll to position [1290, 0]
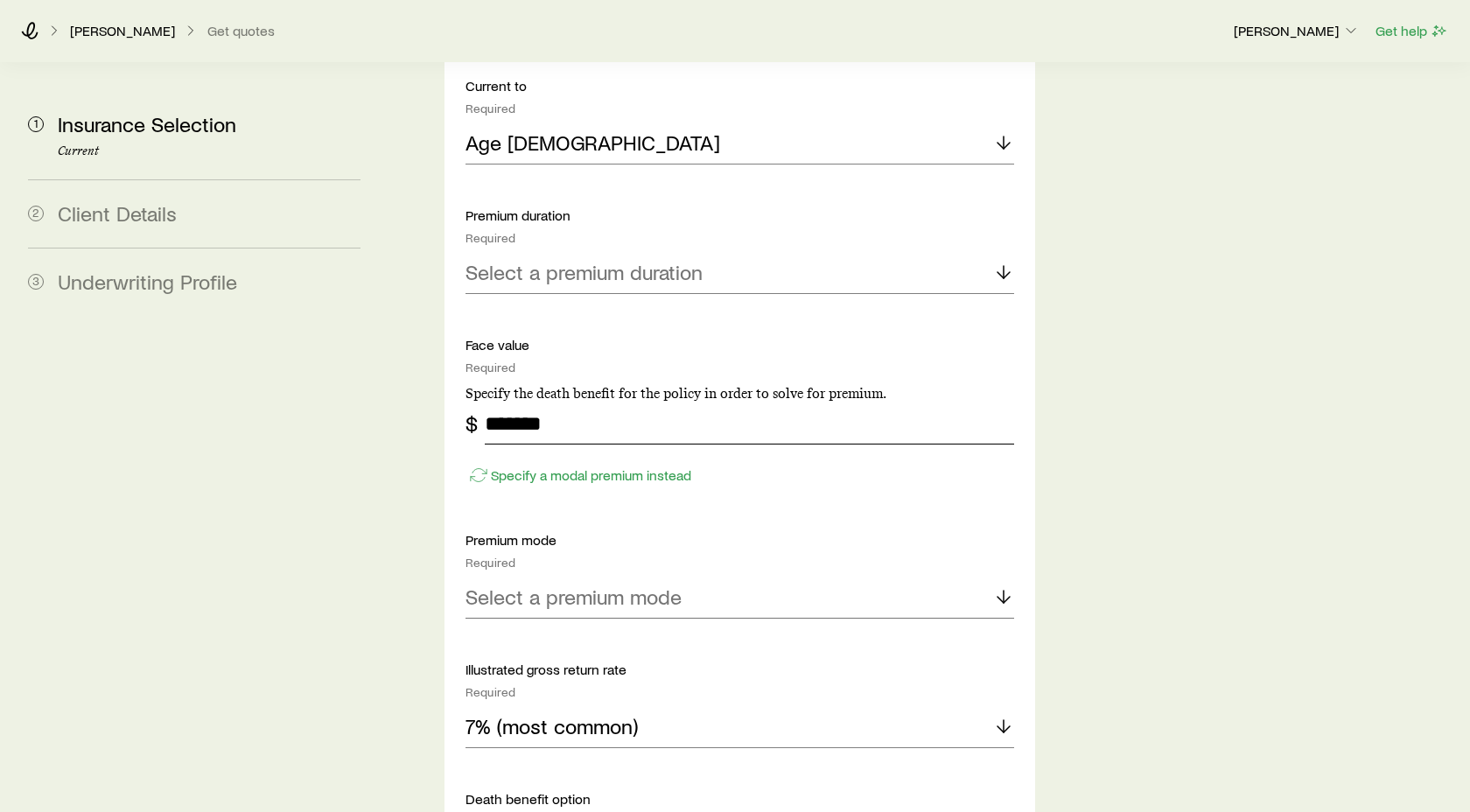
type input "*******"
click at [1004, 590] on line at bounding box center [1004, 597] width 0 height 13
click at [503, 749] on span "Monthly" at bounding box center [501, 762] width 71 height 25
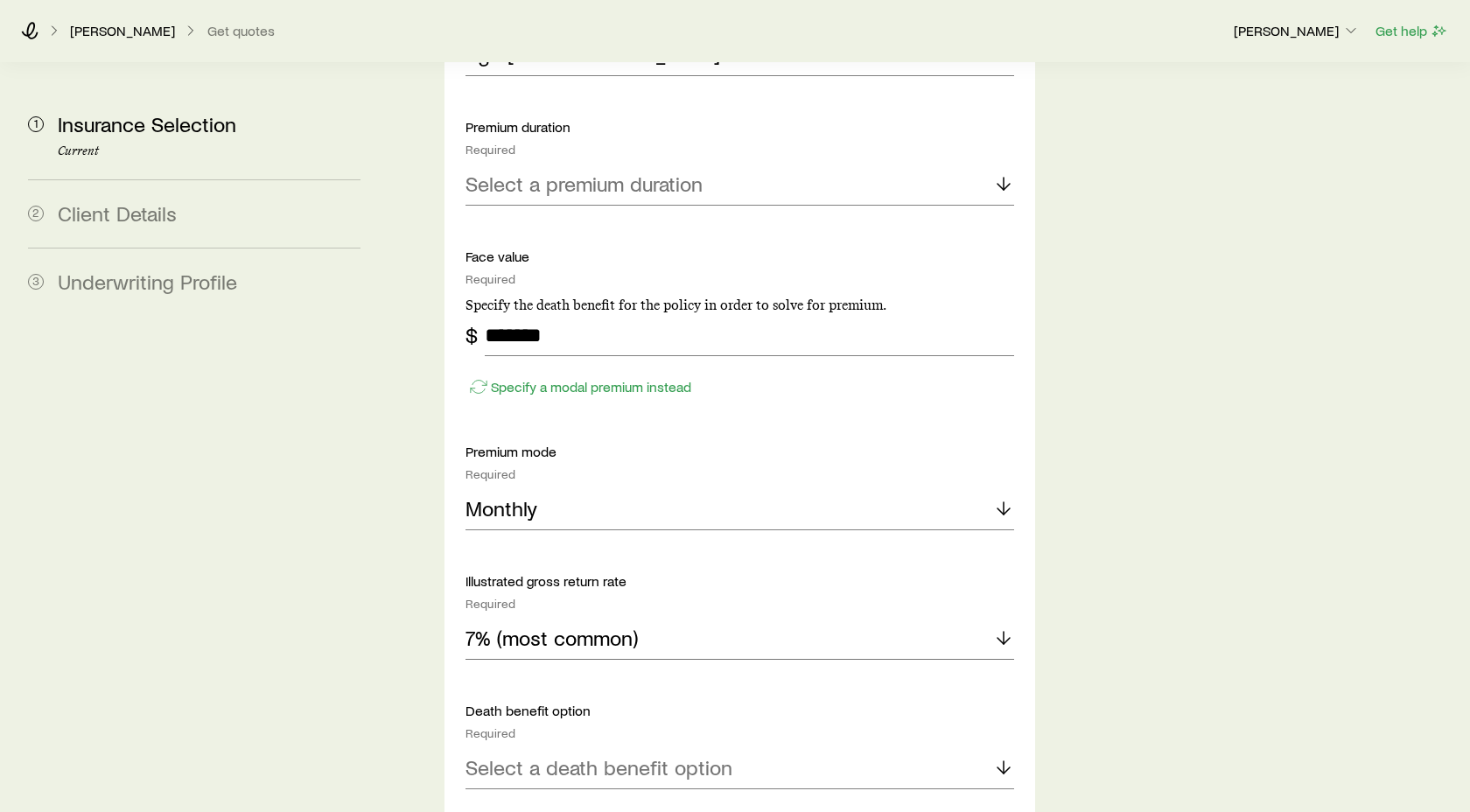
scroll to position [1379, 0]
click at [1004, 626] on icon at bounding box center [1004, 637] width 21 height 21
click at [486, 672] on span "8%" at bounding box center [479, 684] width 28 height 25
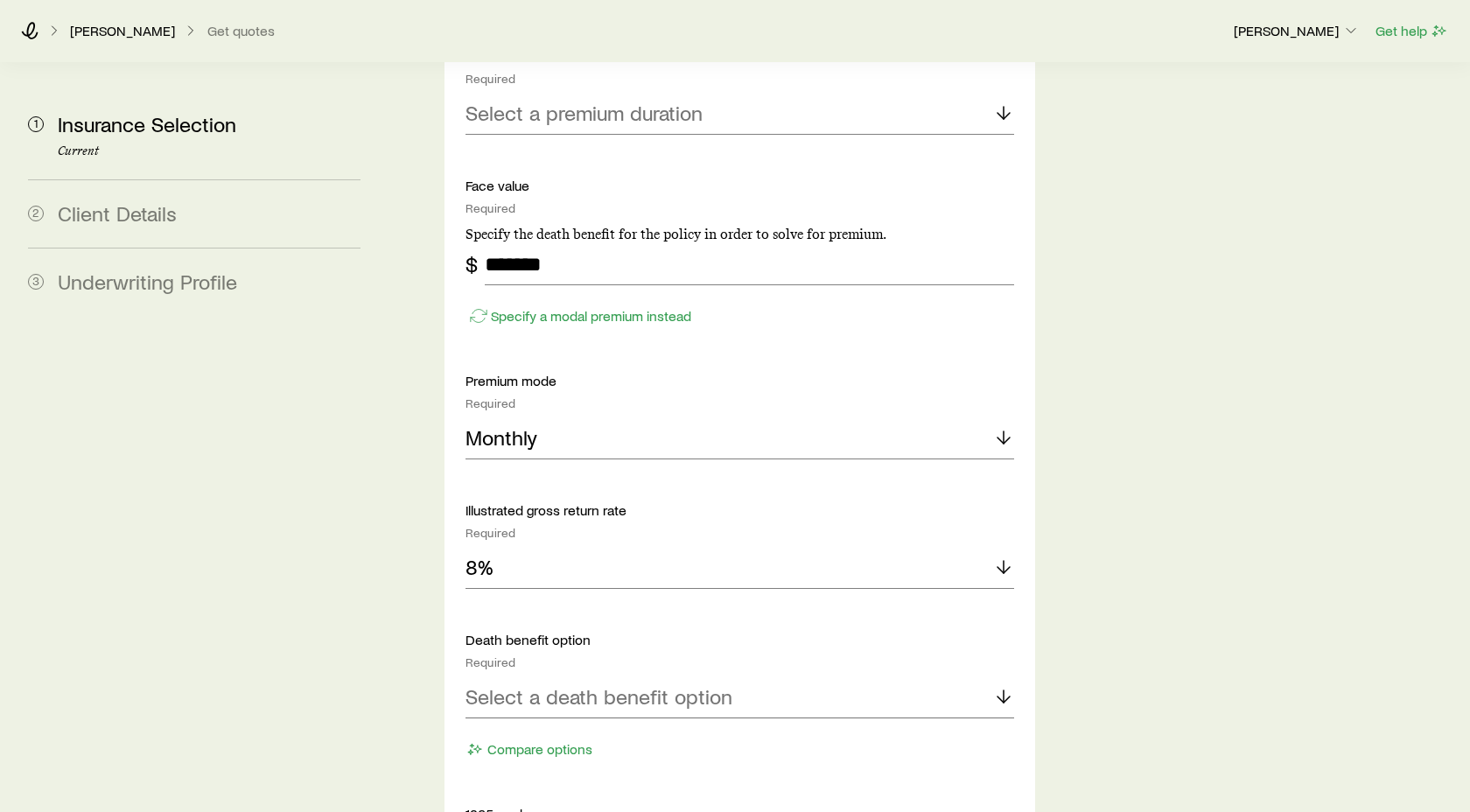
scroll to position [1451, 0]
click at [1008, 696] on polyline at bounding box center [1004, 699] width 13 height 6
click at [576, 731] on span "Level (Option A)" at bounding box center [539, 743] width 147 height 25
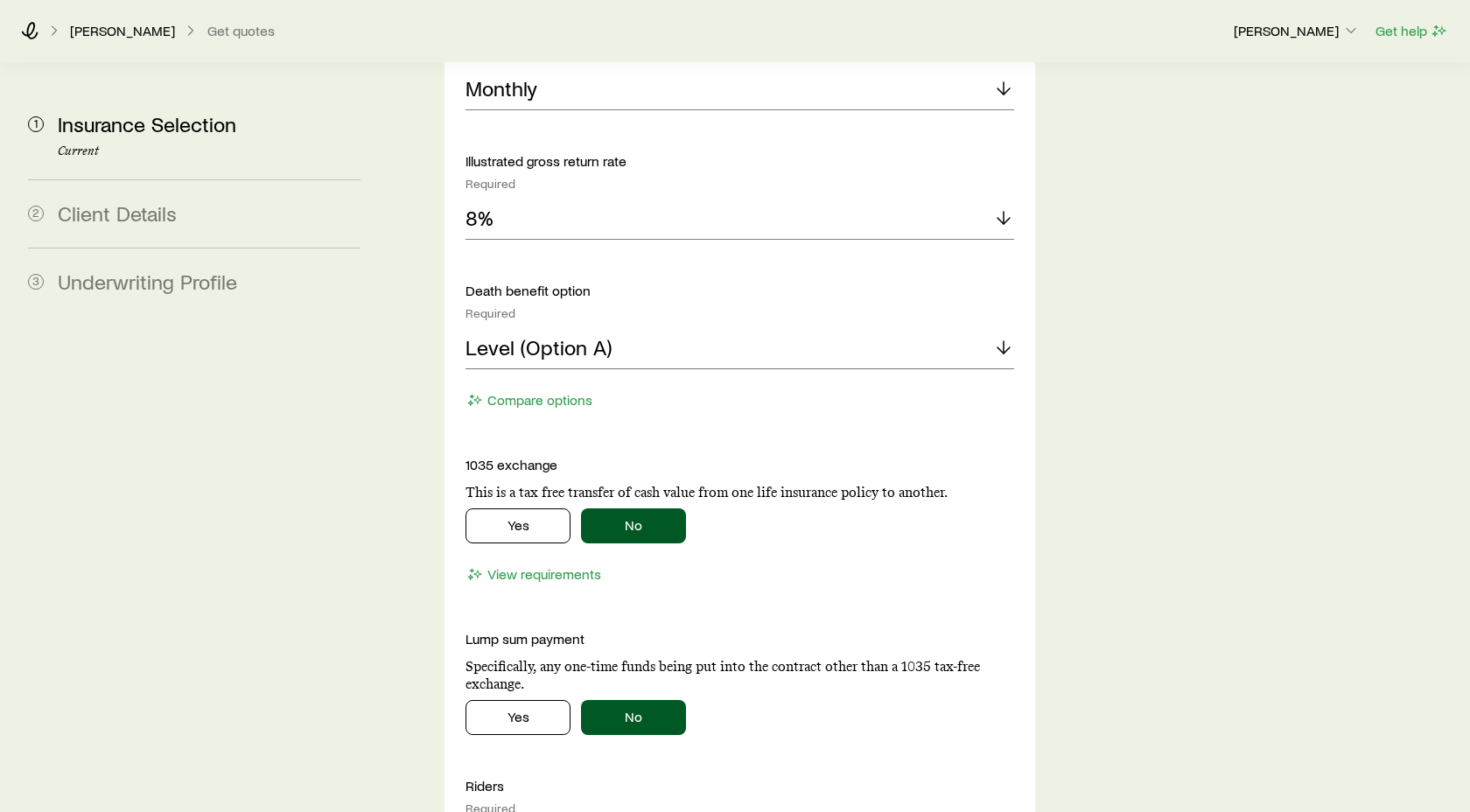
scroll to position [1802, 0]
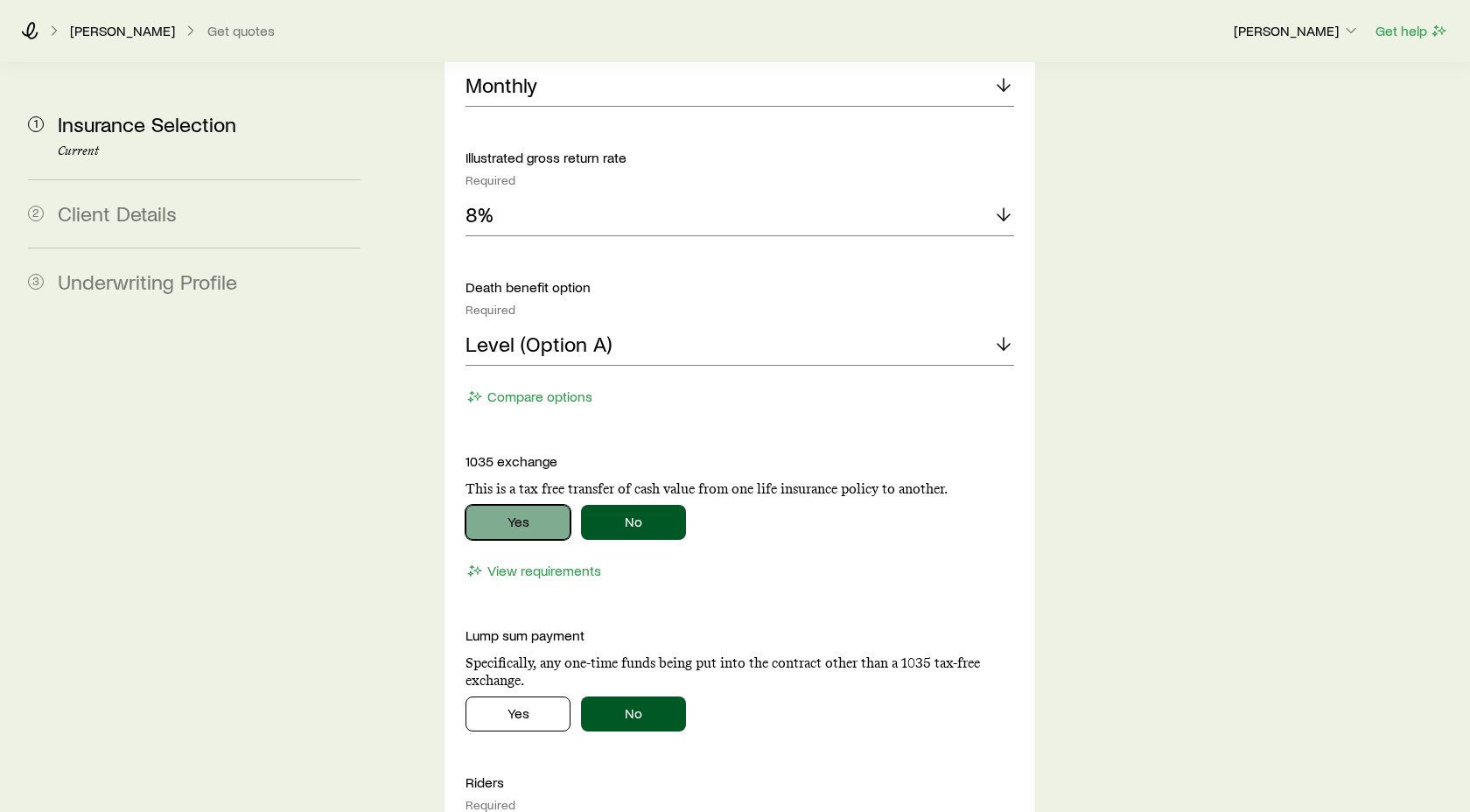
click at [521, 505] on button "Yes" at bounding box center [518, 522] width 105 height 35
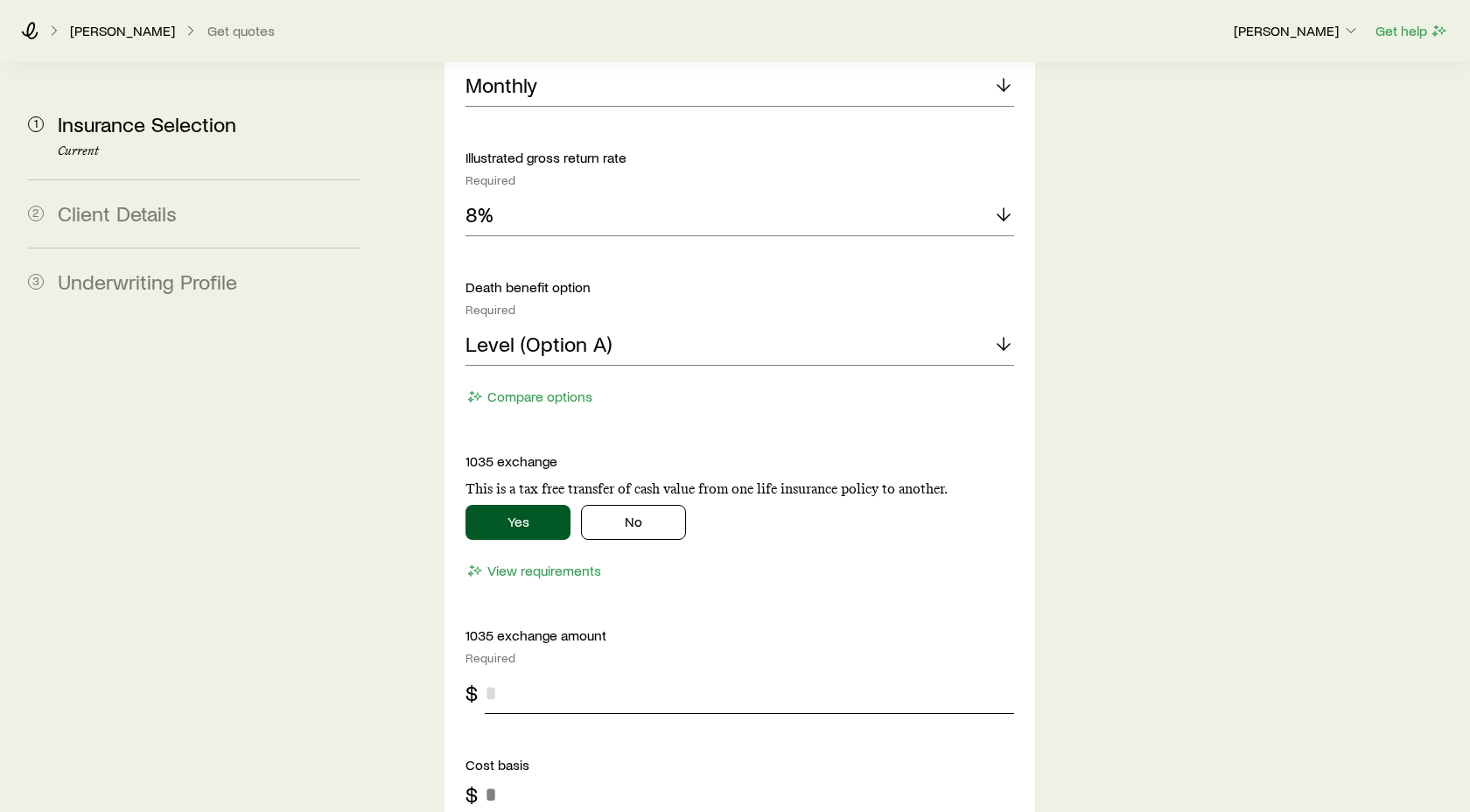
click at [495, 672] on input "tel" at bounding box center [750, 692] width 529 height 42
type input "******"
click at [514, 774] on input "tel" at bounding box center [750, 794] width 529 height 42
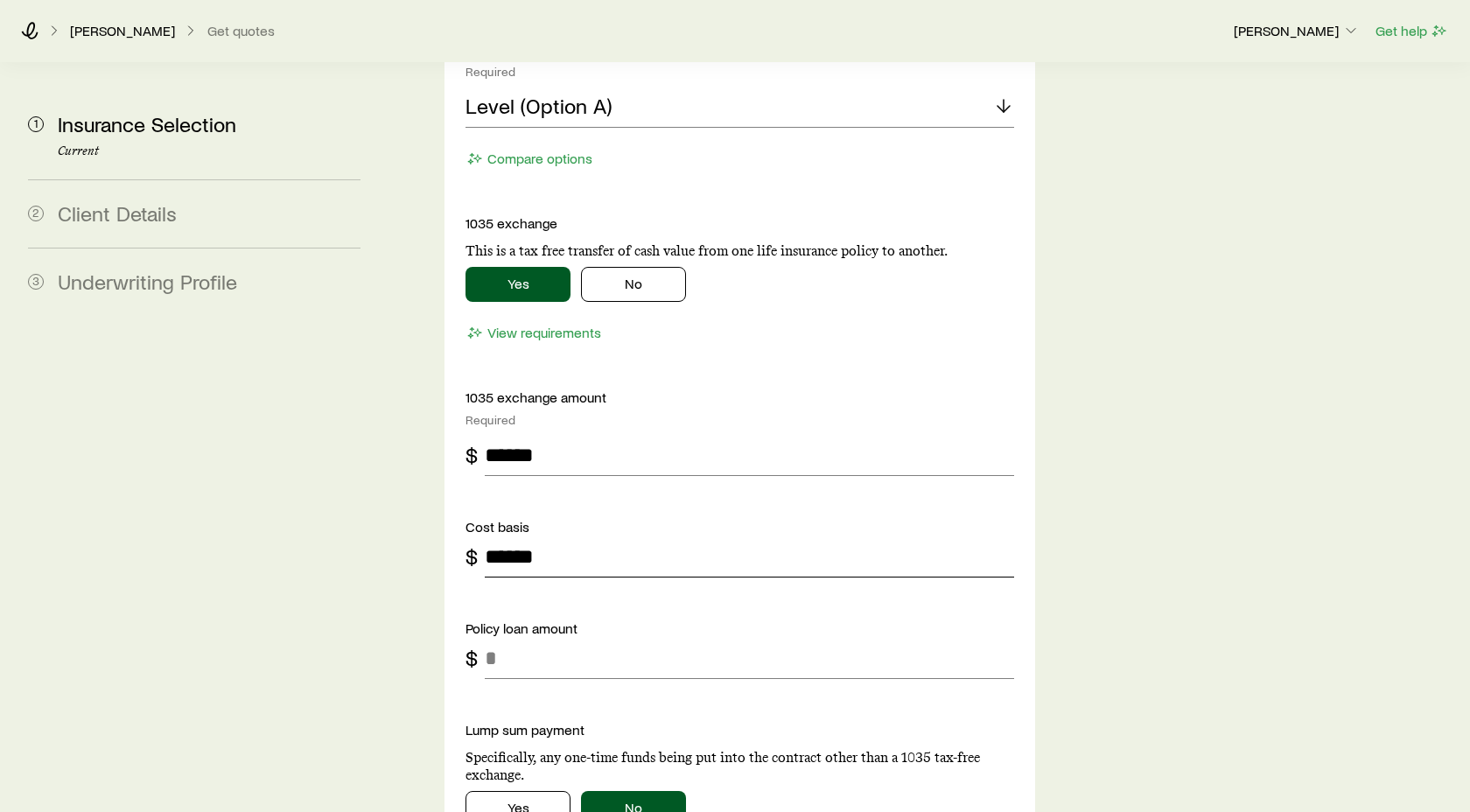
scroll to position [2051, 0]
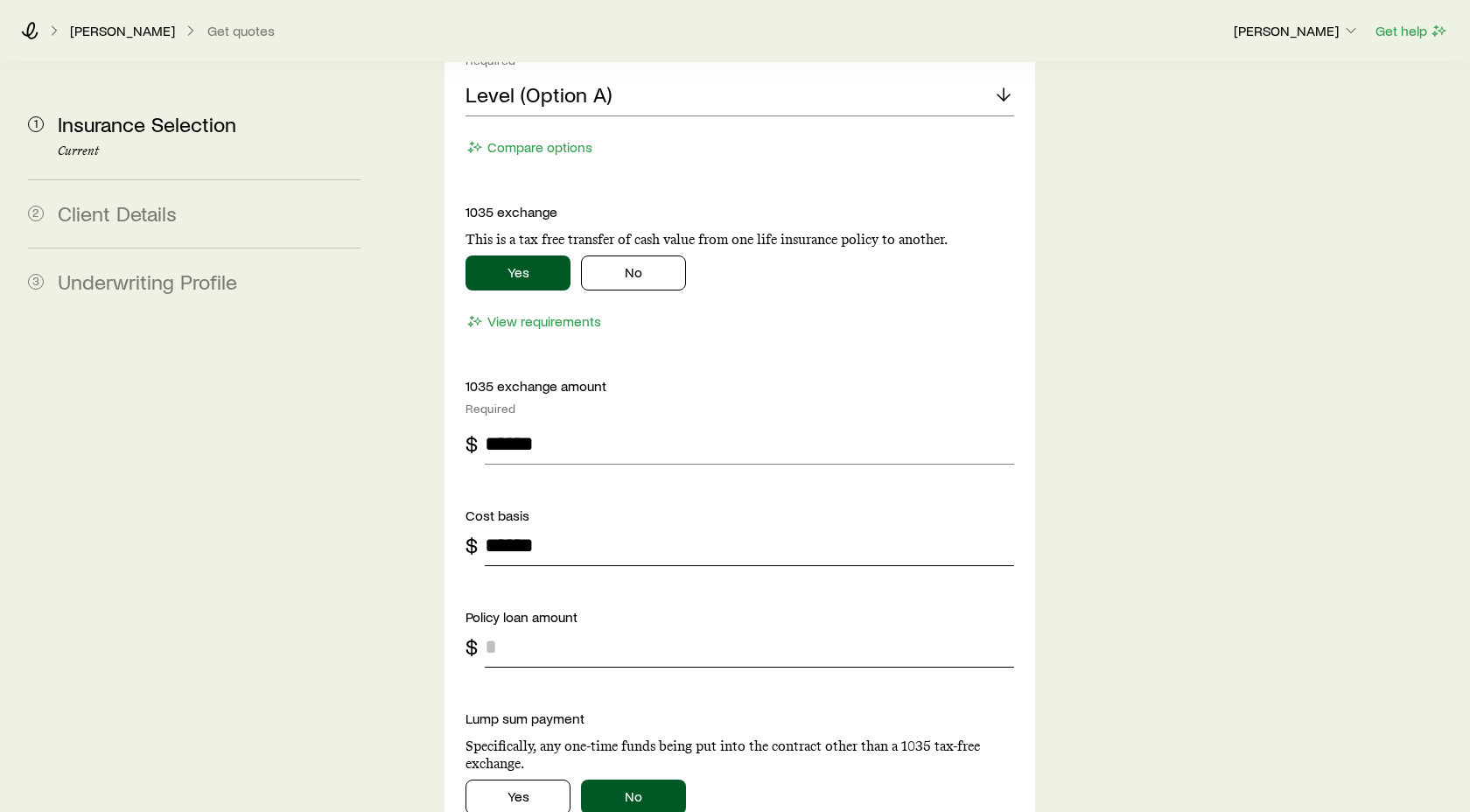
type input "******"
click at [515, 625] on input "tel" at bounding box center [750, 646] width 529 height 42
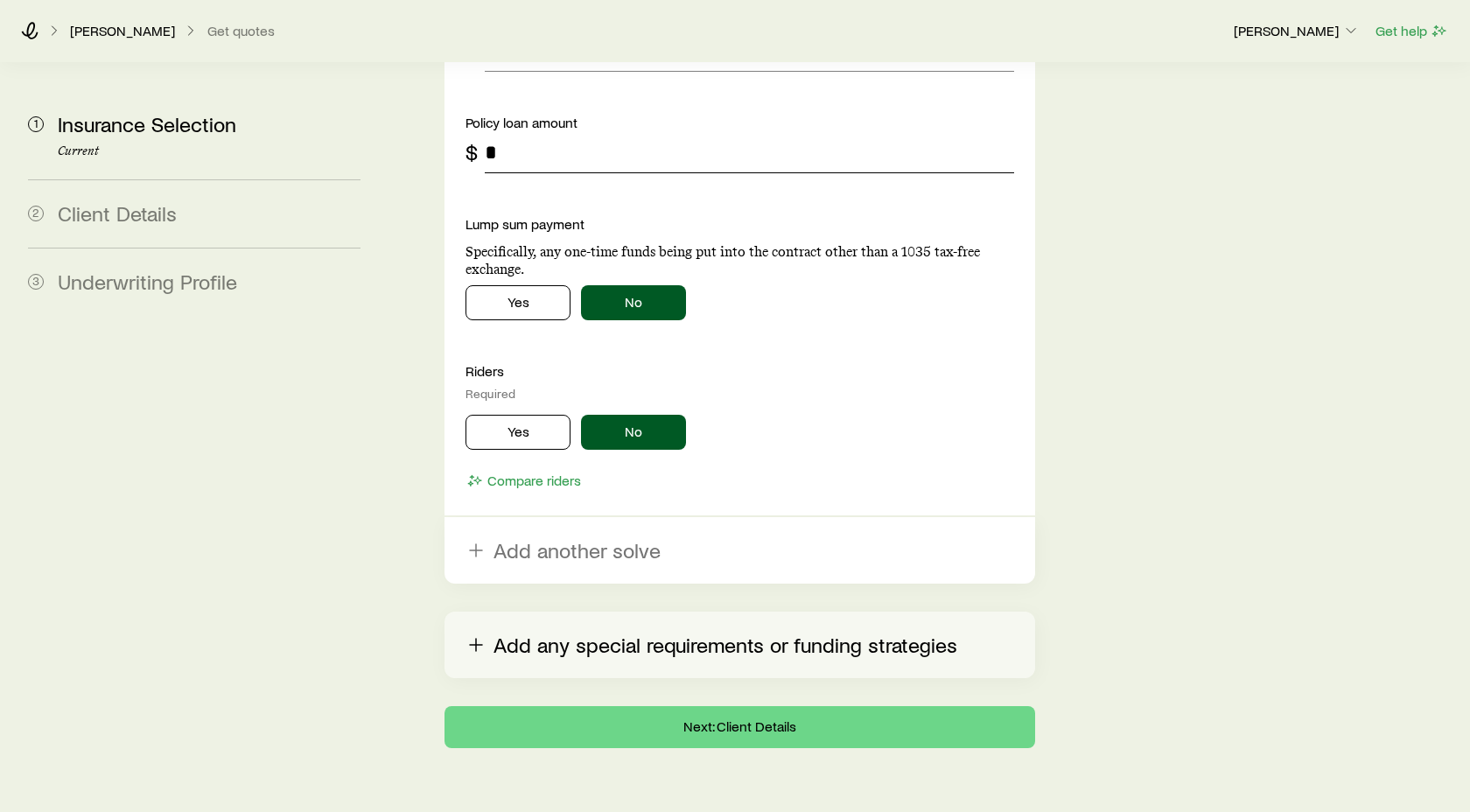
scroll to position [2549, 0]
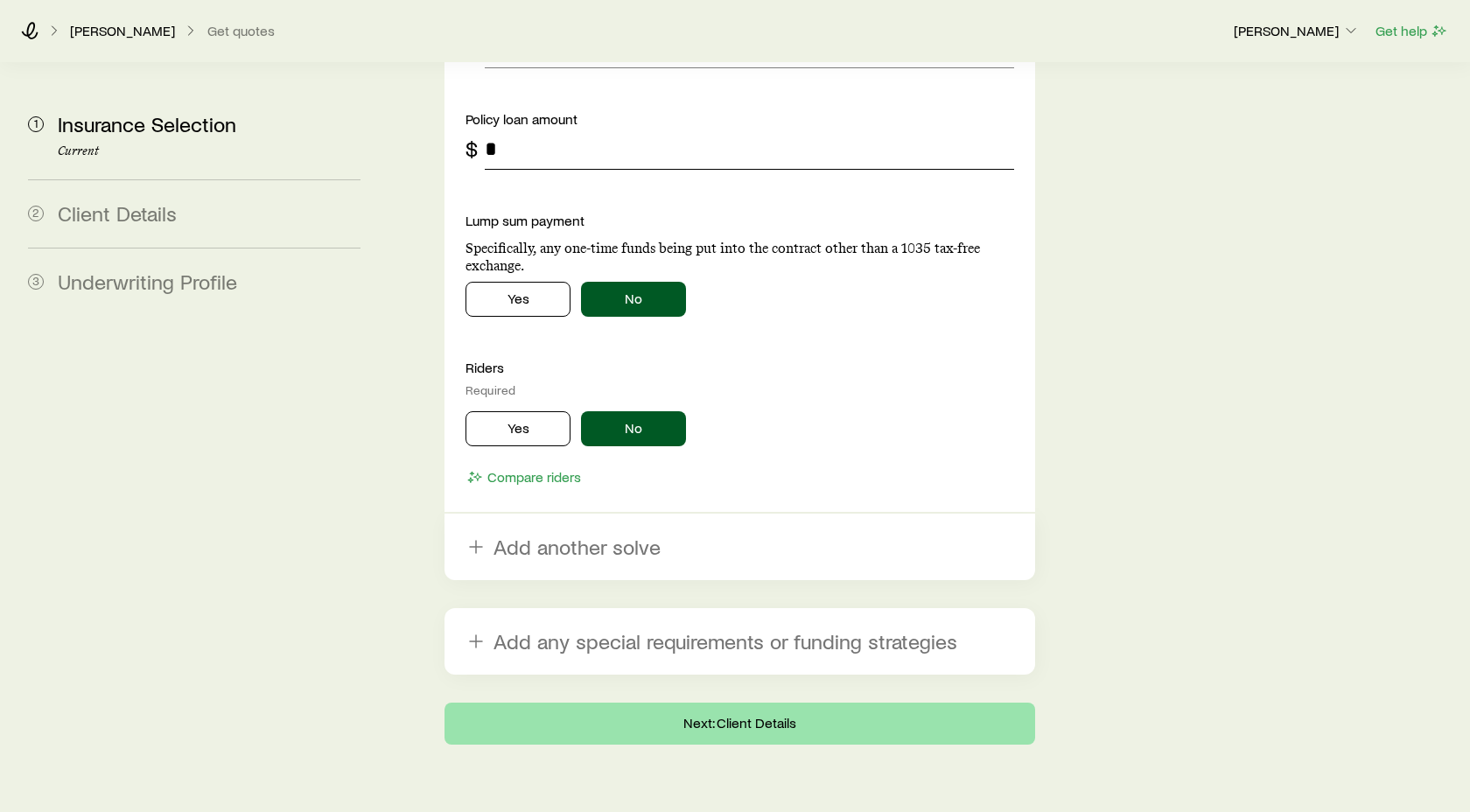
type input "*"
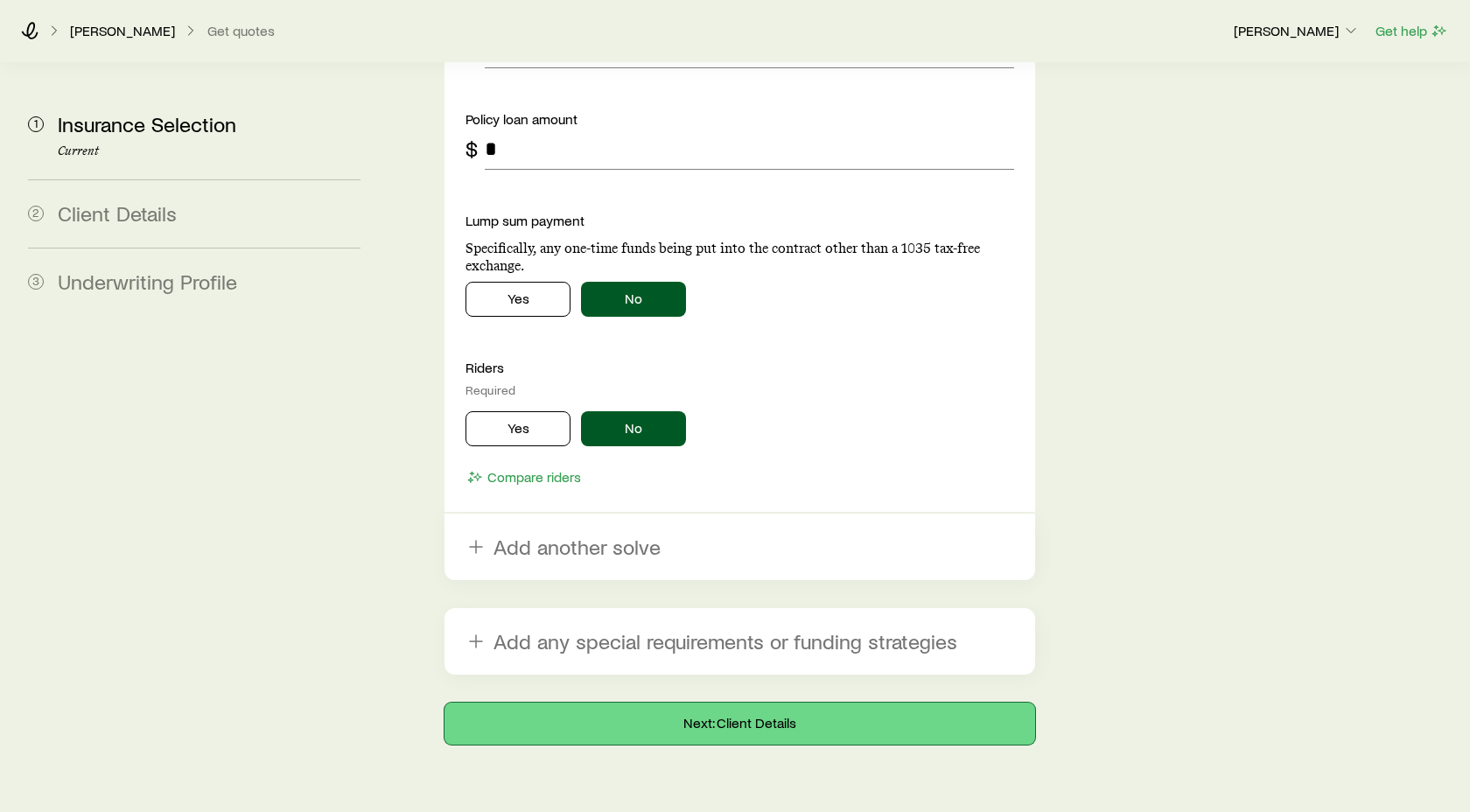
click at [755, 702] on button "Next: Client Details" at bounding box center [739, 723] width 591 height 42
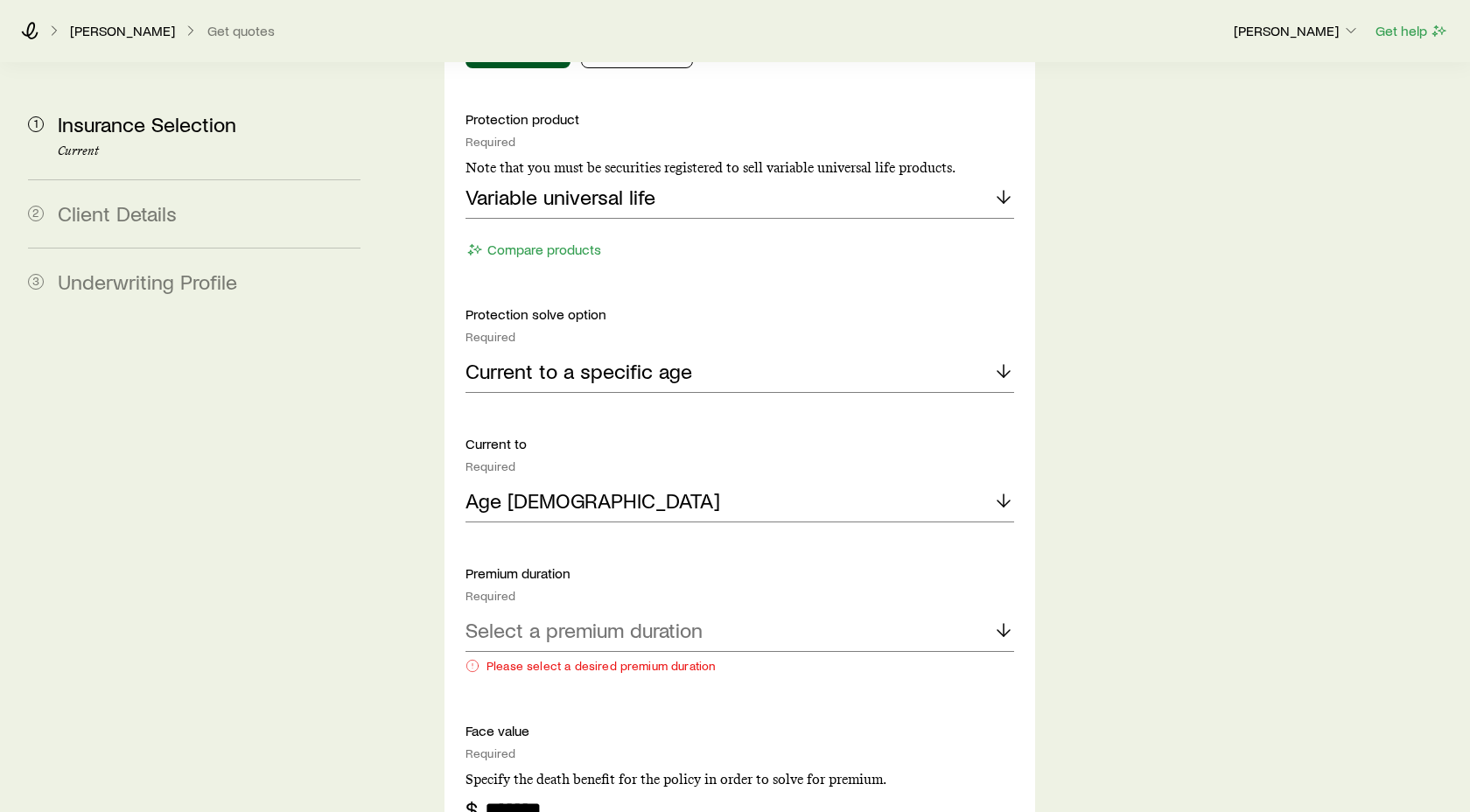
scroll to position [1005, 0]
click at [1000, 618] on icon at bounding box center [1004, 629] width 21 height 21
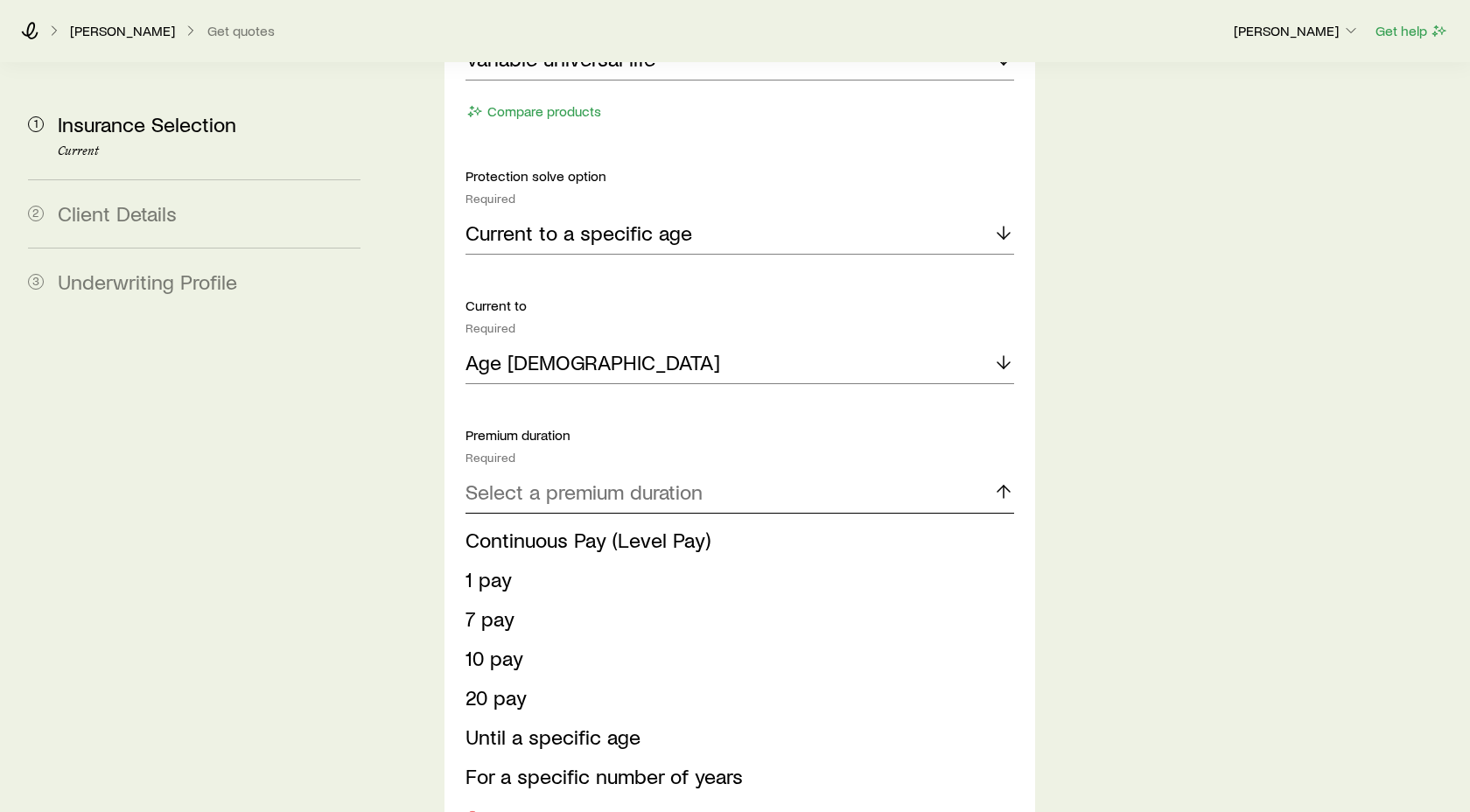
scroll to position [1156, 0]
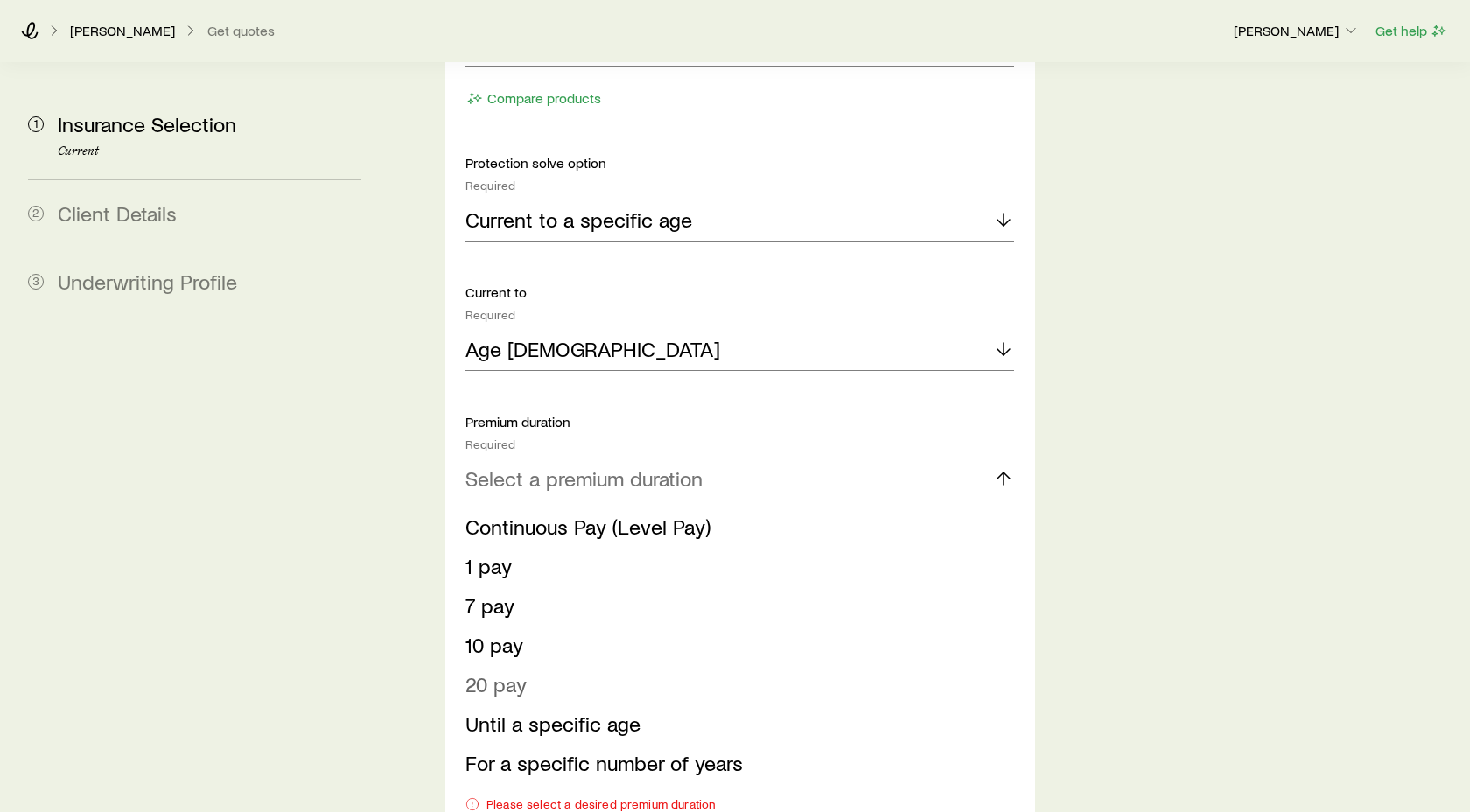
click at [485, 671] on span "20 pay" at bounding box center [496, 683] width 62 height 25
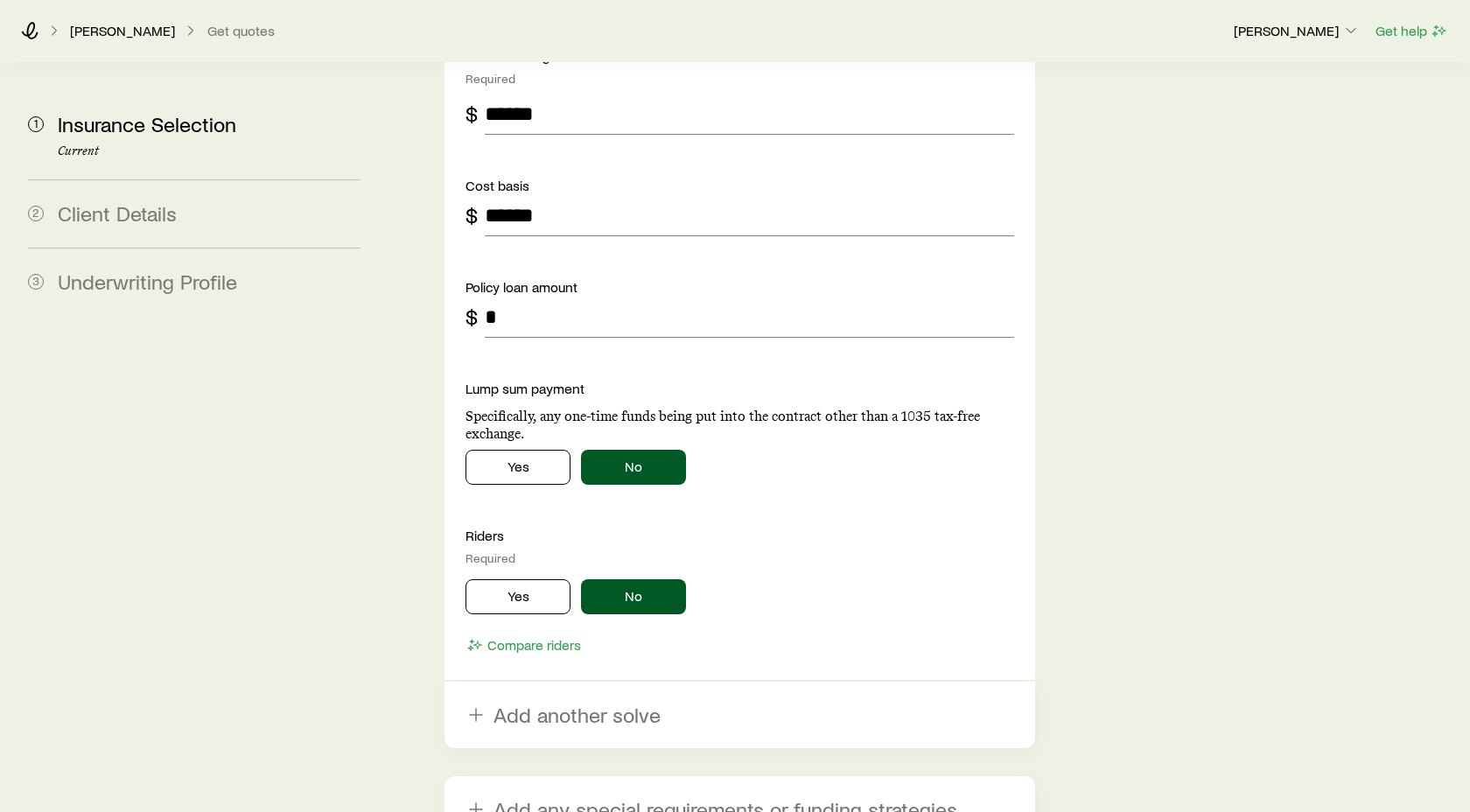
scroll to position [2621, 0]
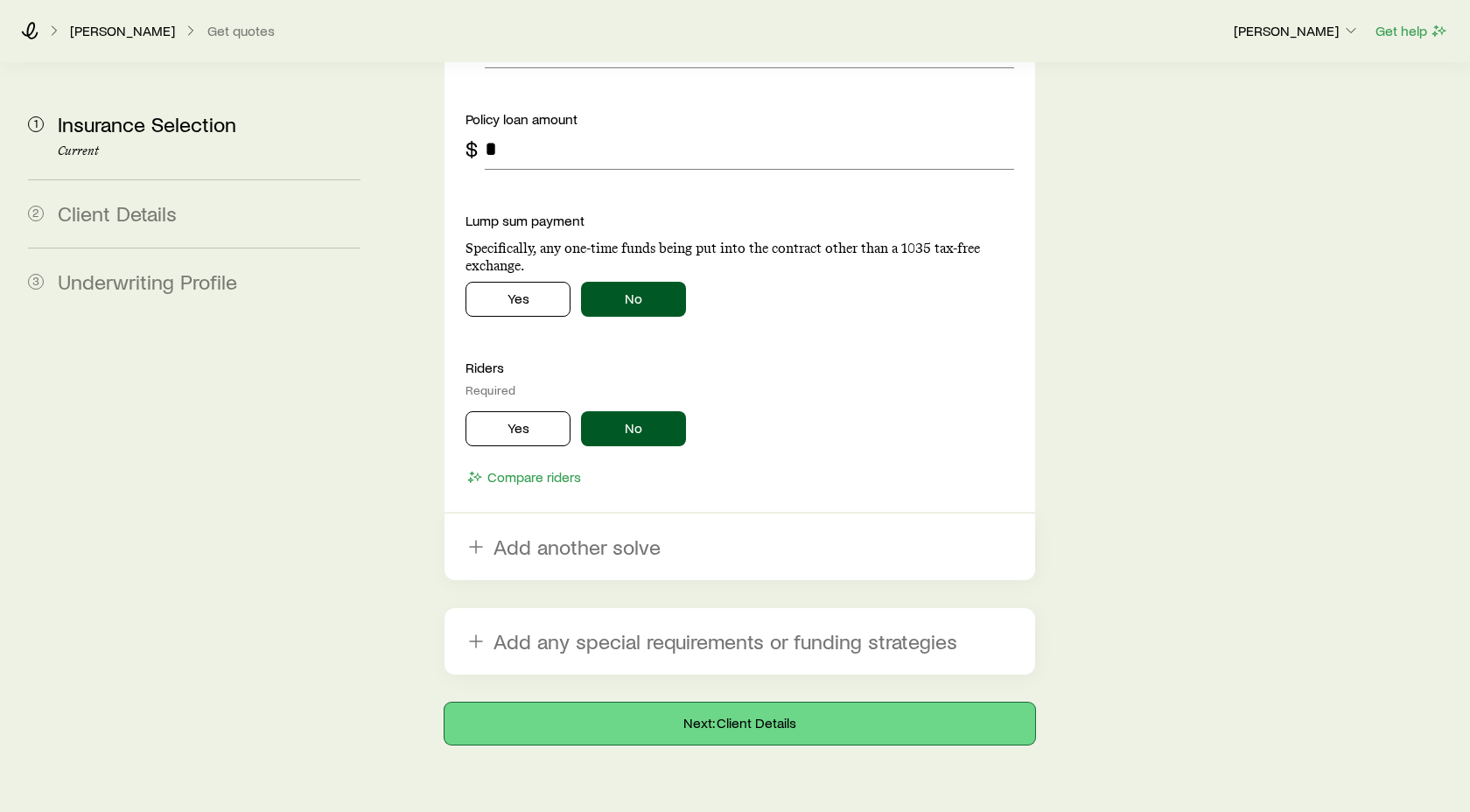
click at [777, 702] on button "Next: Client Details" at bounding box center [739, 723] width 591 height 42
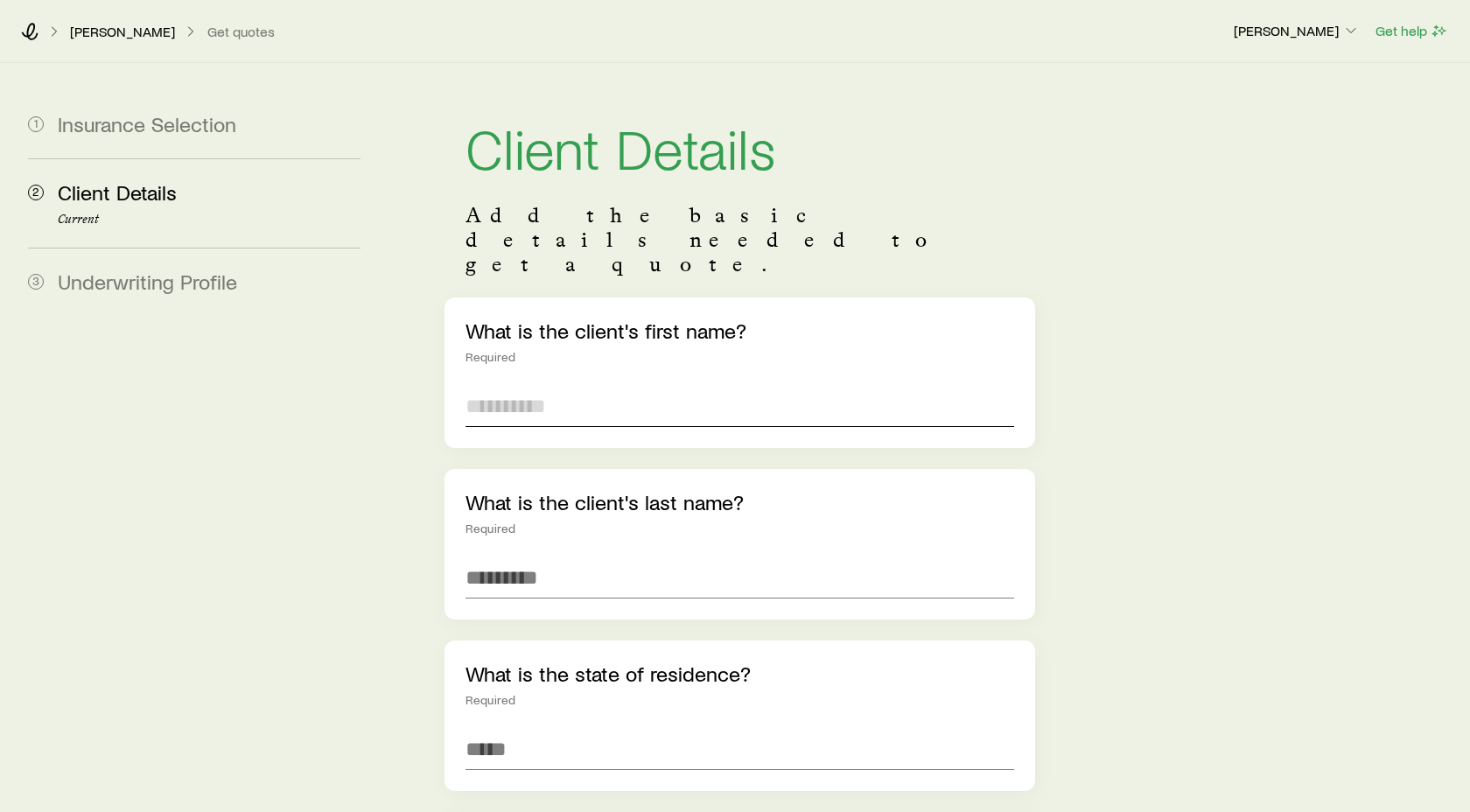
click at [555, 385] on input "text" at bounding box center [740, 406] width 549 height 42
type input "***"
click at [505, 557] on input "text" at bounding box center [740, 577] width 549 height 42
type input "**********"
click at [491, 728] on input at bounding box center [740, 749] width 549 height 42
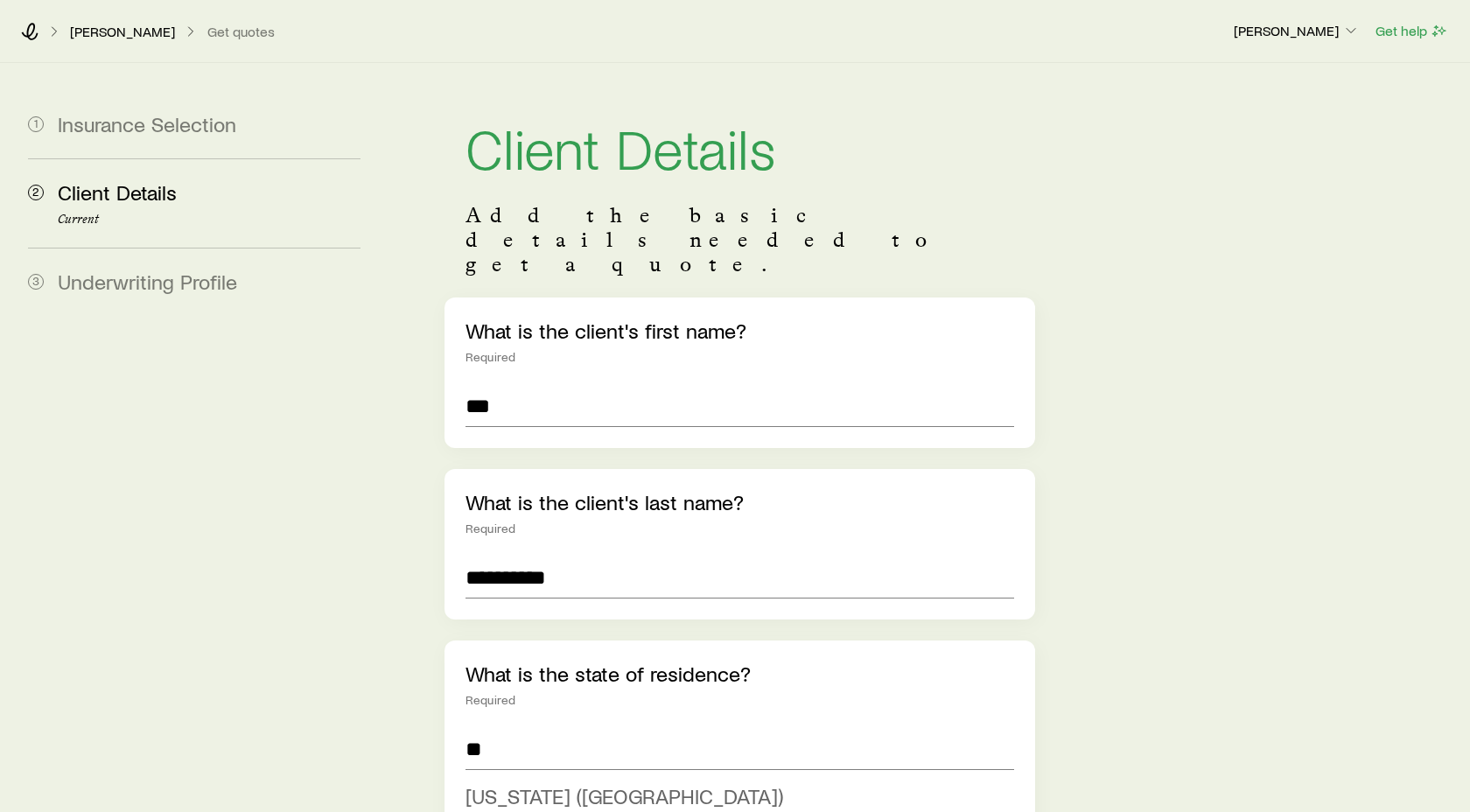
click at [511, 783] on span "[US_STATE] ([GEOGRAPHIC_DATA])" at bounding box center [624, 795] width 317 height 25
type input "**********"
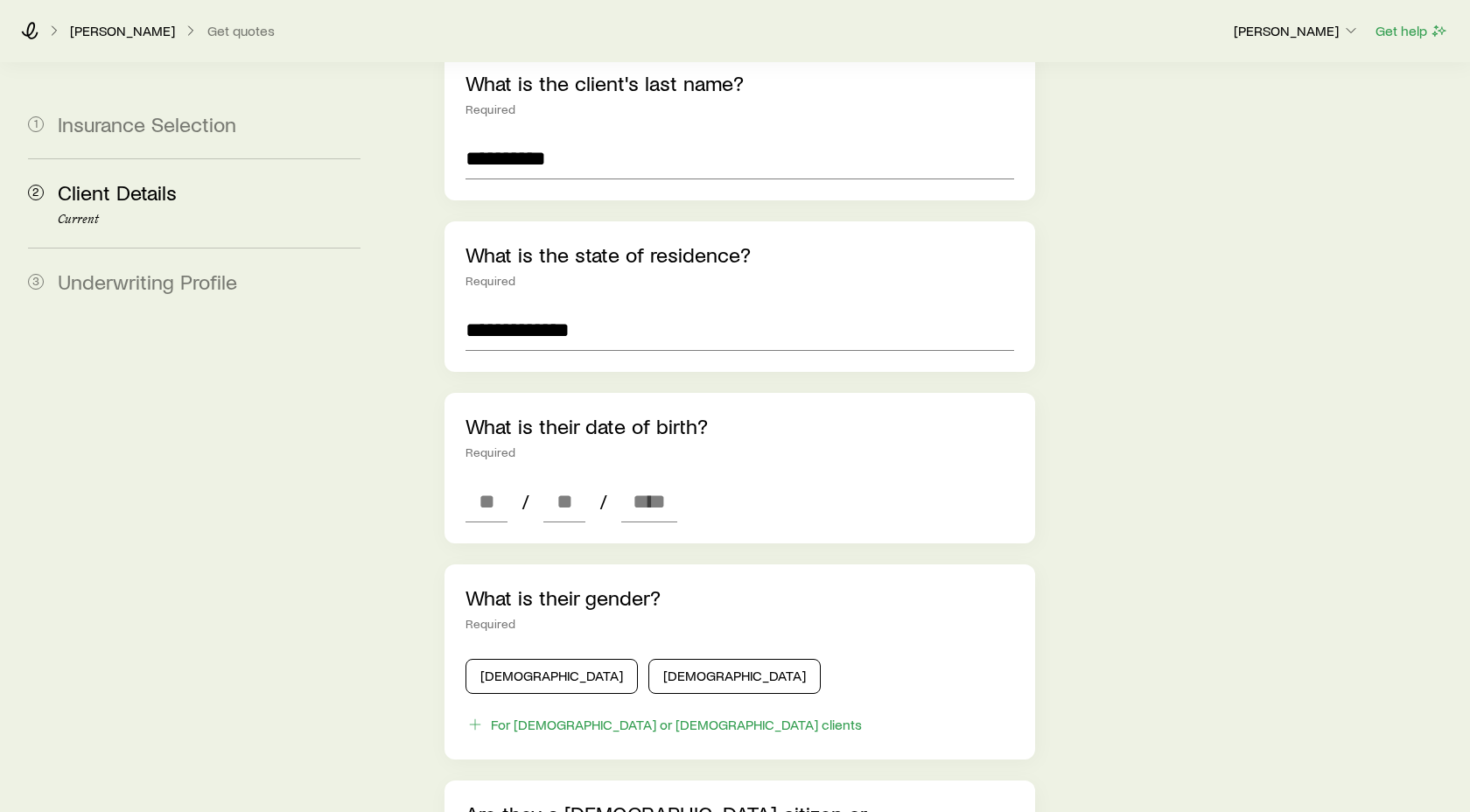
scroll to position [430, 0]
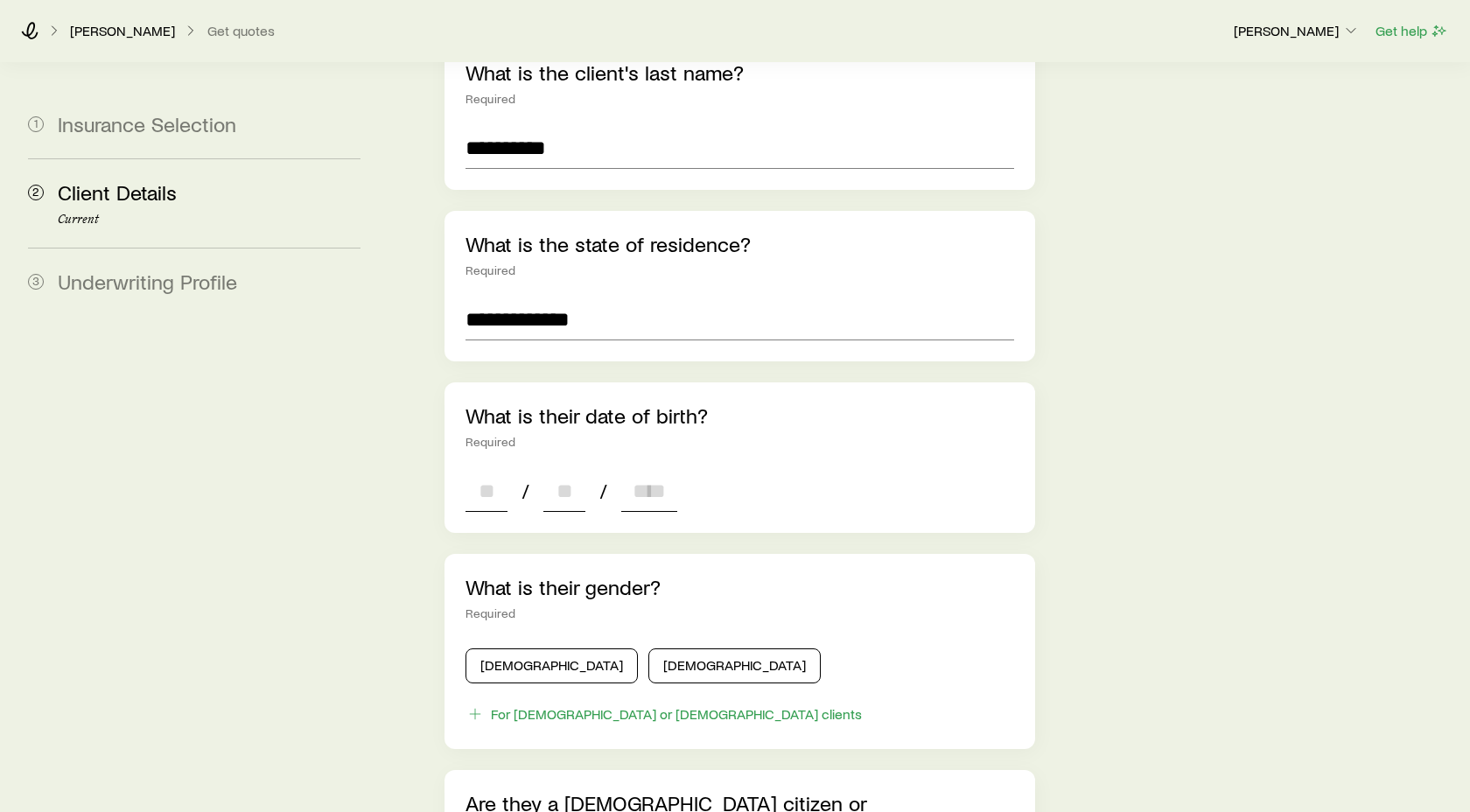
click at [489, 470] on input at bounding box center [486, 490] width 42 height 42
type input "*"
type input "**"
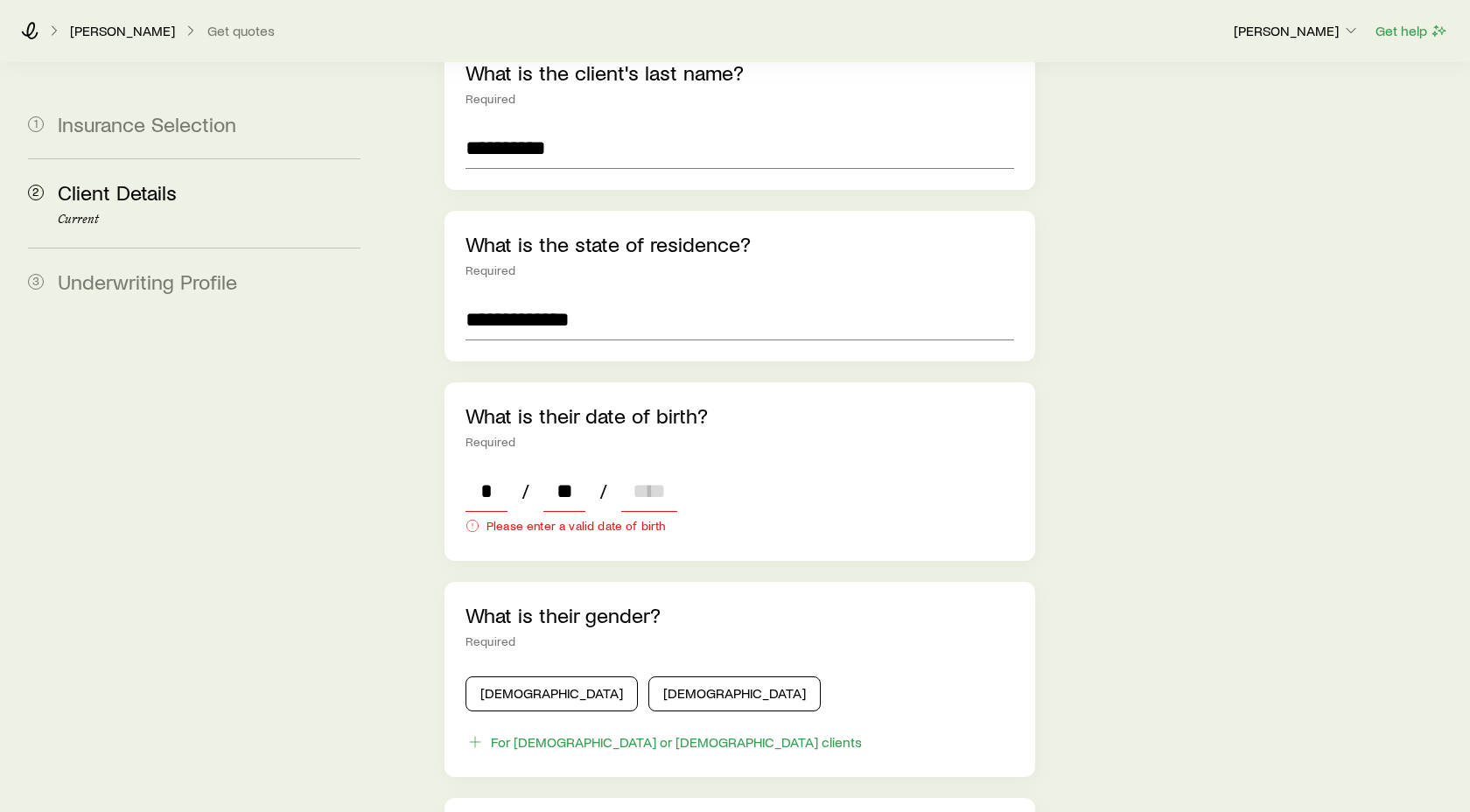
click at [643, 470] on input at bounding box center [649, 490] width 56 height 42
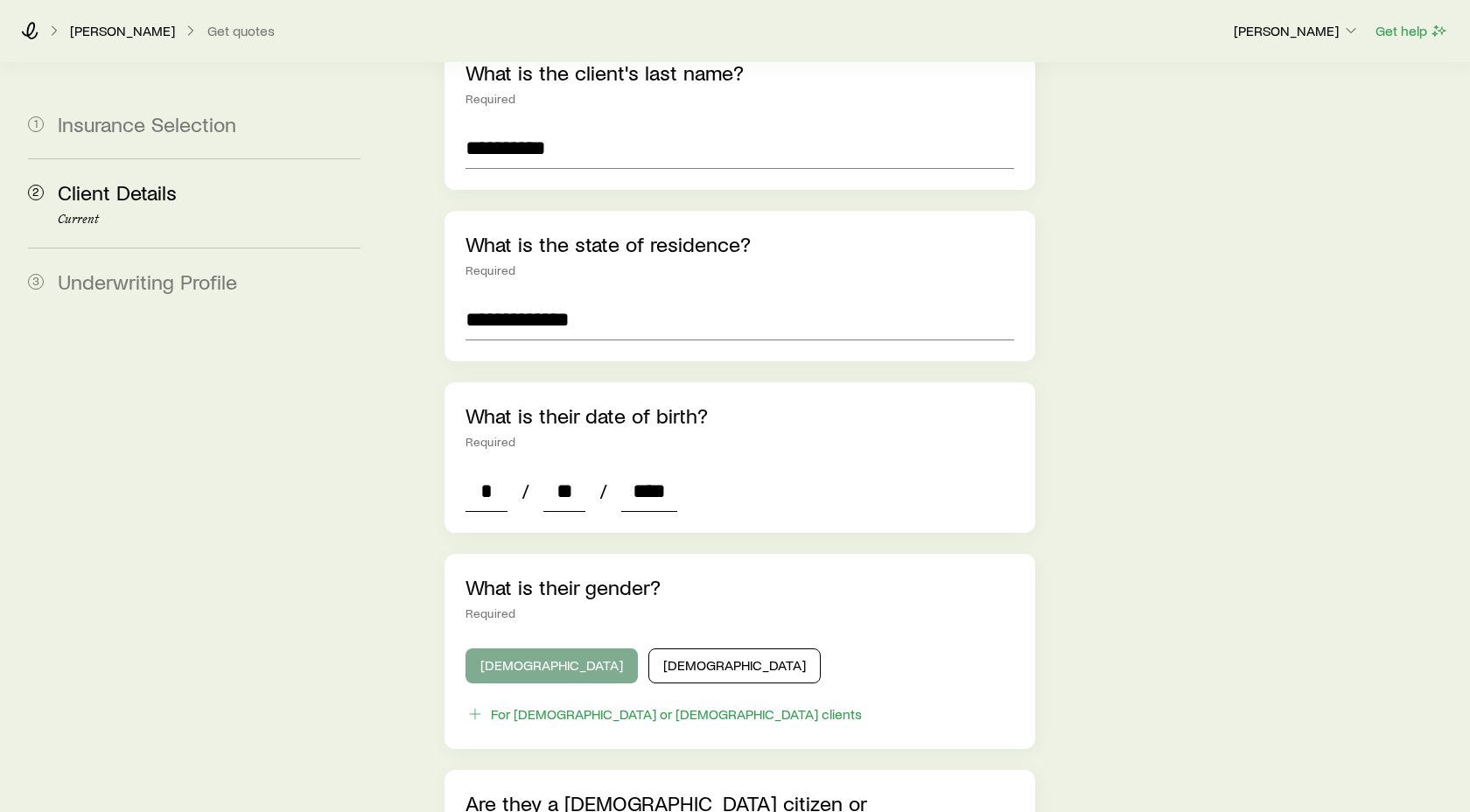
type input "****"
click at [521, 649] on button "[DEMOGRAPHIC_DATA]" at bounding box center [551, 666] width 172 height 35
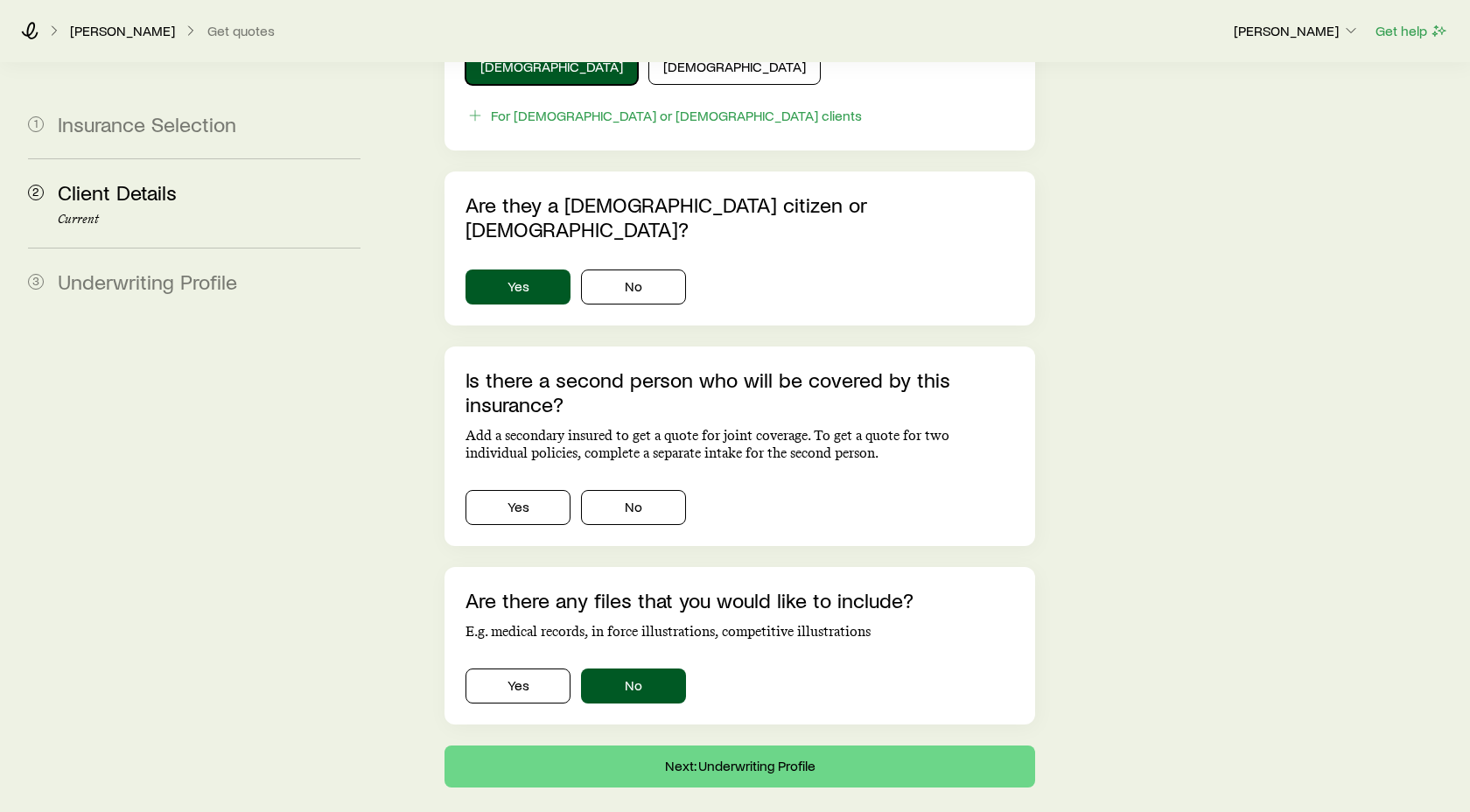
scroll to position [1048, 0]
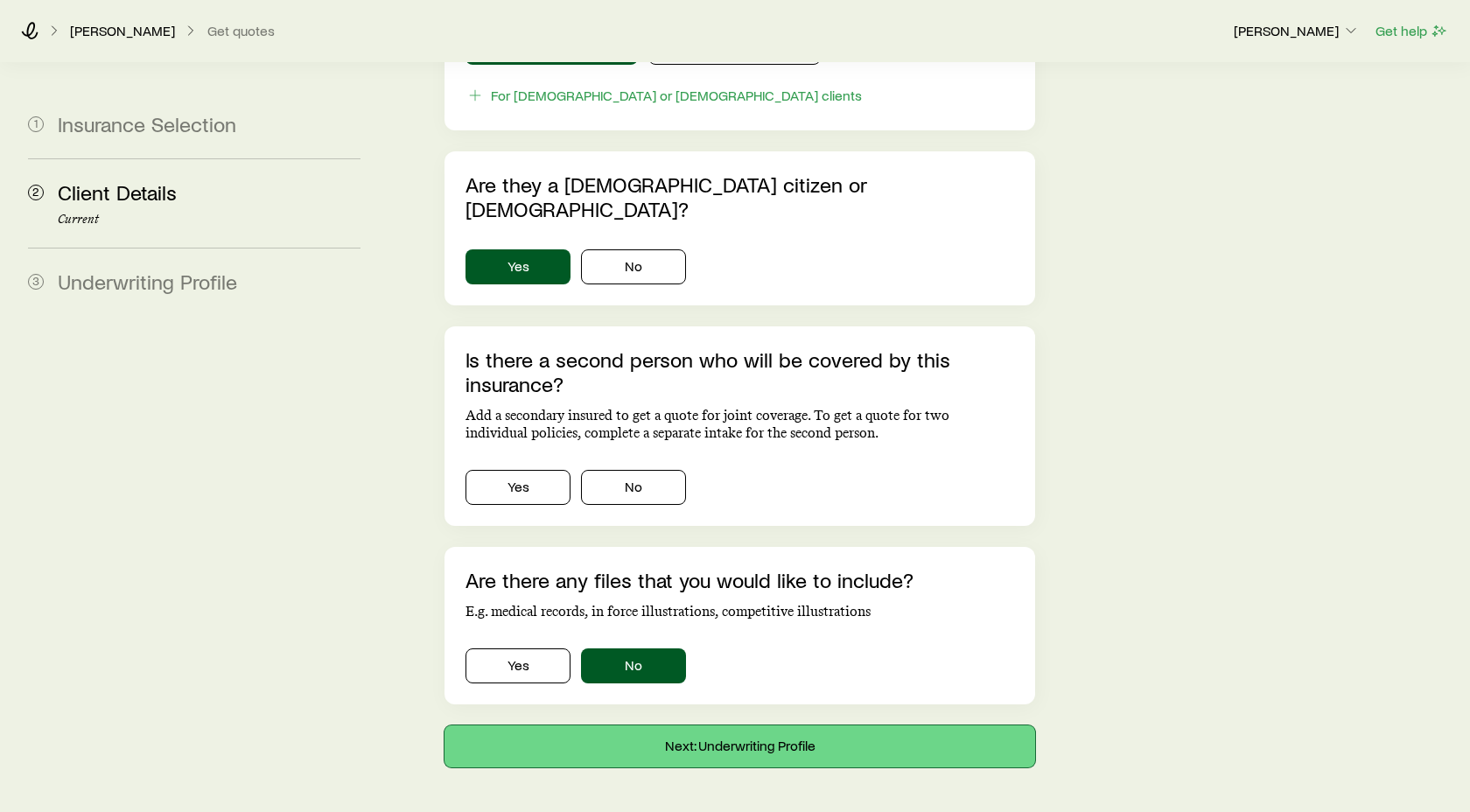
click at [741, 725] on button "Next: Underwriting Profile" at bounding box center [739, 746] width 591 height 42
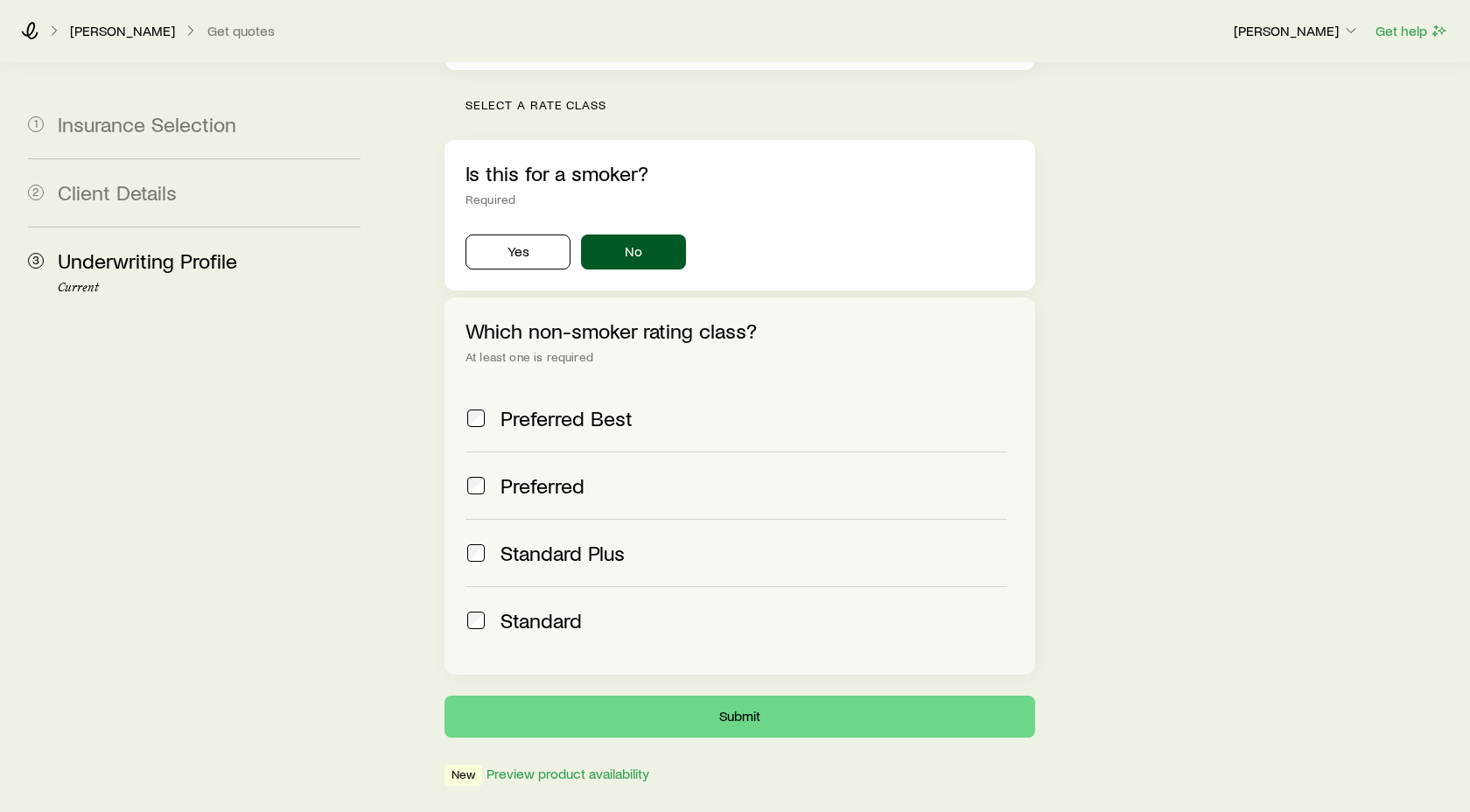
scroll to position [559, 0]
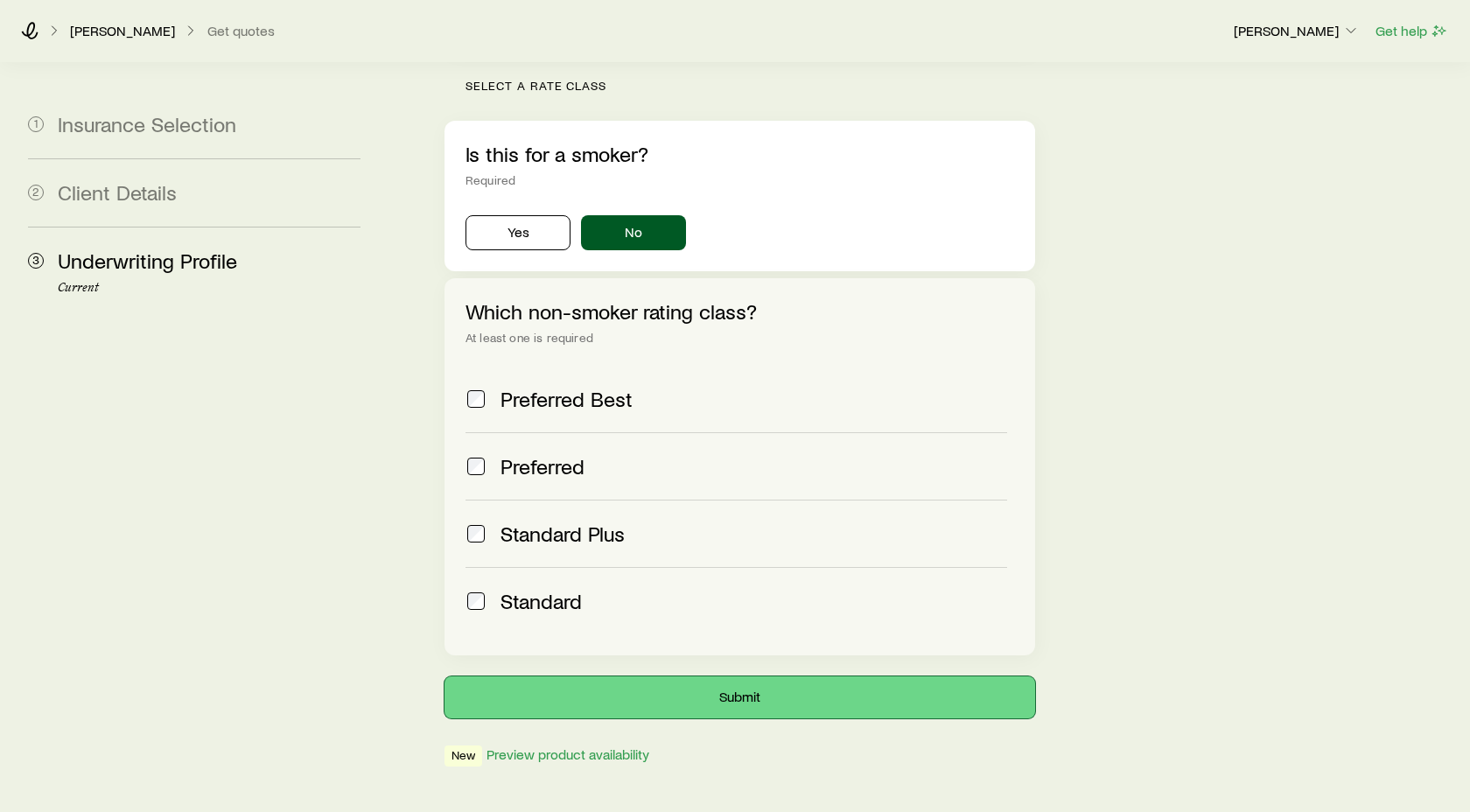
click at [746, 676] on button "Submit" at bounding box center [739, 697] width 591 height 42
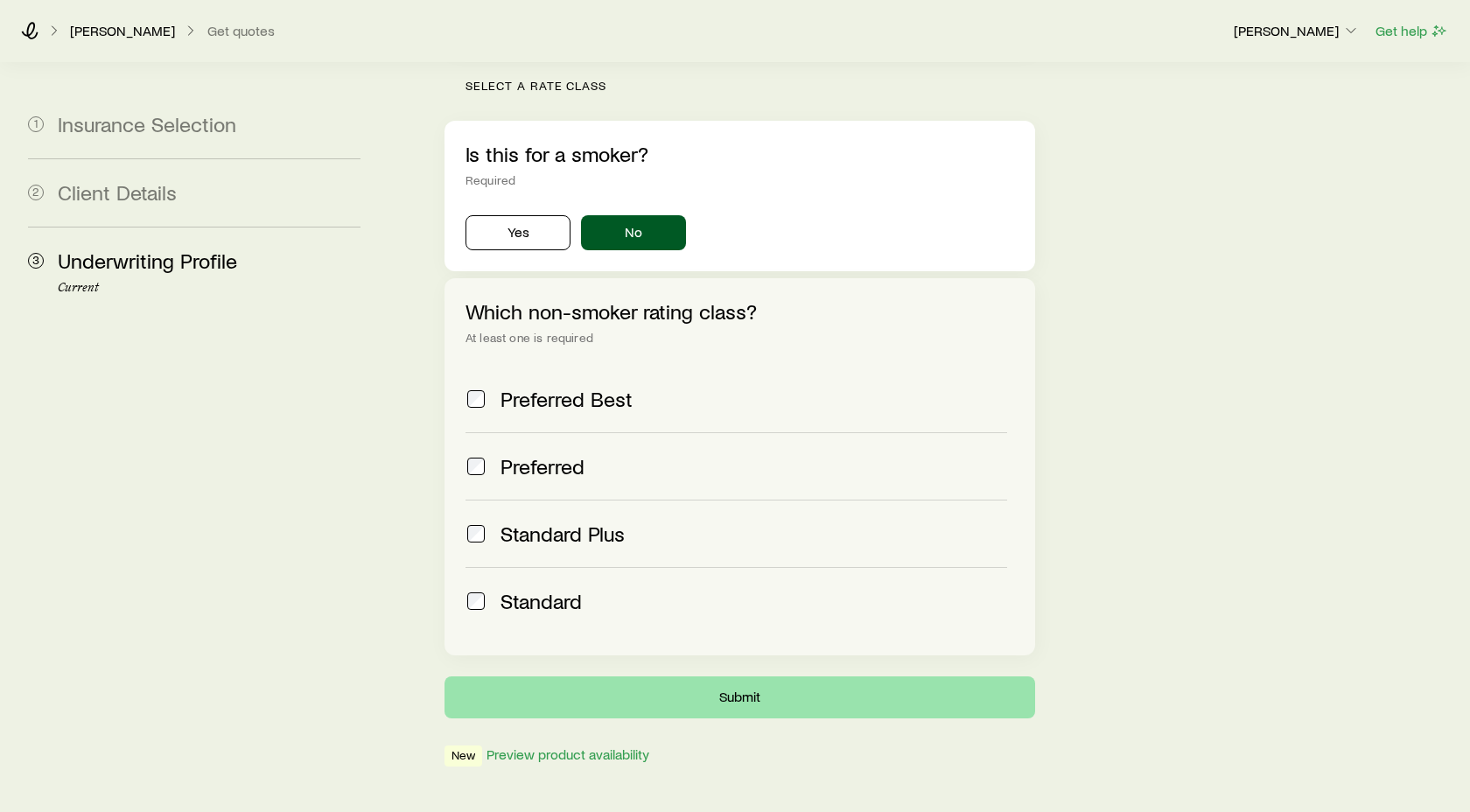
scroll to position [0, 0]
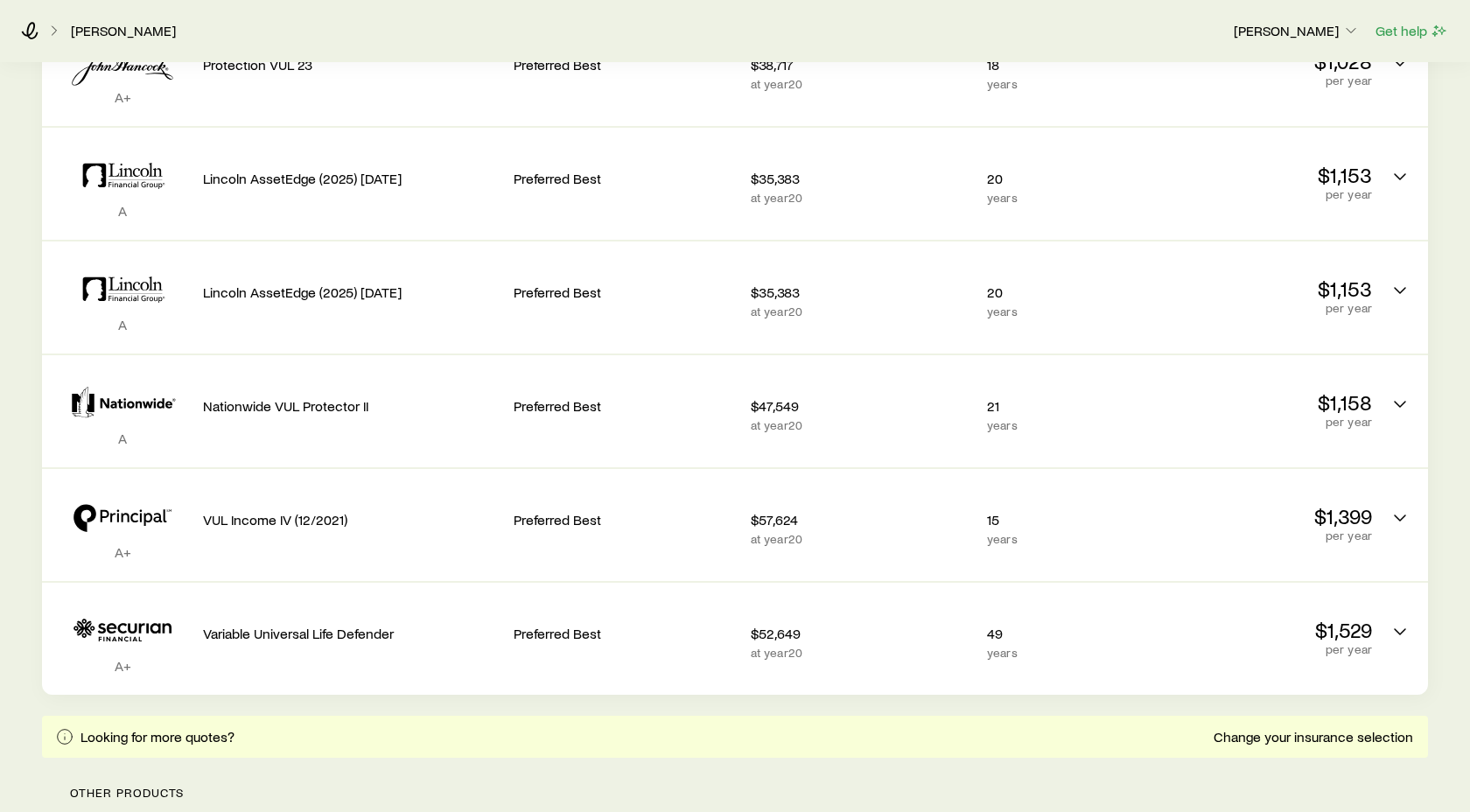
scroll to position [616, 0]
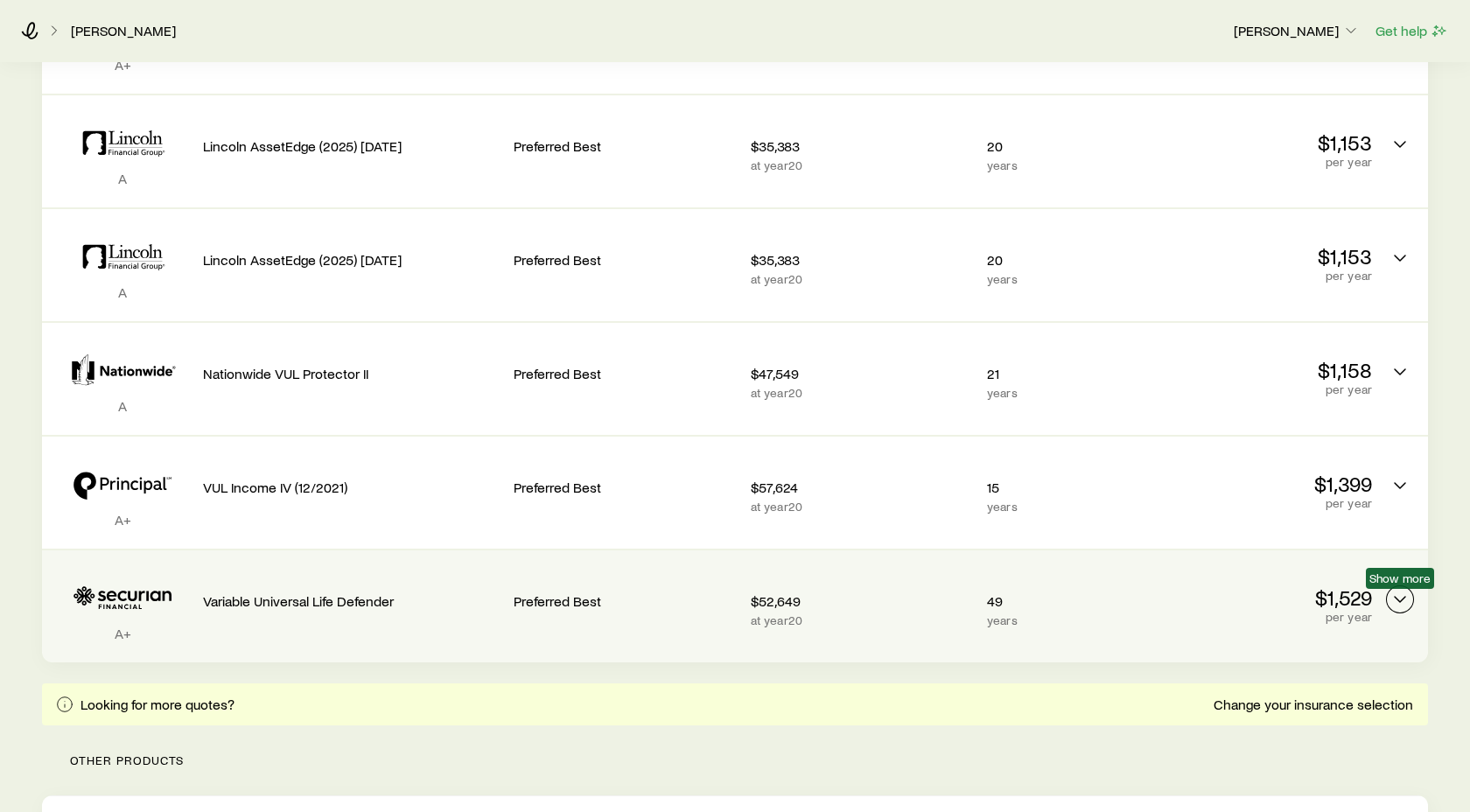
click at [1399, 601] on icon "Permanent quotes" at bounding box center [1400, 599] width 21 height 21
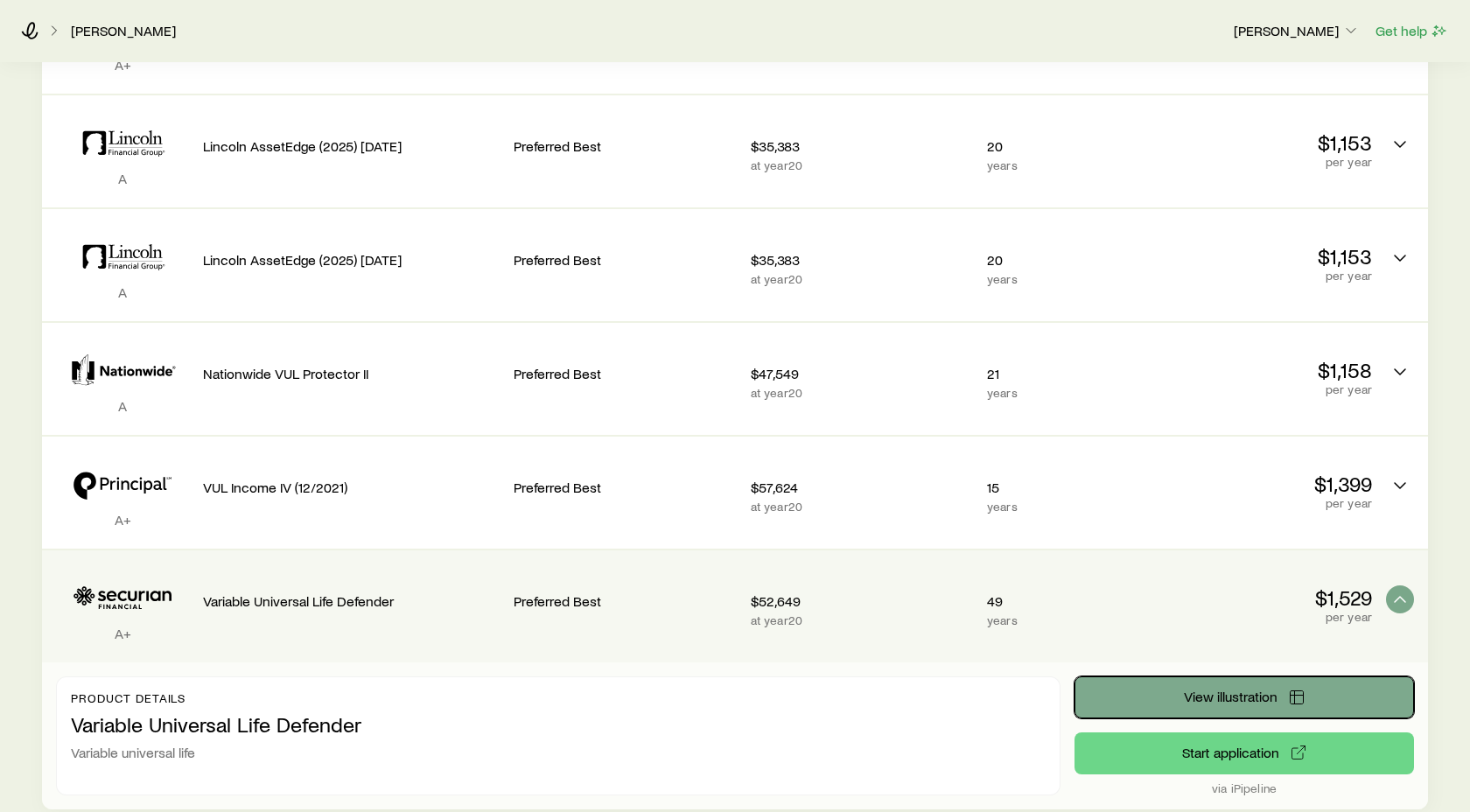
click at [1247, 698] on span "View illustration" at bounding box center [1231, 697] width 94 height 14
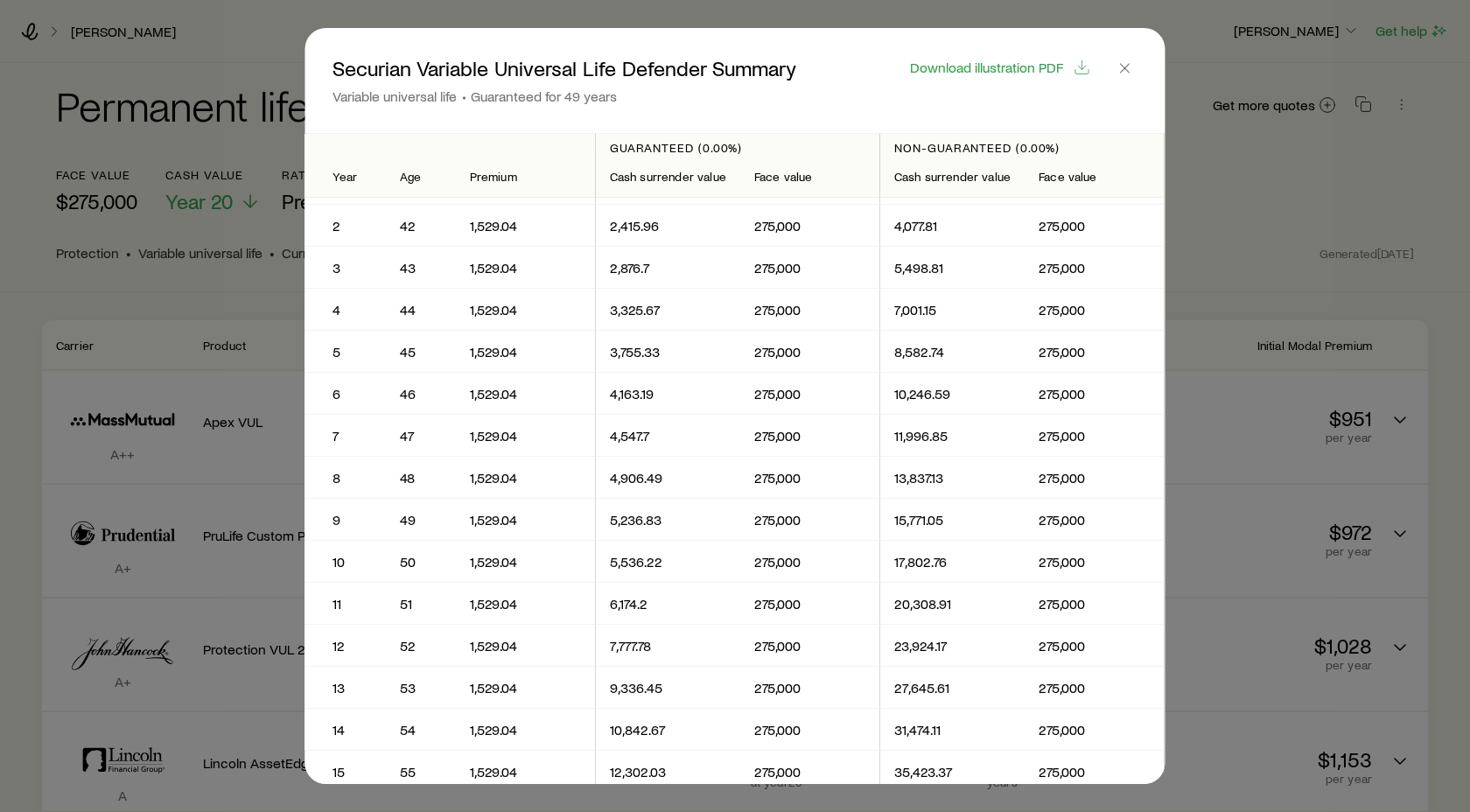
scroll to position [0, 0]
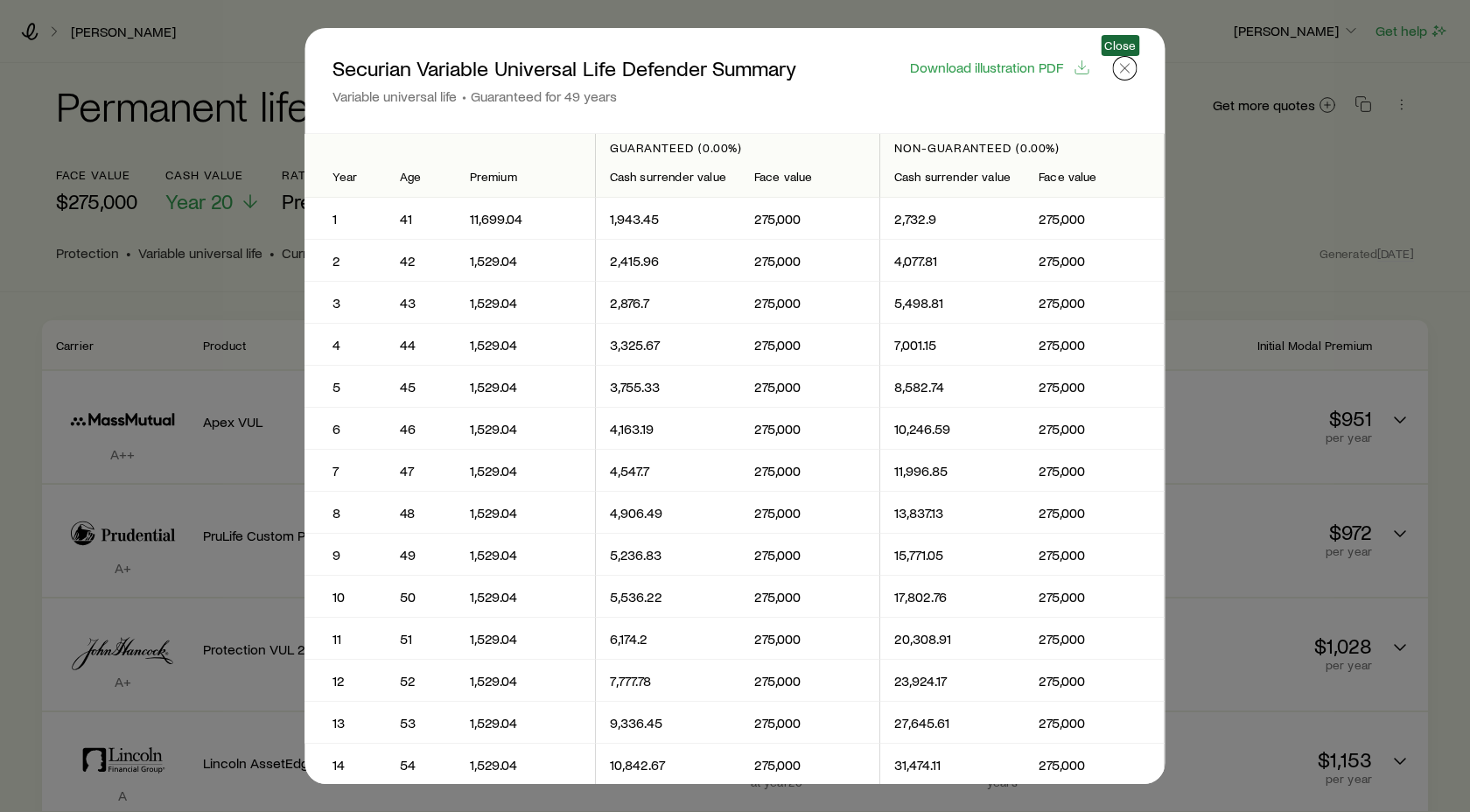
click at [1118, 71] on icon "button" at bounding box center [1126, 69] width 18 height 18
